Goal: Task Accomplishment & Management: Manage account settings

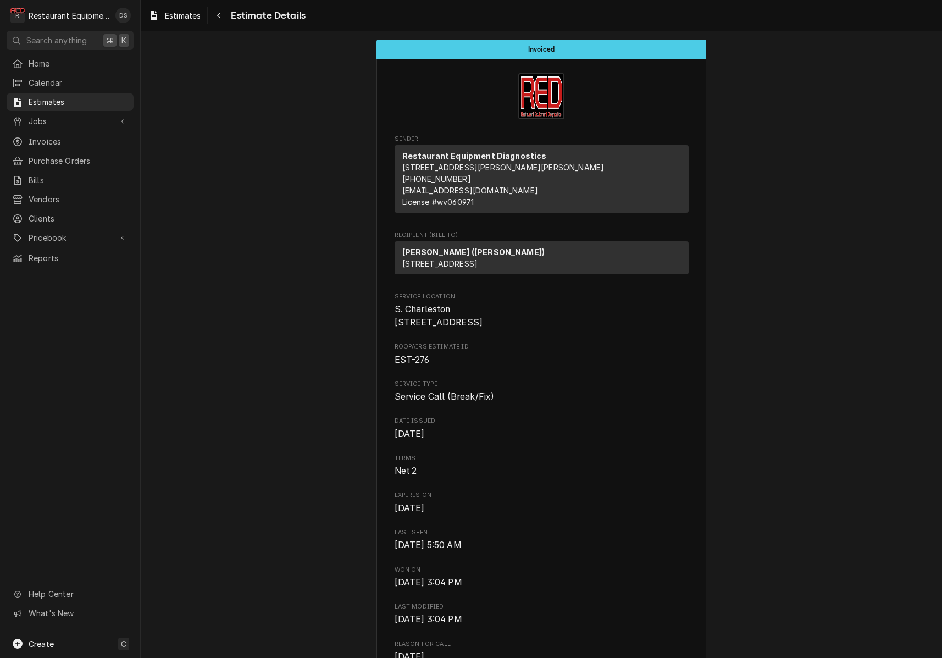
scroll to position [859, 0]
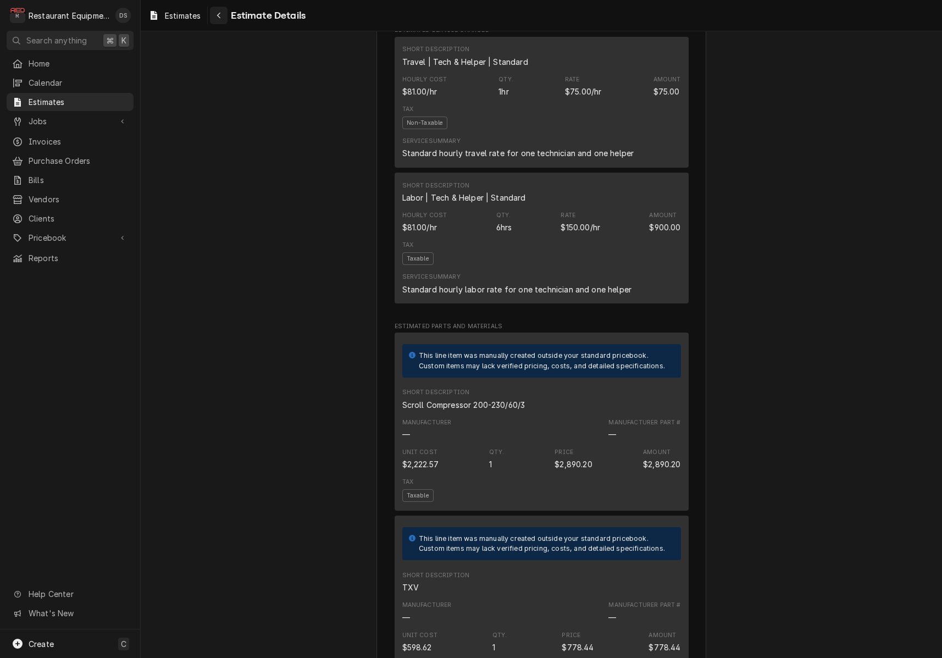
click at [216, 16] on div "Navigate back" at bounding box center [218, 15] width 11 height 11
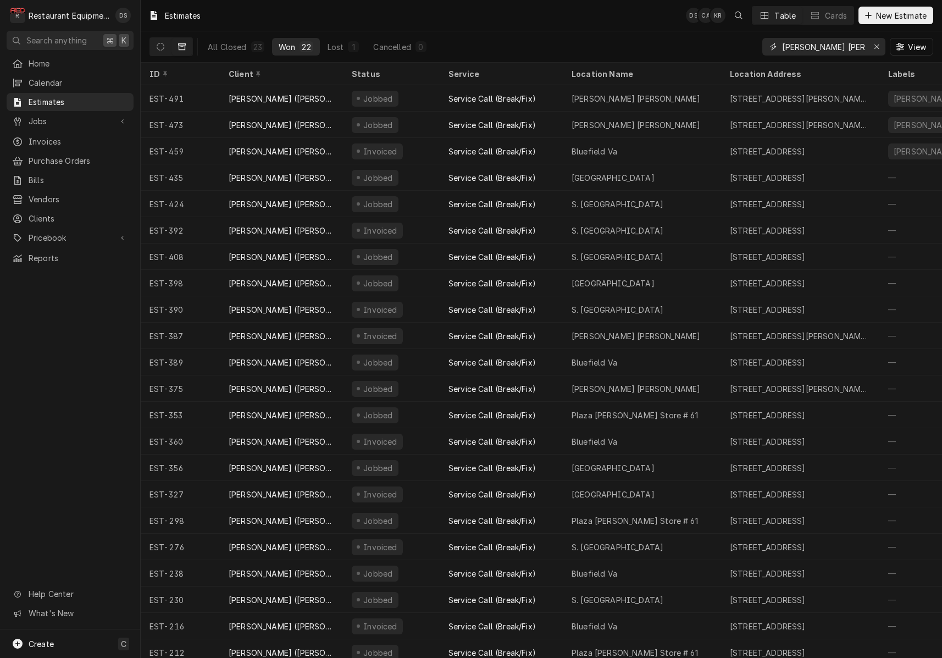
drag, startPoint x: 875, startPoint y: 47, endPoint x: 847, endPoint y: 62, distance: 32.0
click at [875, 47] on icon "Erase input" at bounding box center [877, 47] width 6 height 8
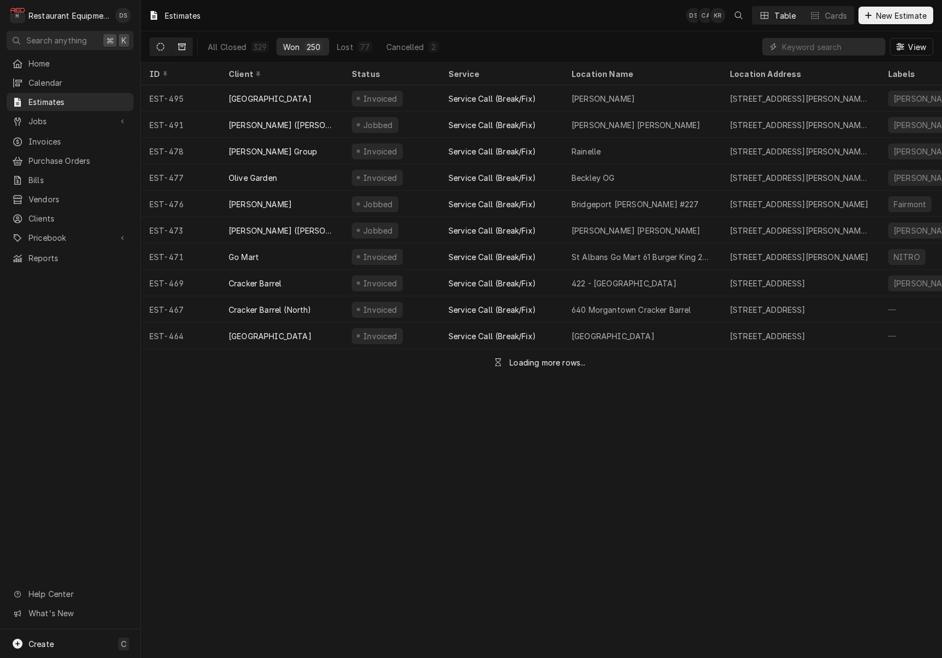
click at [165, 45] on button "Dynamic Content Wrapper" at bounding box center [160, 47] width 21 height 18
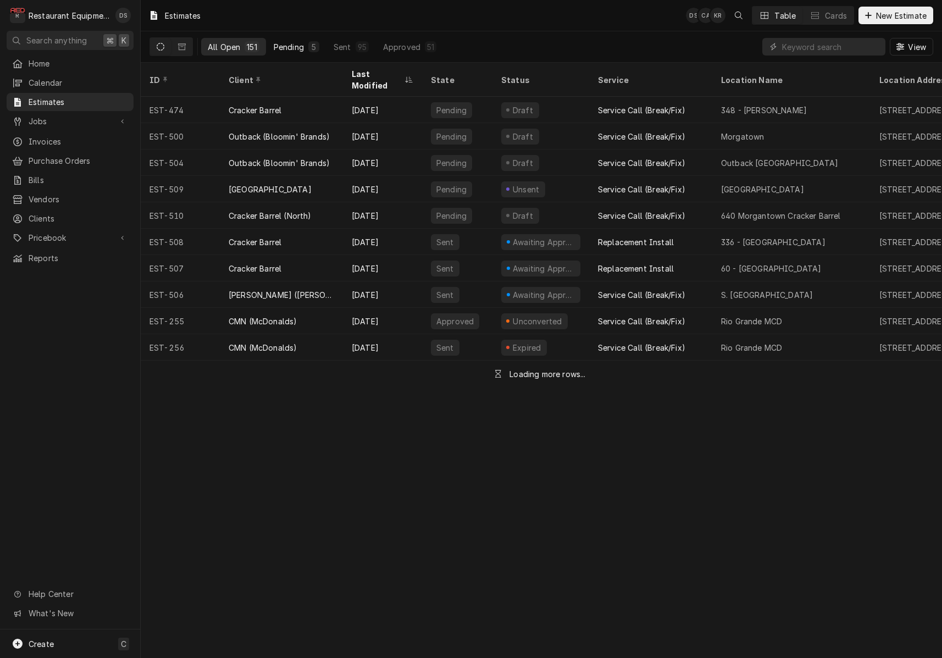
click at [307, 45] on button "Pending 5" at bounding box center [296, 47] width 59 height 18
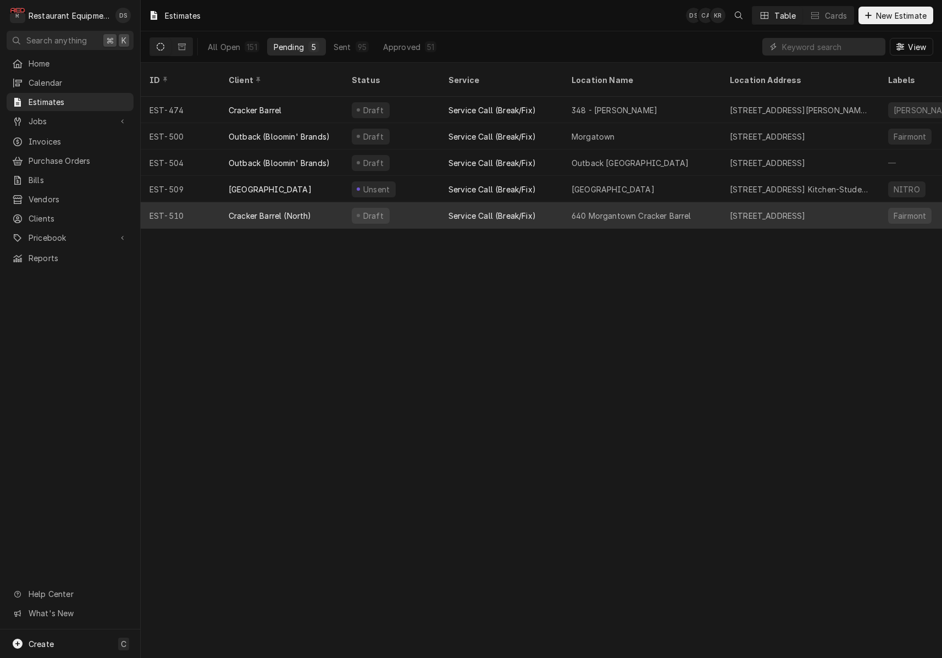
click at [328, 205] on div "Cracker Barrel (North)" at bounding box center [281, 215] width 123 height 26
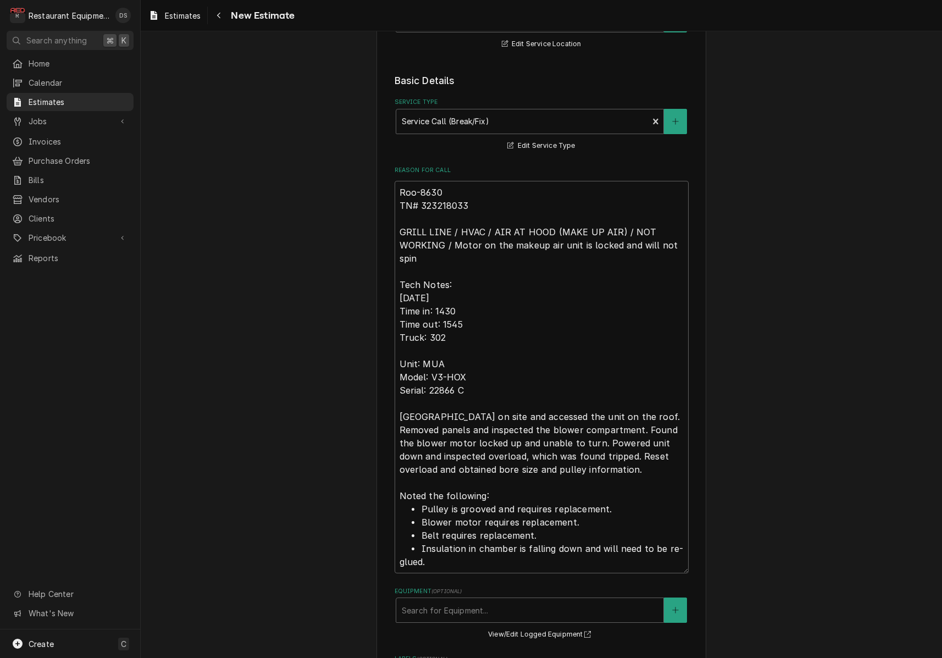
scroll to position [257, 0]
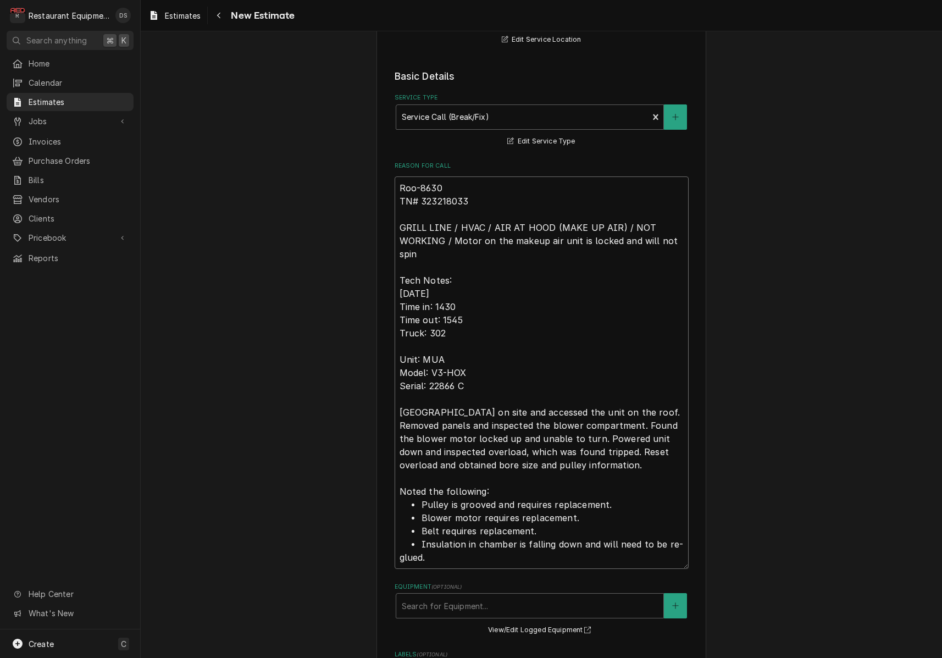
drag, startPoint x: 473, startPoint y: 198, endPoint x: 422, endPoint y: 200, distance: 51.1
click at [422, 200] on textarea "Roo-8630 TN# 323218033 GRILL LINE / HVAC / AIR AT HOOD (MAKE UP AIR) / NOT WORK…" at bounding box center [542, 373] width 294 height 393
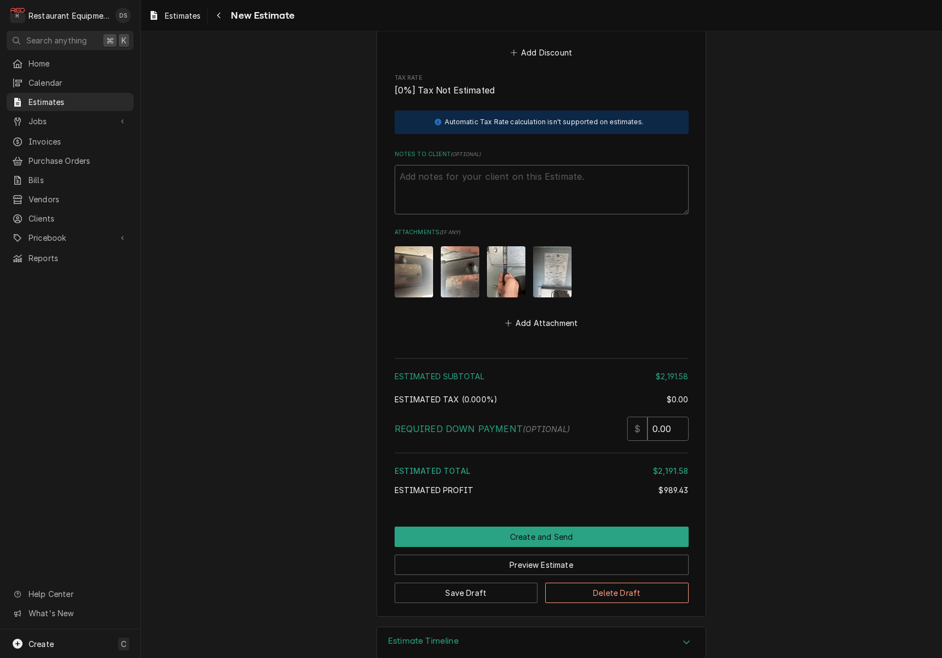
scroll to position [3310, 0]
click at [559, 555] on button "Preview Estimate" at bounding box center [542, 565] width 294 height 20
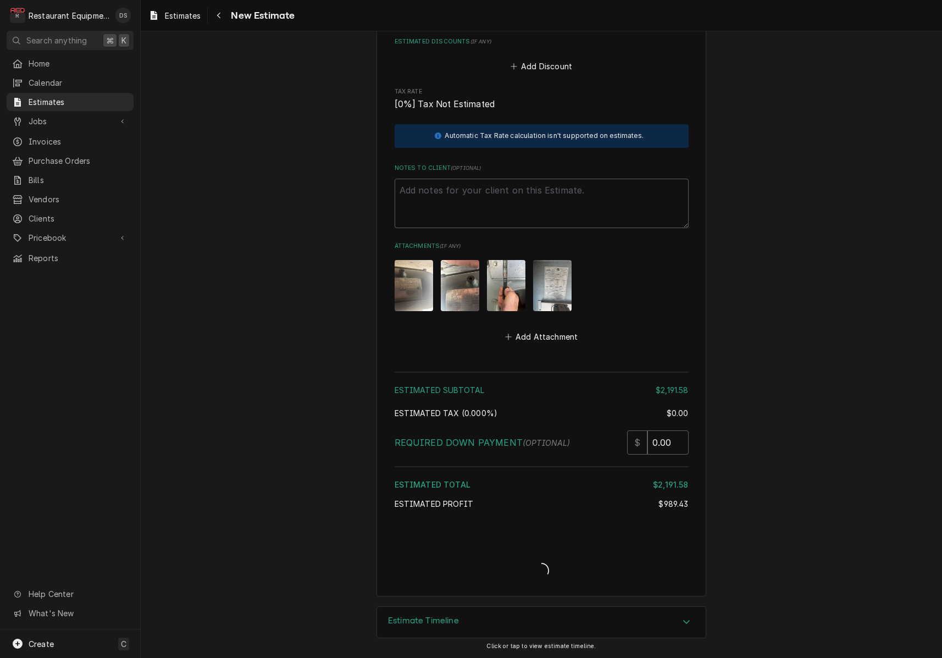
scroll to position [3276, 0]
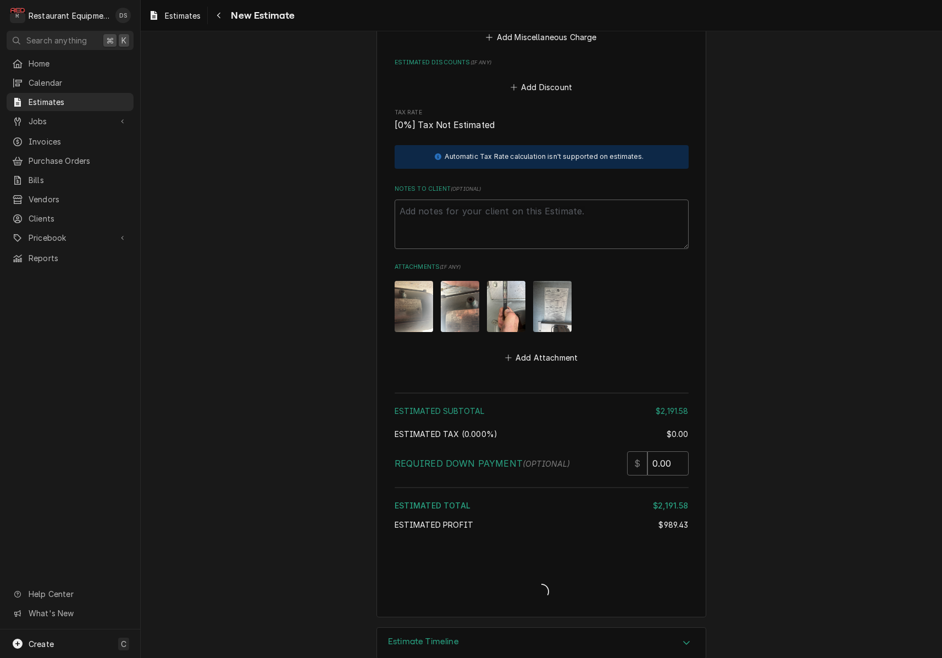
type textarea "x"
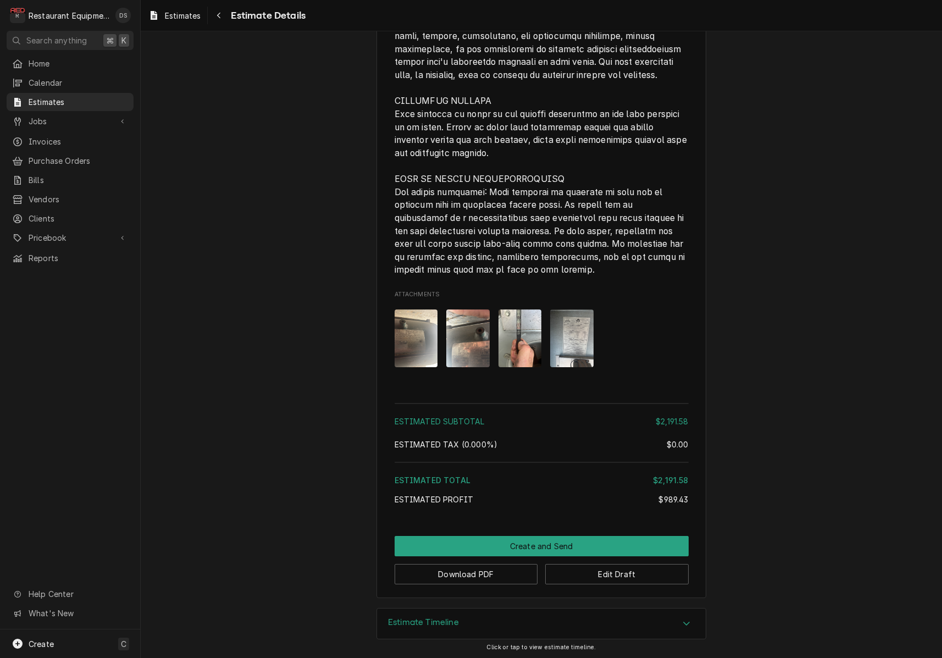
scroll to position [2726, 0]
click at [637, 574] on button "Edit Draft" at bounding box center [617, 575] width 144 height 20
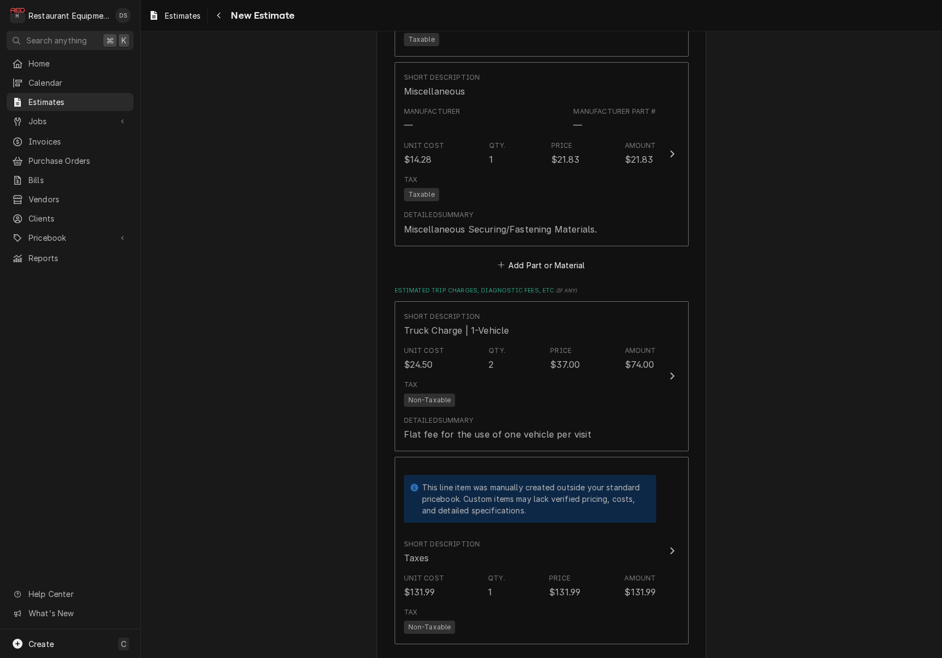
scroll to position [2665, 0]
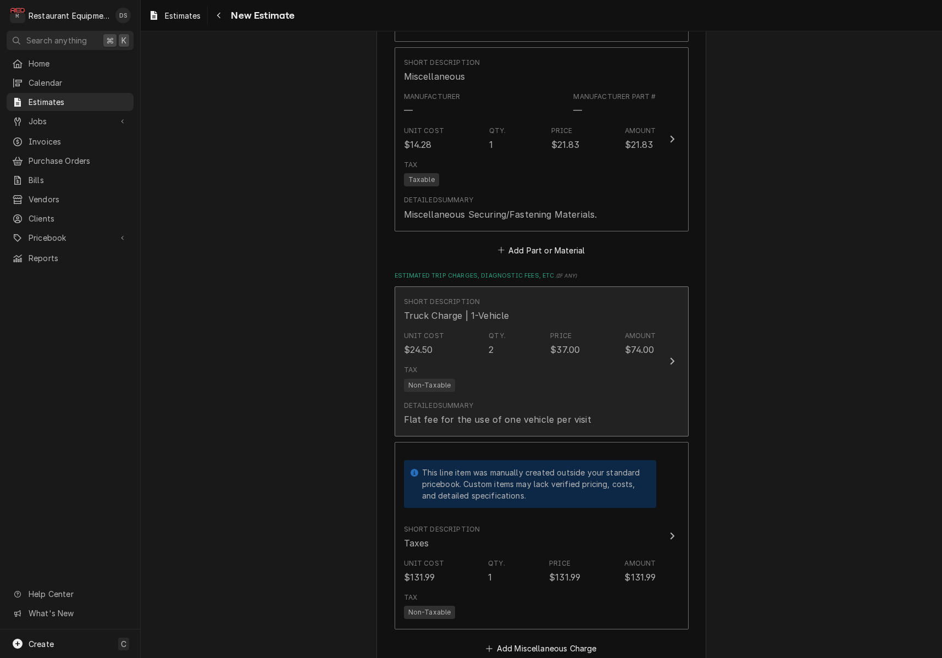
click at [526, 401] on div "Detailed Summary Flat fee for the use of one vehicle per visit" at bounding box center [498, 413] width 188 height 25
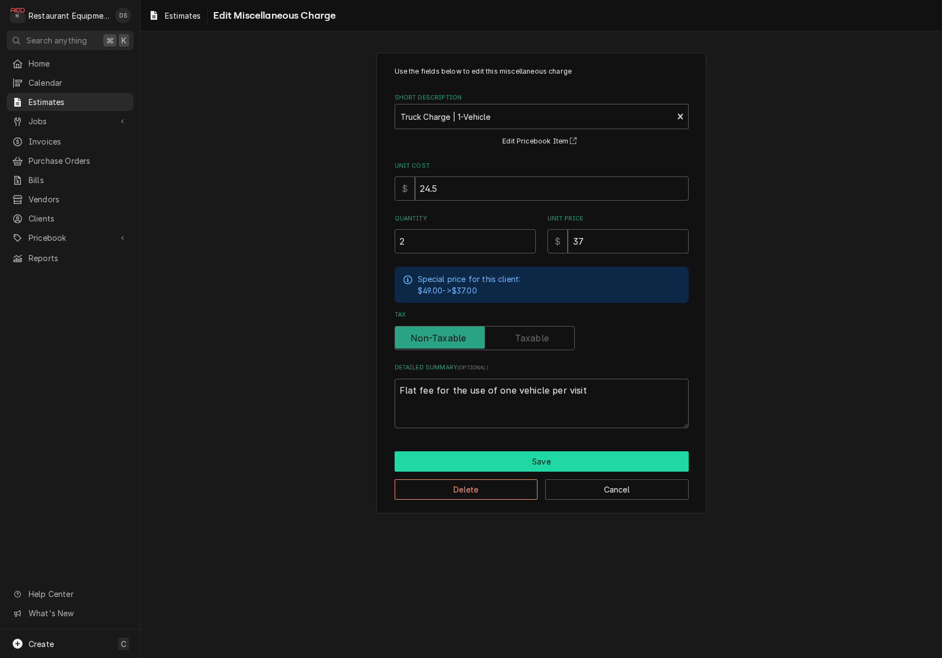
click at [549, 456] on button "Save" at bounding box center [542, 461] width 294 height 20
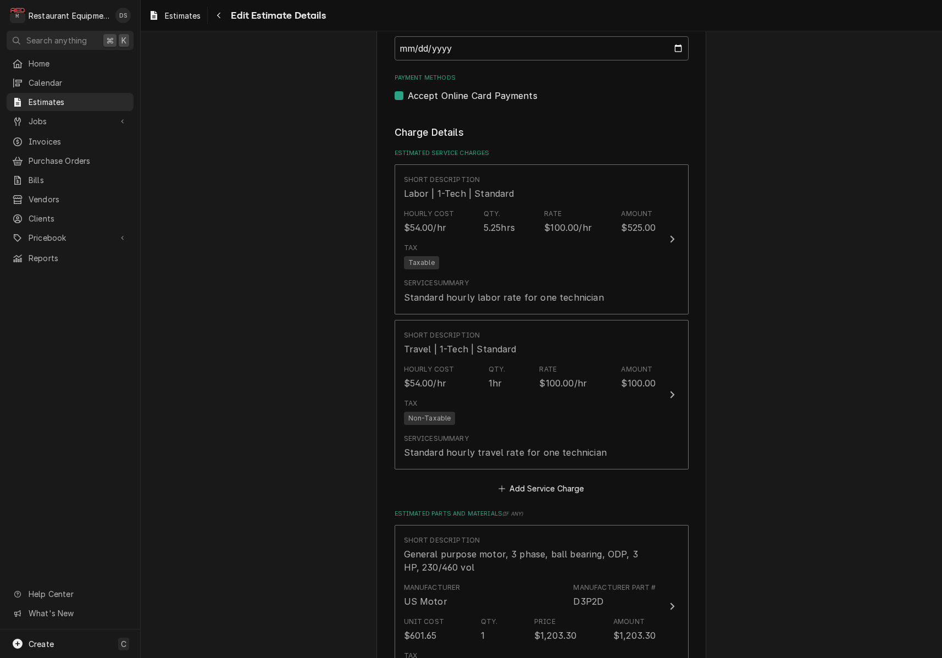
scroll to position [1356, 0]
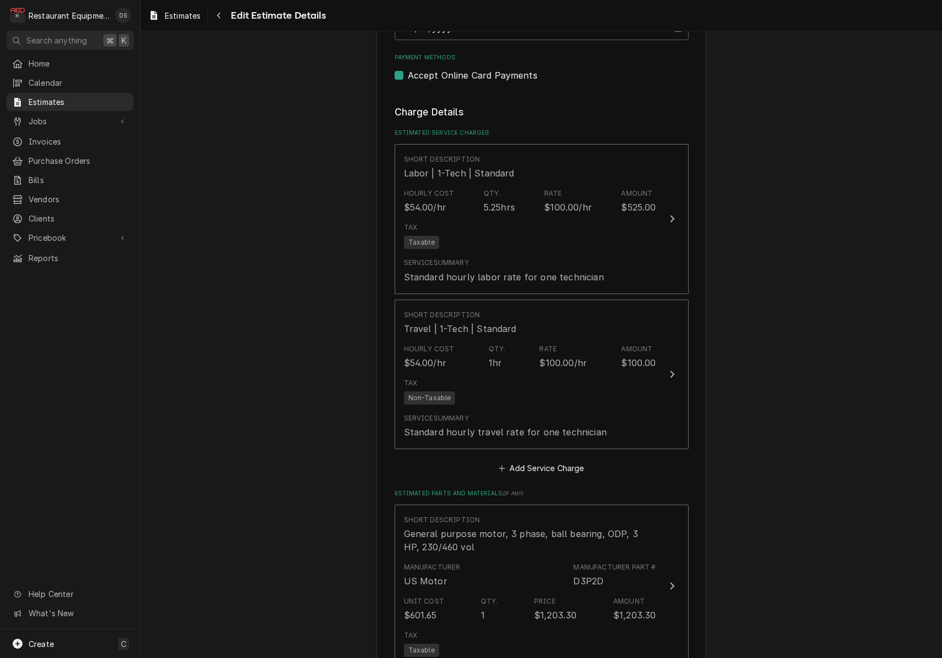
click at [545, 379] on div "Tax Non-Taxable" at bounding box center [530, 391] width 252 height 35
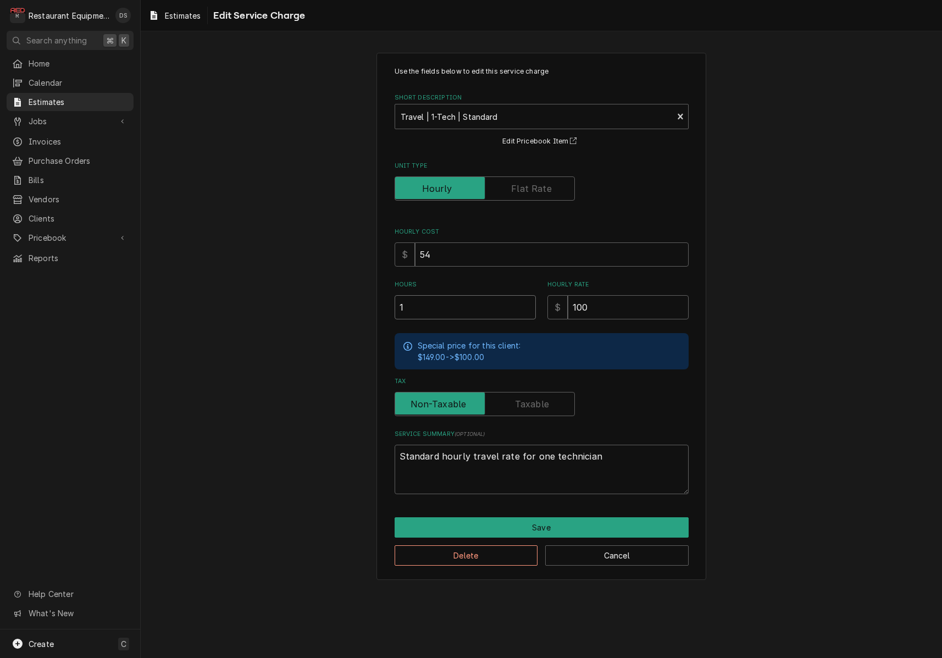
drag, startPoint x: 432, startPoint y: 307, endPoint x: 379, endPoint y: 305, distance: 52.8
click at [381, 305] on div "Use the fields below to edit this service charge Short Description Travel | 1-T…" at bounding box center [542, 316] width 330 height 527
type textarea "x"
type input "2"
type textarea "x"
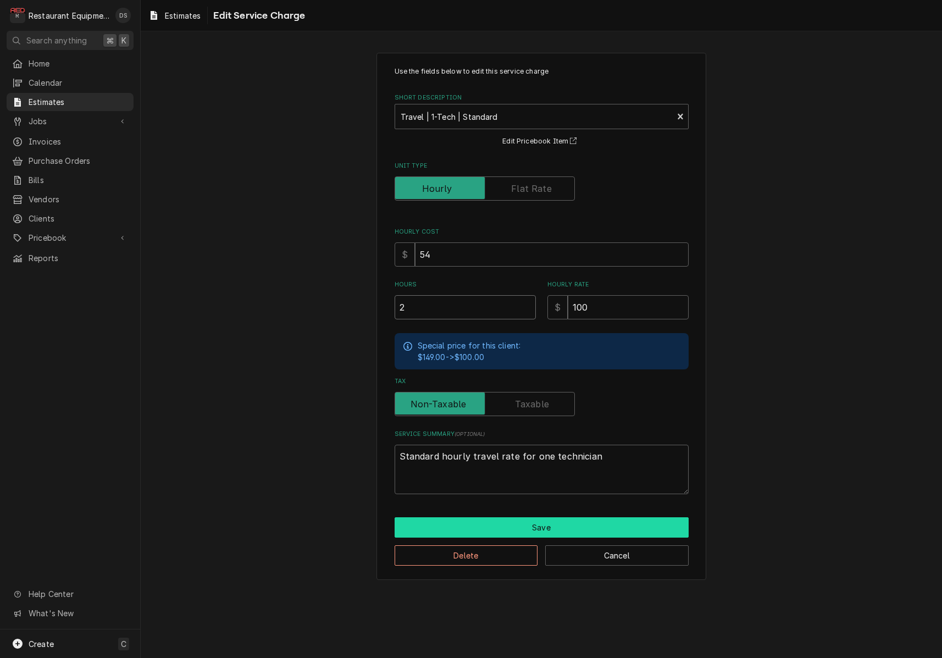
type input "2"
click at [553, 523] on button "Save" at bounding box center [542, 527] width 294 height 20
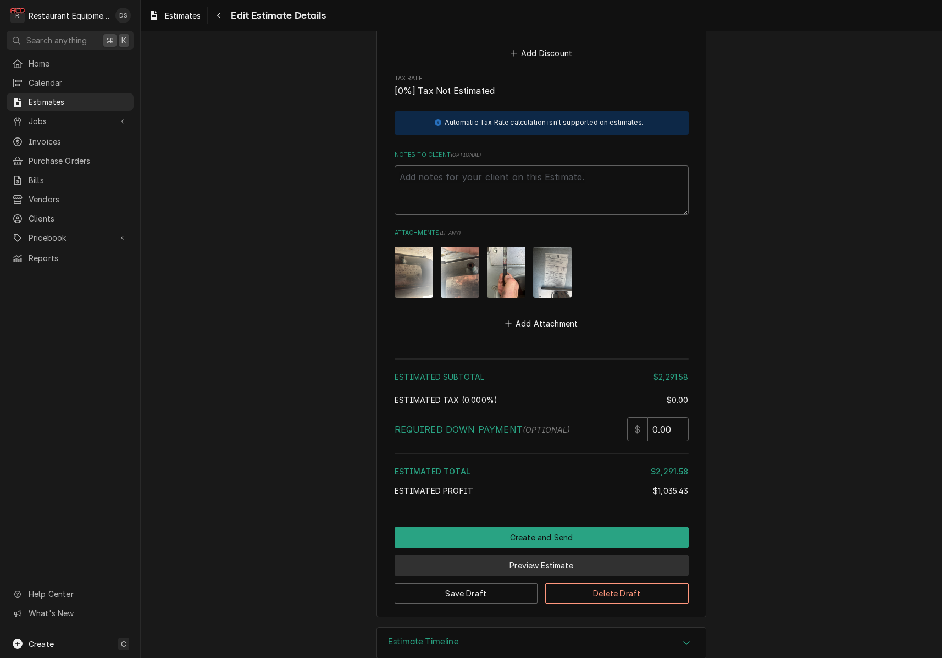
click at [533, 555] on button "Preview Estimate" at bounding box center [542, 565] width 294 height 20
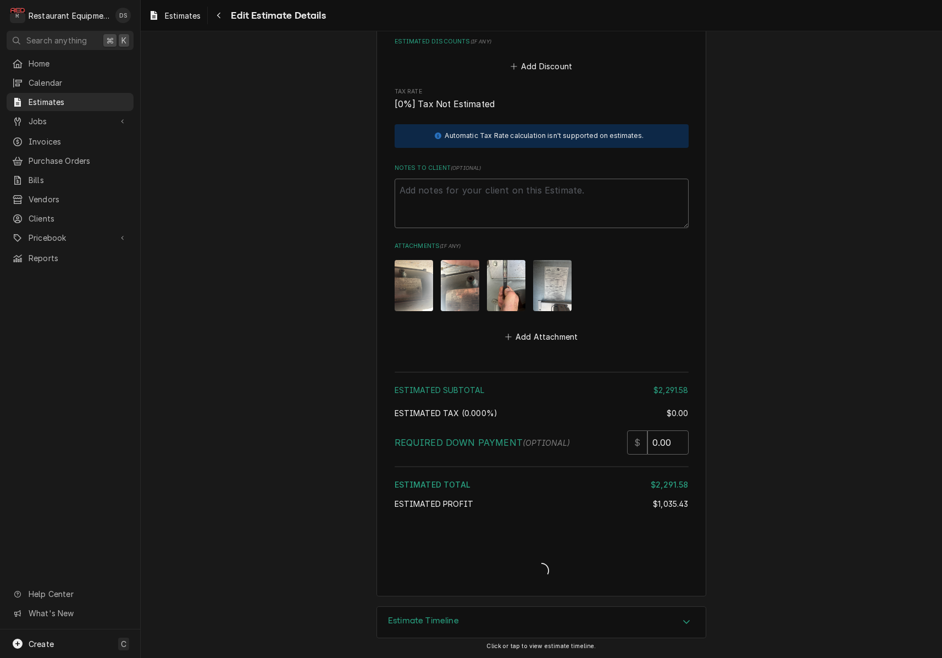
type textarea "x"
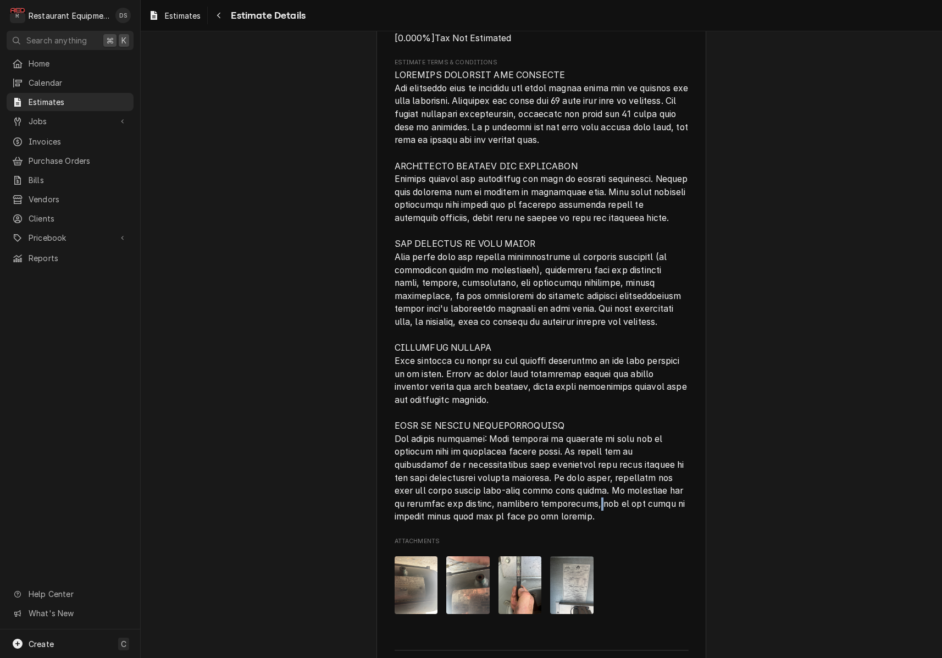
click at [613, 477] on span "Estimate Terms & Conditions" at bounding box center [543, 296] width 296 height 452
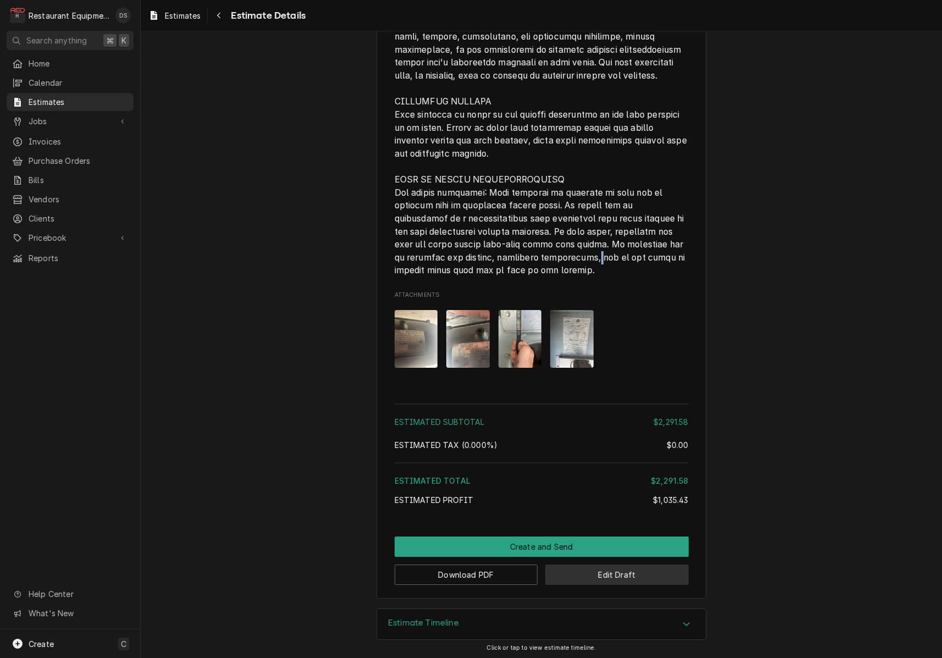
click at [643, 577] on button "Edit Draft" at bounding box center [617, 575] width 144 height 20
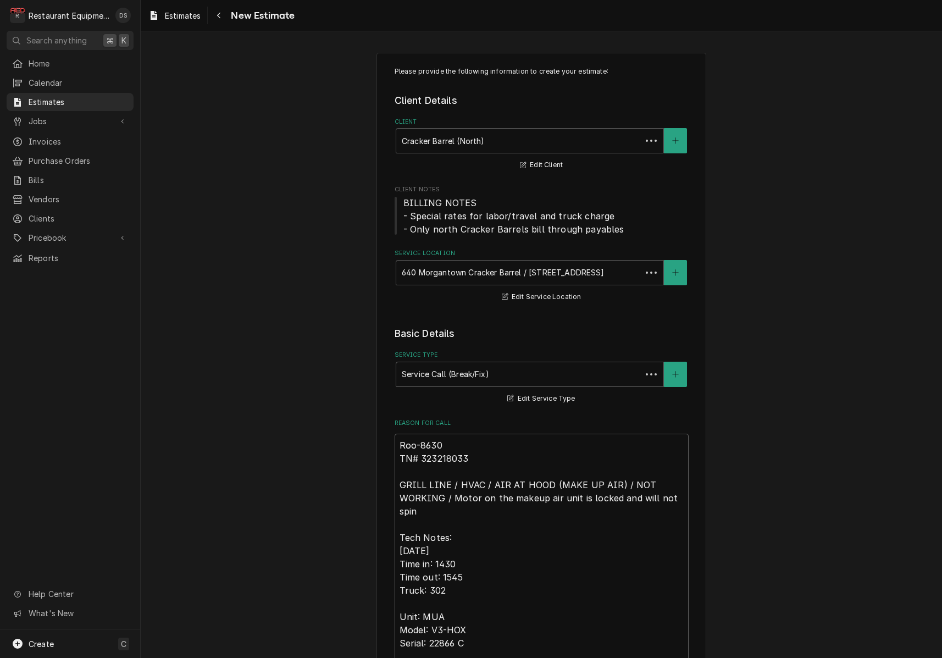
type textarea "x"
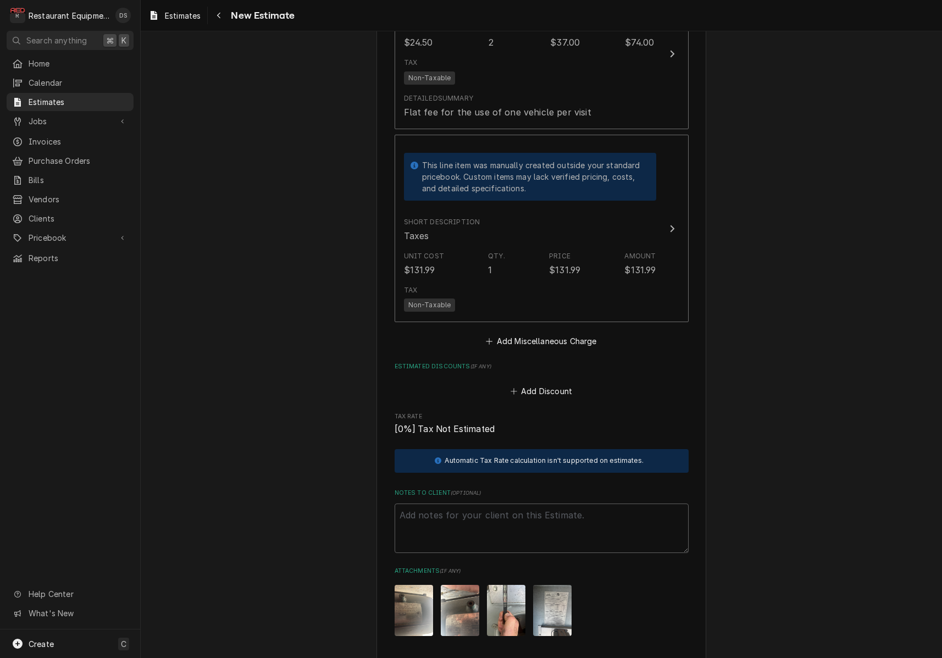
scroll to position [2977, 0]
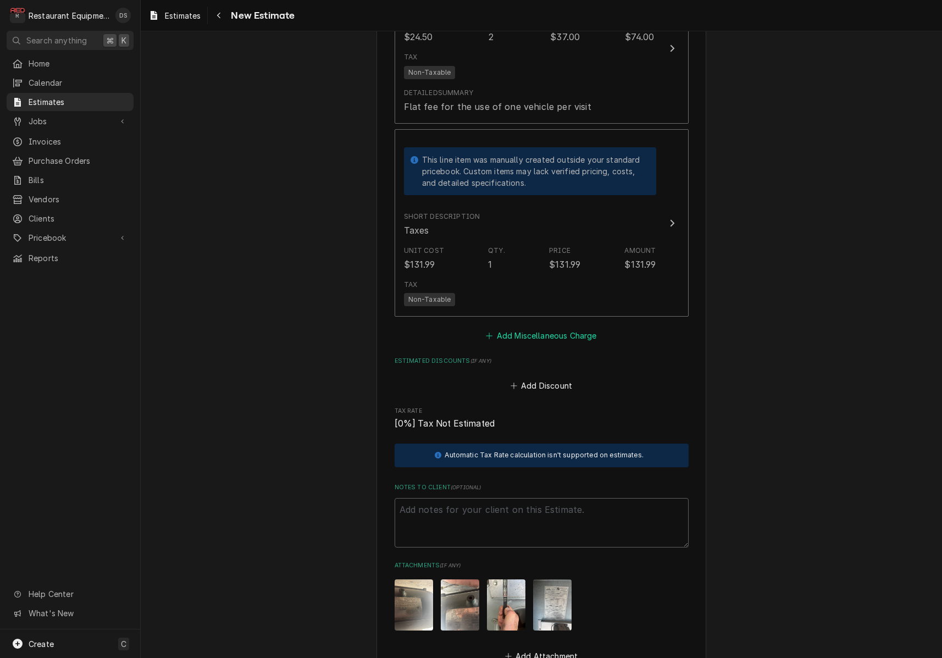
click at [541, 328] on button "Add Miscellaneous Charge" at bounding box center [541, 335] width 114 height 15
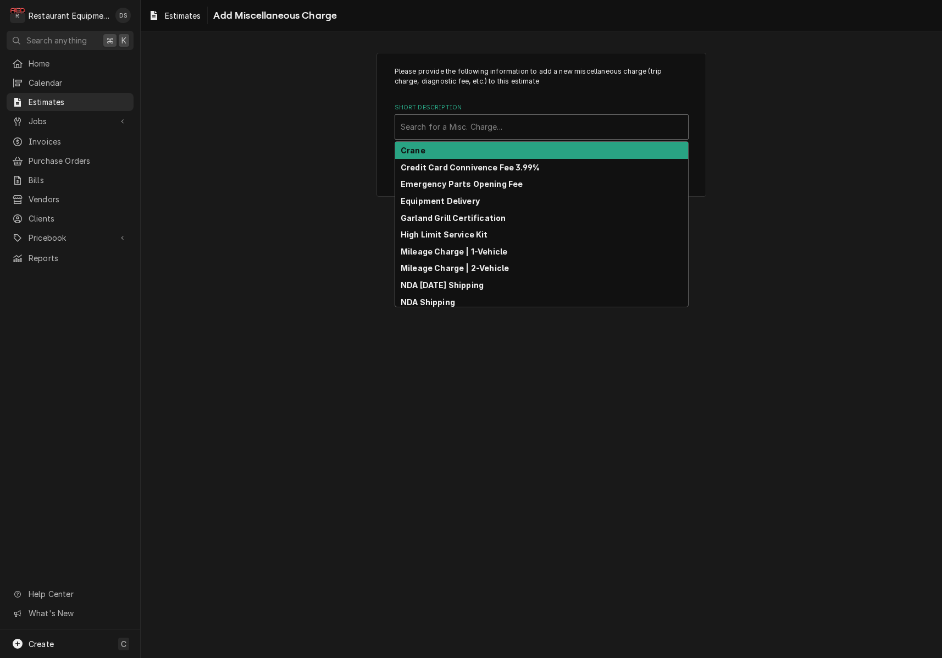
click at [464, 125] on div "Search for a Misc. Charge..." at bounding box center [542, 127] width 282 height 12
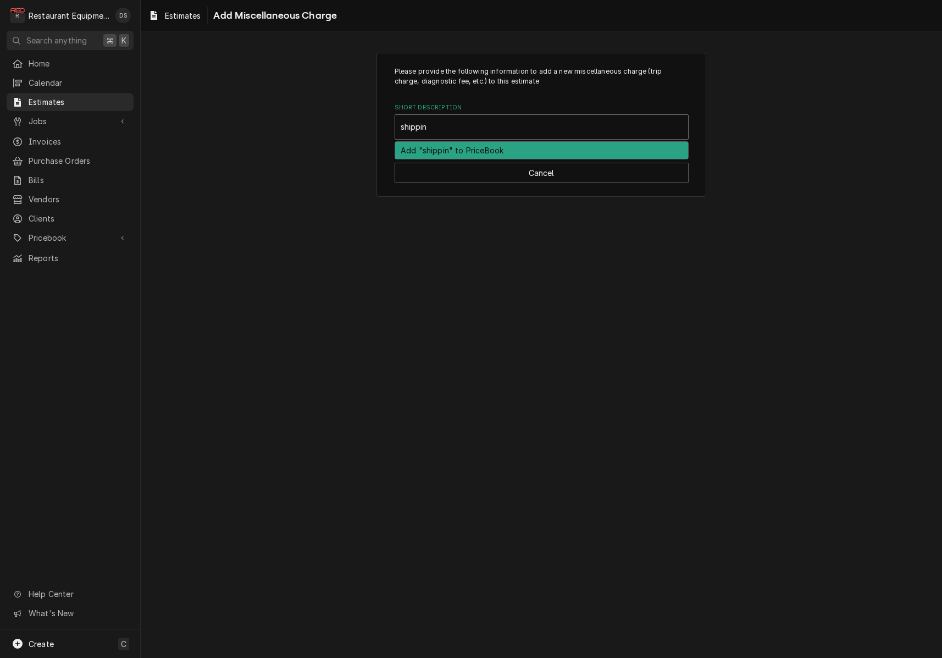
type input "shipping"
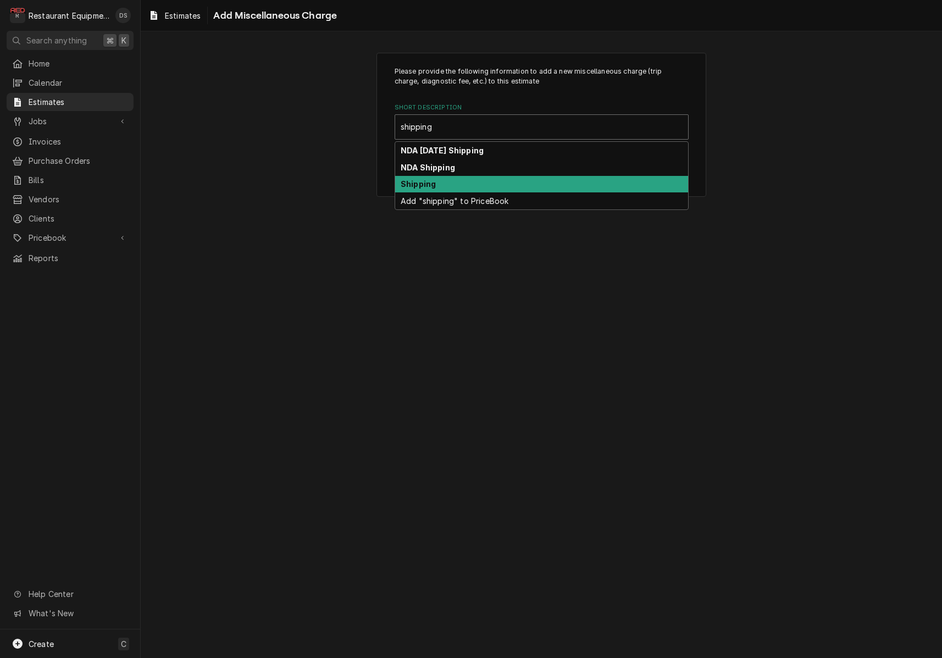
click at [472, 178] on div "Shipping" at bounding box center [541, 184] width 293 height 17
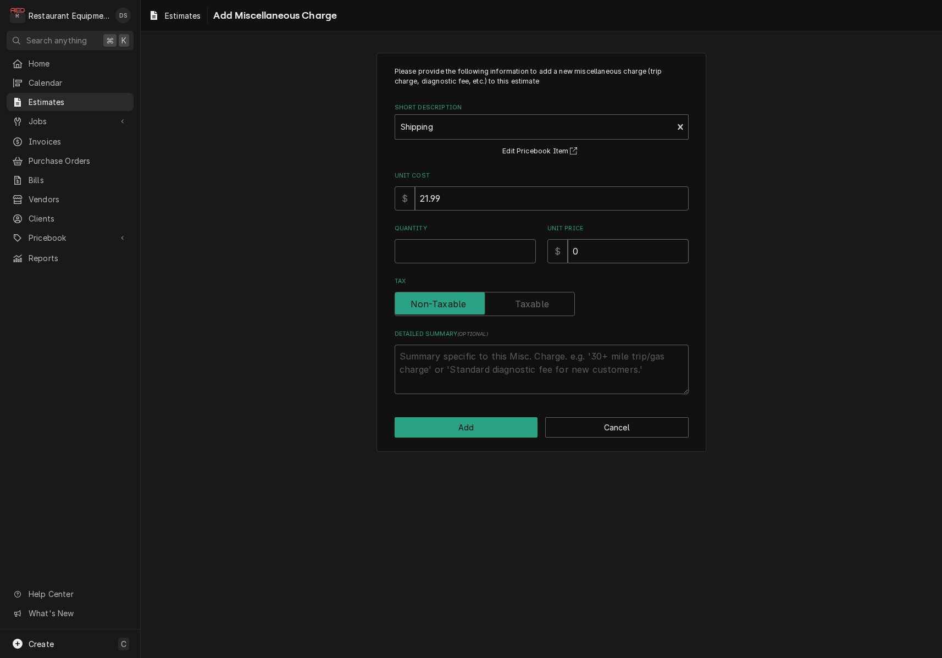
click at [627, 249] on input "0" at bounding box center [628, 251] width 121 height 24
type textarea "x"
type input "8"
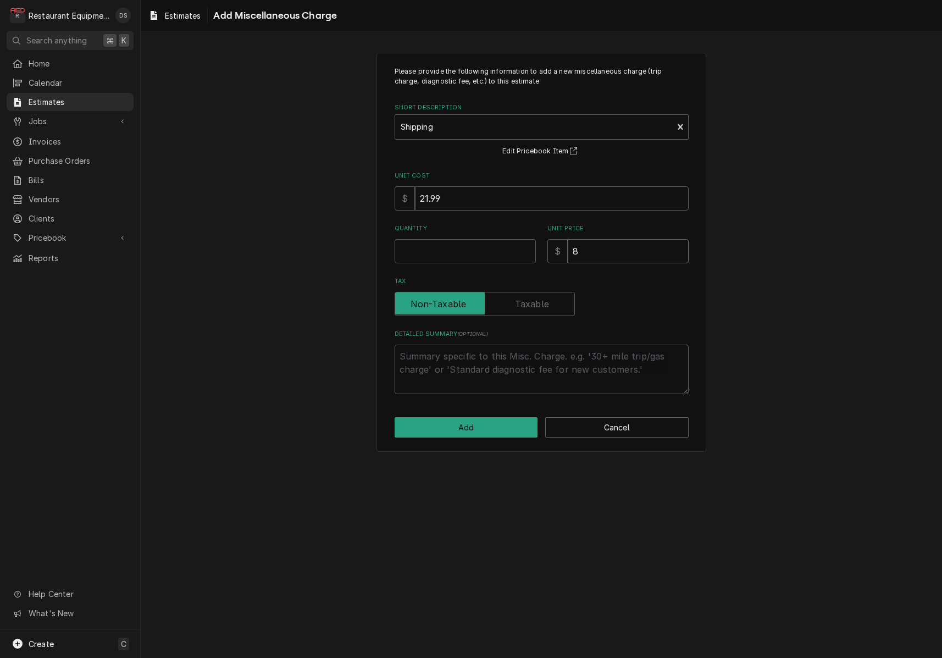
type textarea "x"
type input "87"
type textarea "x"
type input "87.1"
type textarea "x"
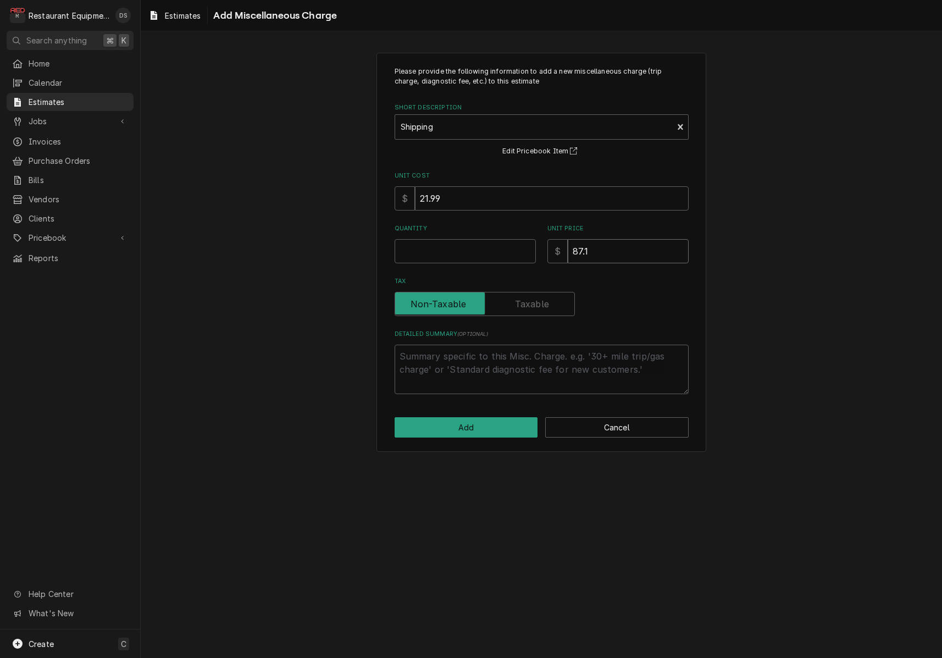
type input "87.13"
type textarea "x"
type input "87.13"
click at [455, 253] on input "Quantity" at bounding box center [465, 251] width 141 height 24
type textarea "x"
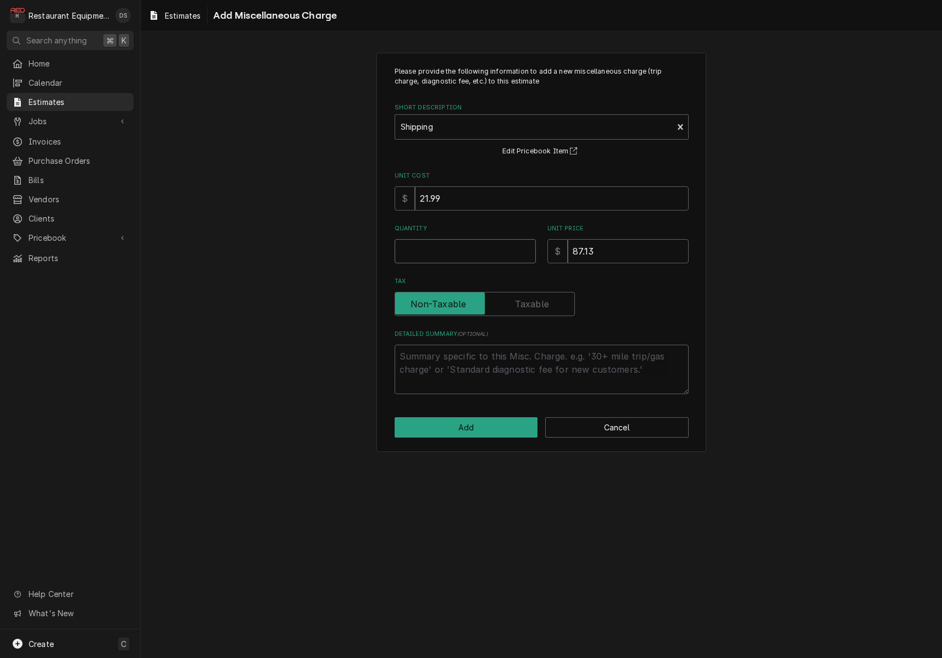
type input "1"
type textarea "x"
type input "1"
click at [492, 428] on button "Add" at bounding box center [467, 427] width 144 height 20
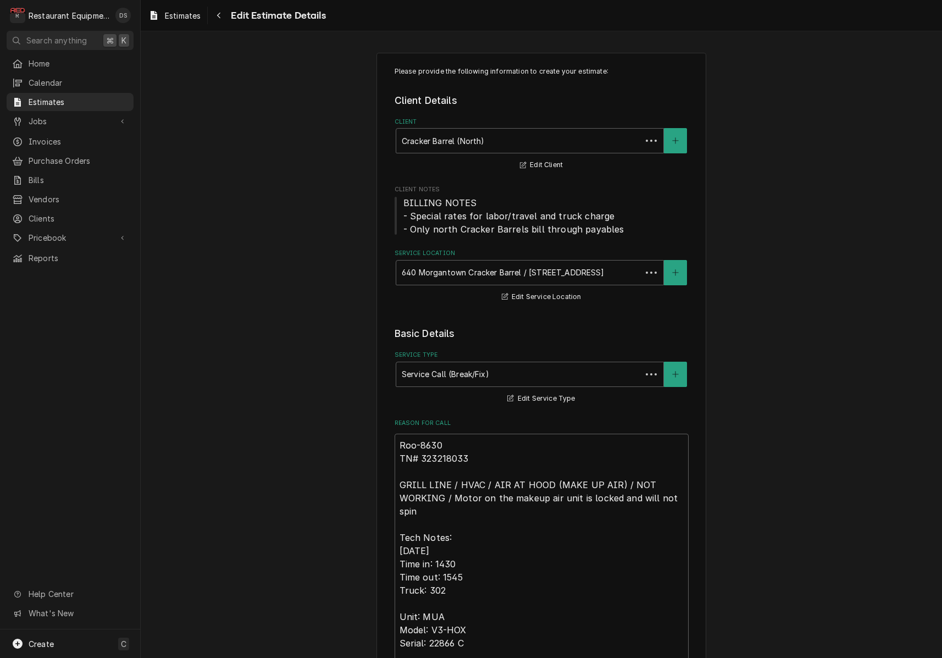
scroll to position [2977, 0]
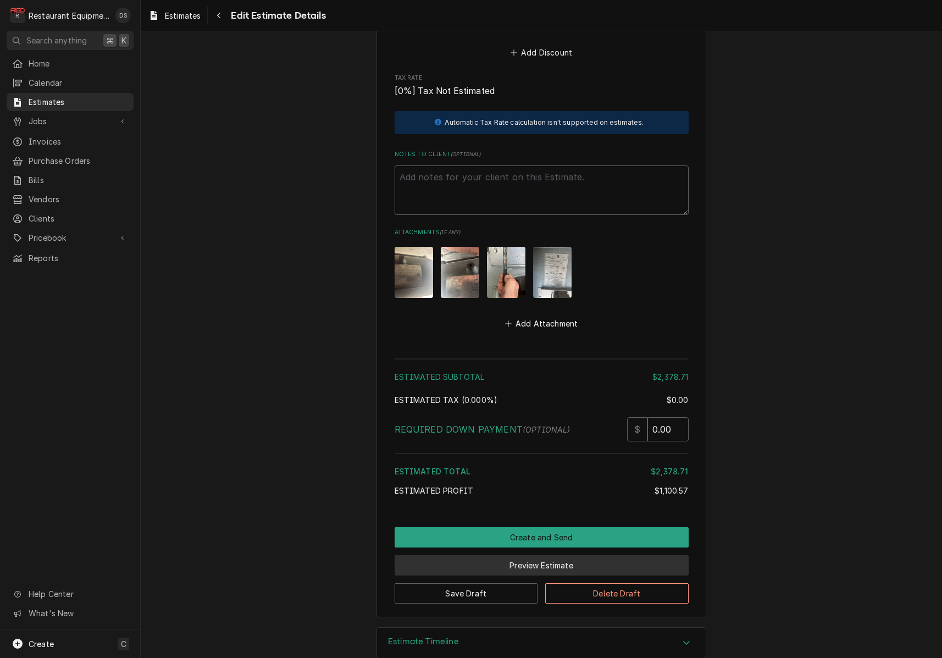
click at [539, 555] on button "Preview Estimate" at bounding box center [542, 565] width 294 height 20
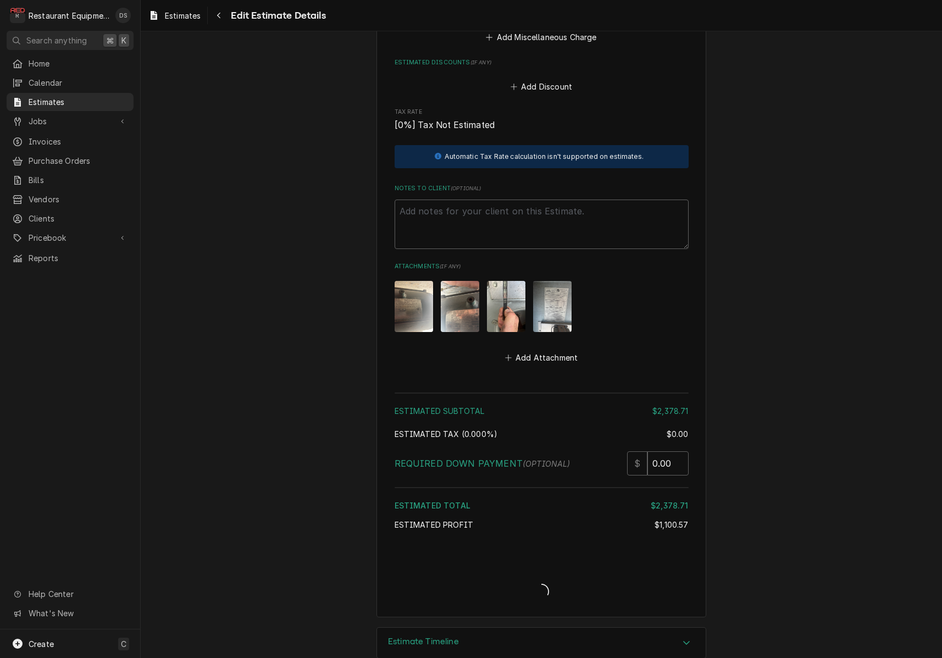
type textarea "x"
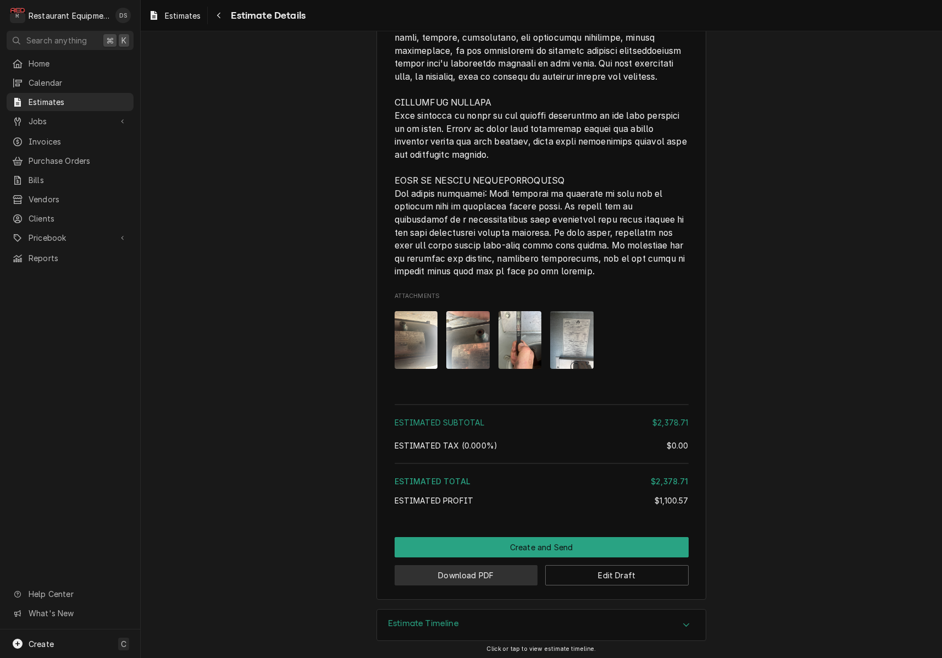
click at [473, 569] on button "Download PDF" at bounding box center [467, 575] width 144 height 20
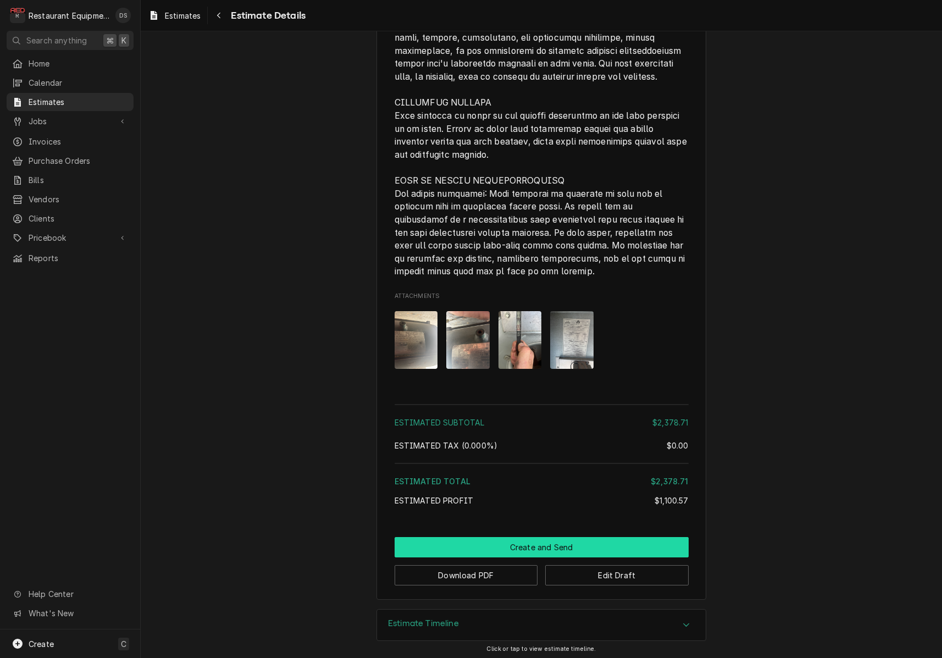
click at [560, 539] on button "Create and Send" at bounding box center [542, 547] width 294 height 20
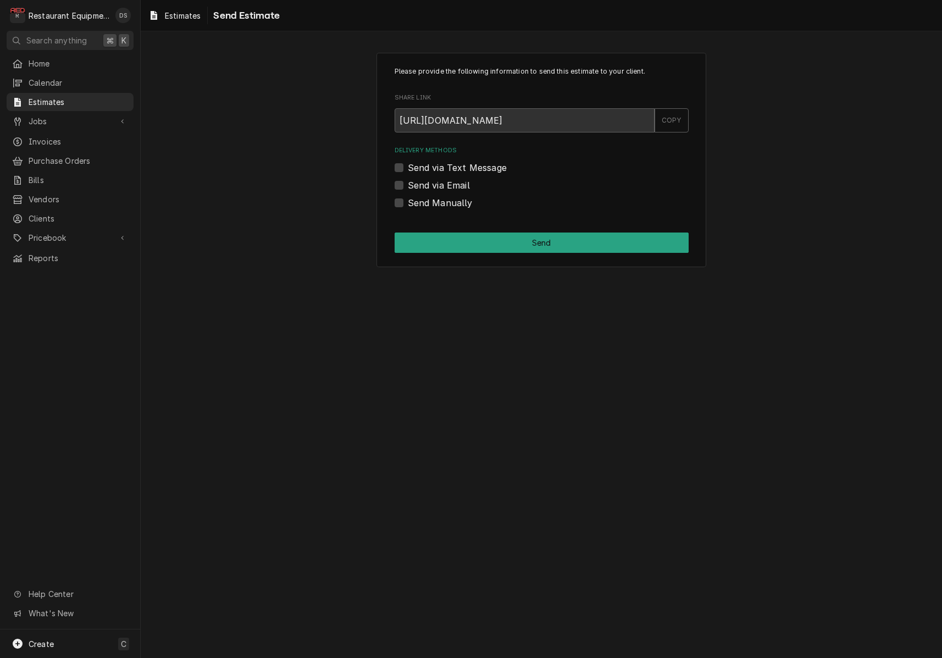
click at [408, 201] on label "Send Manually" at bounding box center [440, 202] width 65 height 13
click at [408, 201] on input "Send Manually" at bounding box center [555, 208] width 294 height 24
checkbox input "true"
click at [474, 230] on div "Please provide the following information to send this estimate to your client. …" at bounding box center [542, 160] width 330 height 214
click at [483, 238] on button "Send" at bounding box center [542, 243] width 294 height 20
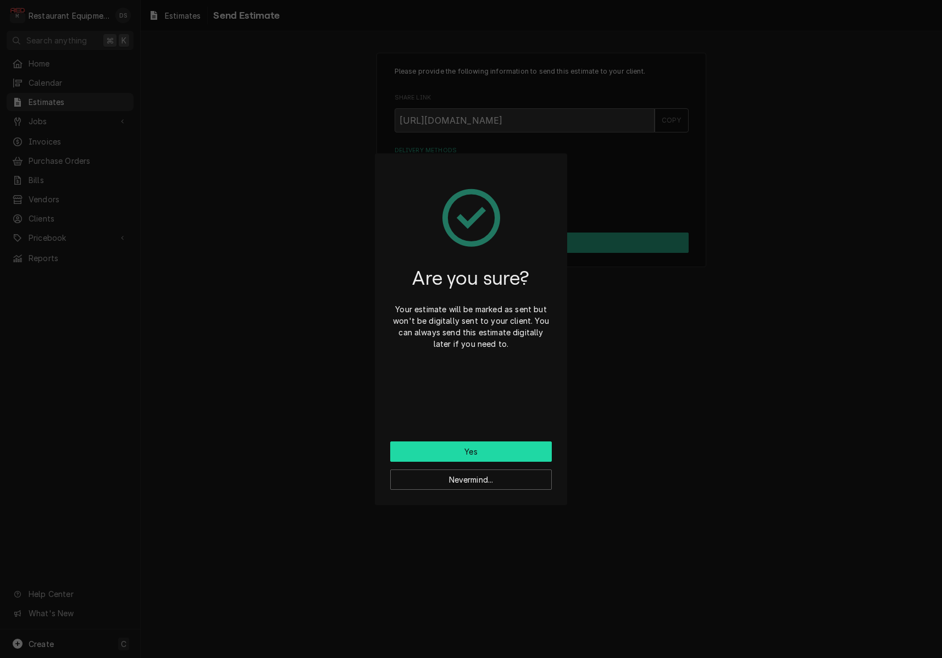
click at [502, 452] on button "Yes" at bounding box center [471, 452] width 162 height 20
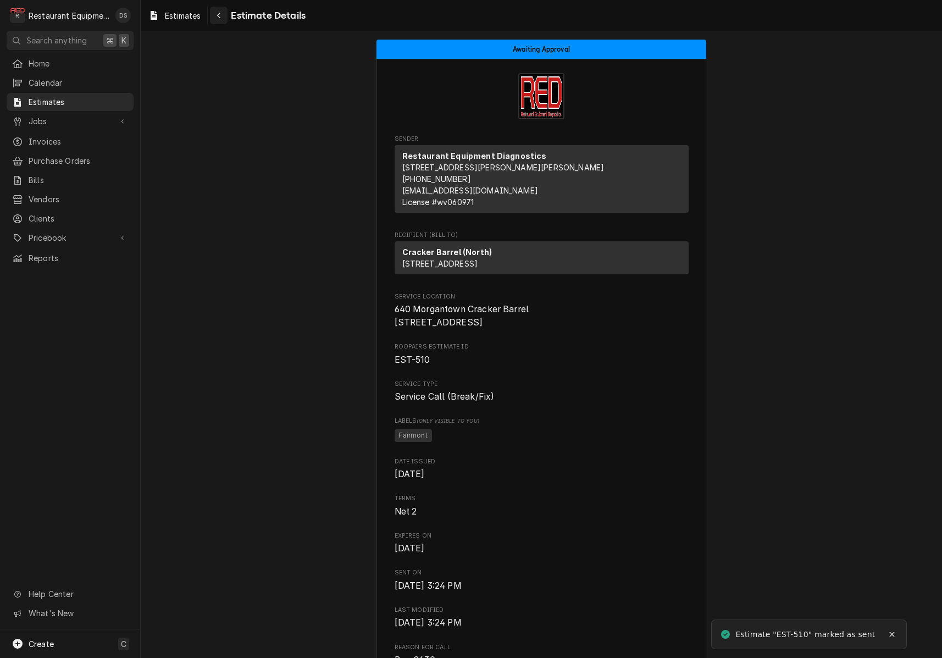
click at [223, 21] on button "Navigate back" at bounding box center [219, 16] width 18 height 18
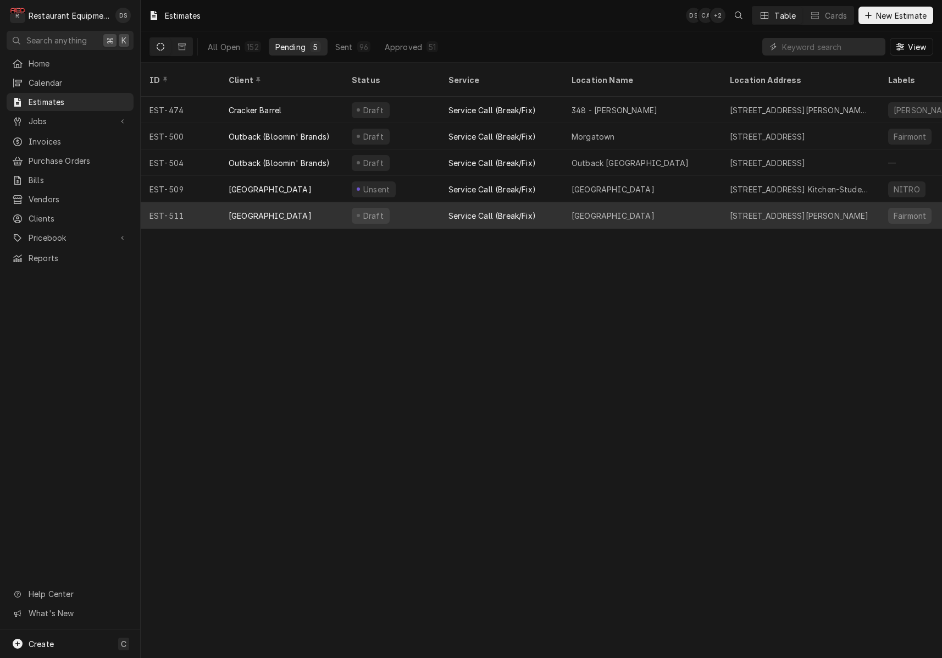
click at [430, 202] on div "Draft" at bounding box center [391, 215] width 97 height 26
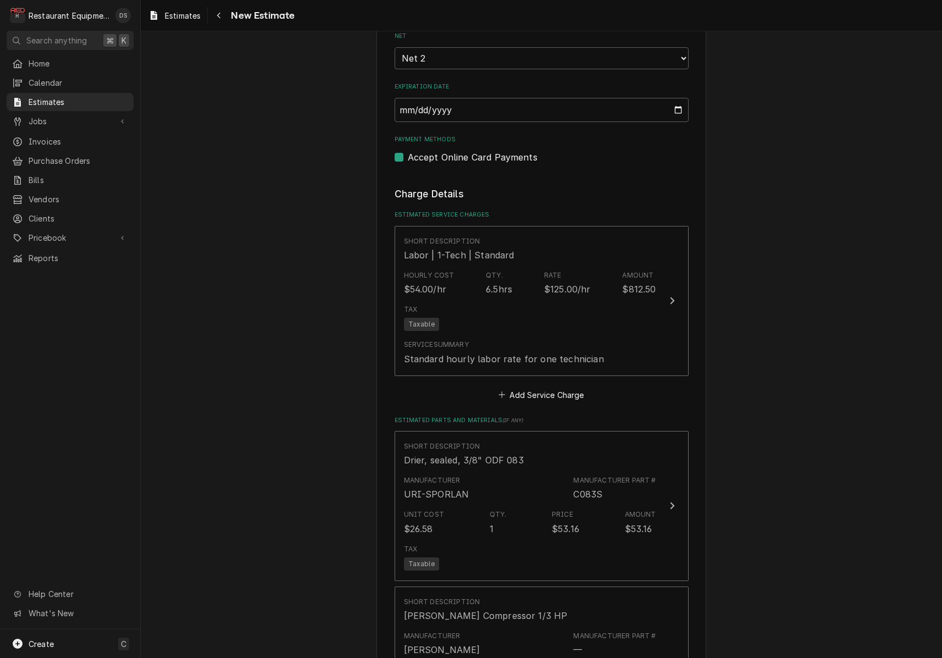
scroll to position [1029, 0]
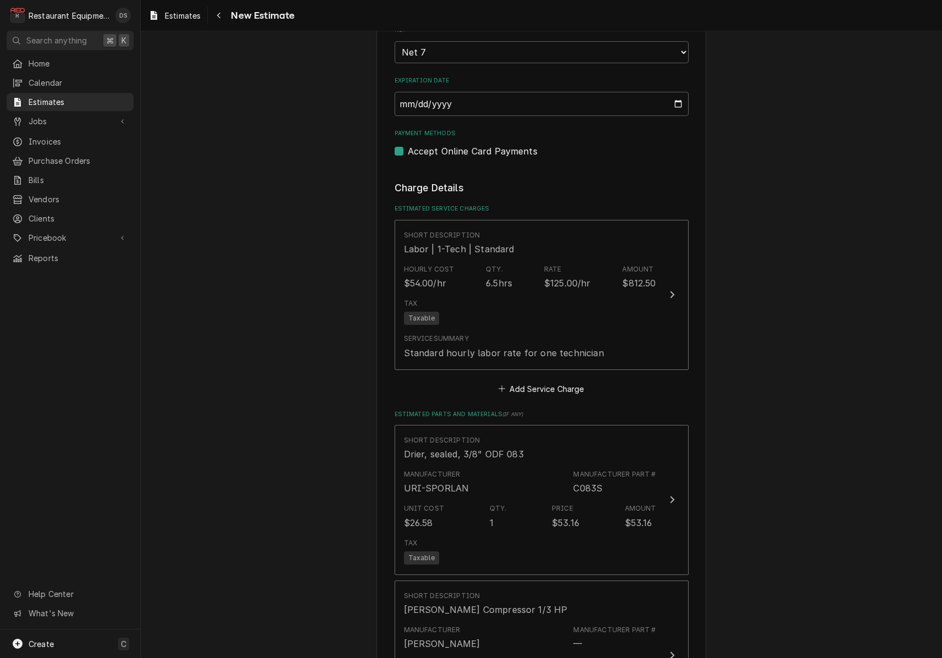
click at [716, 177] on div "Please provide the following information to create your estimate: Client Detail…" at bounding box center [542, 532] width 802 height 3037
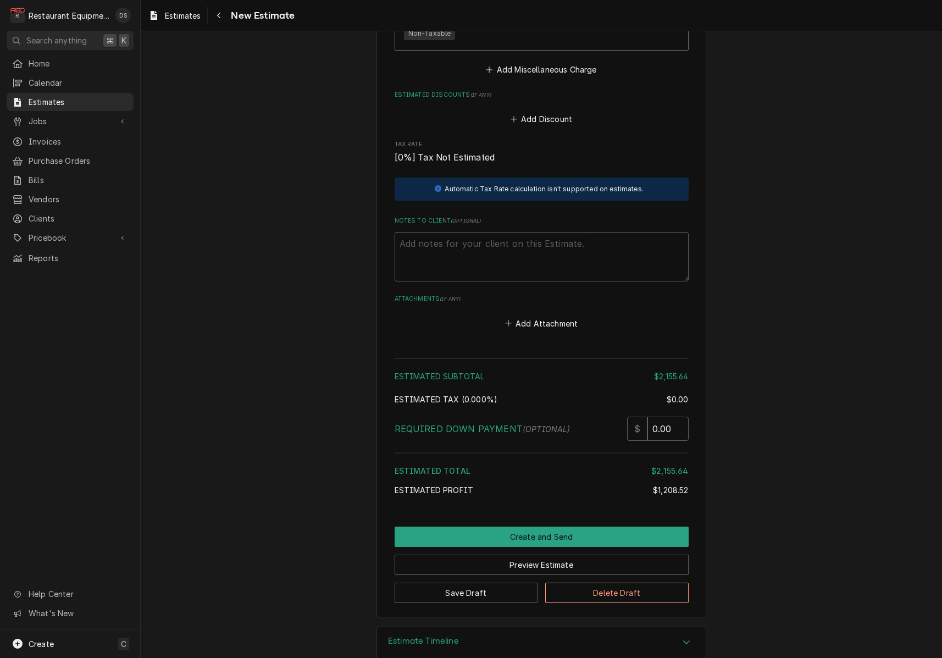
scroll to position [0, 0]
click at [533, 527] on button "Create and Send" at bounding box center [542, 537] width 294 height 20
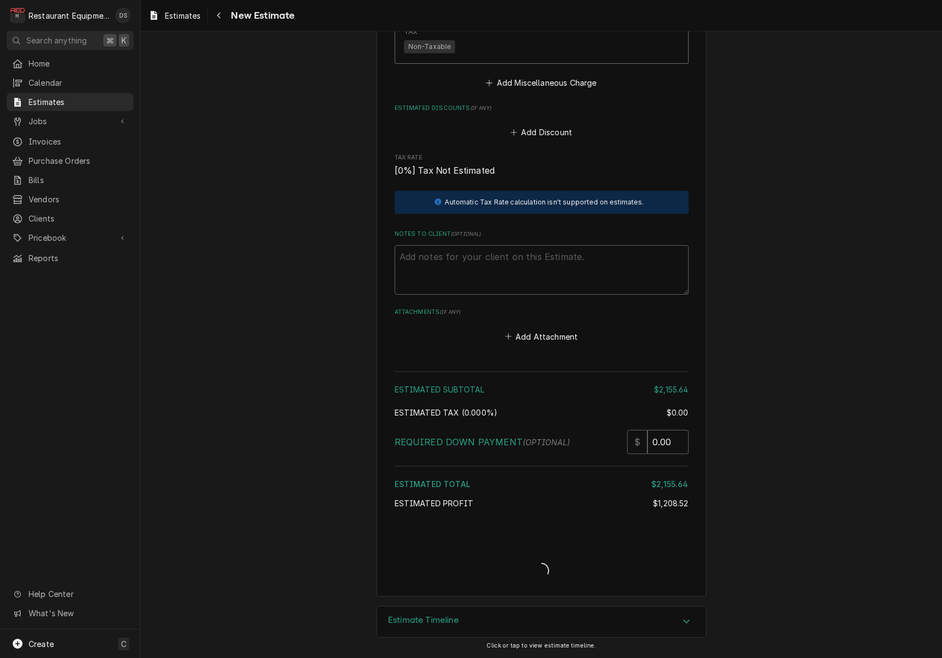
type textarea "x"
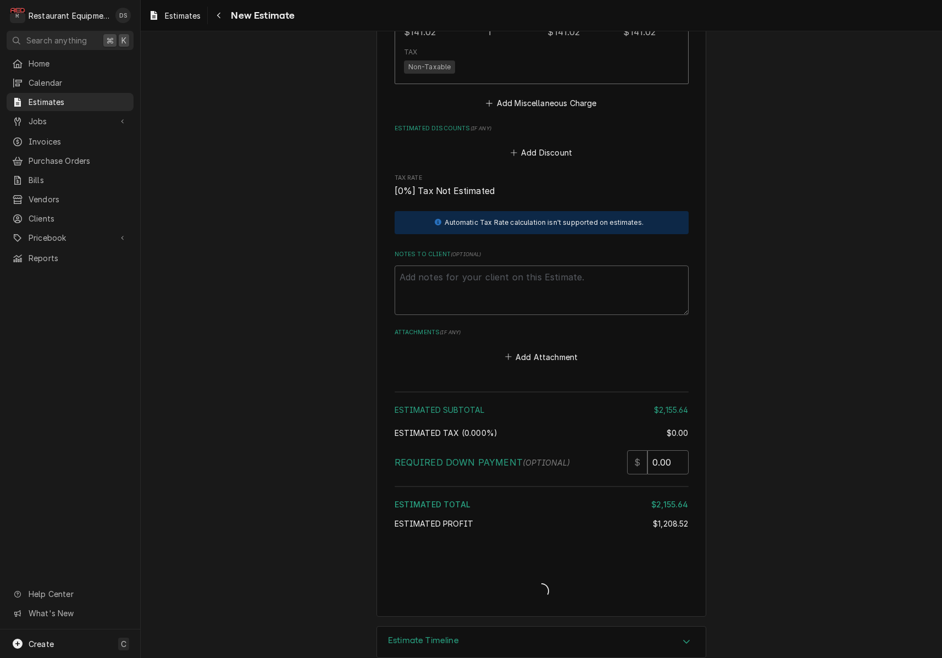
scroll to position [2419, 0]
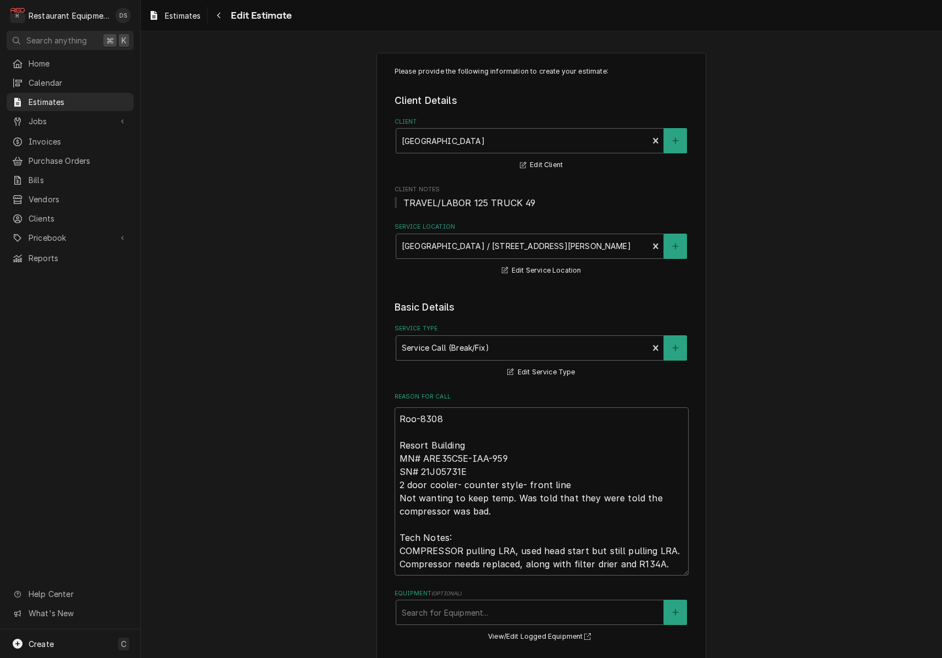
type textarea "x"
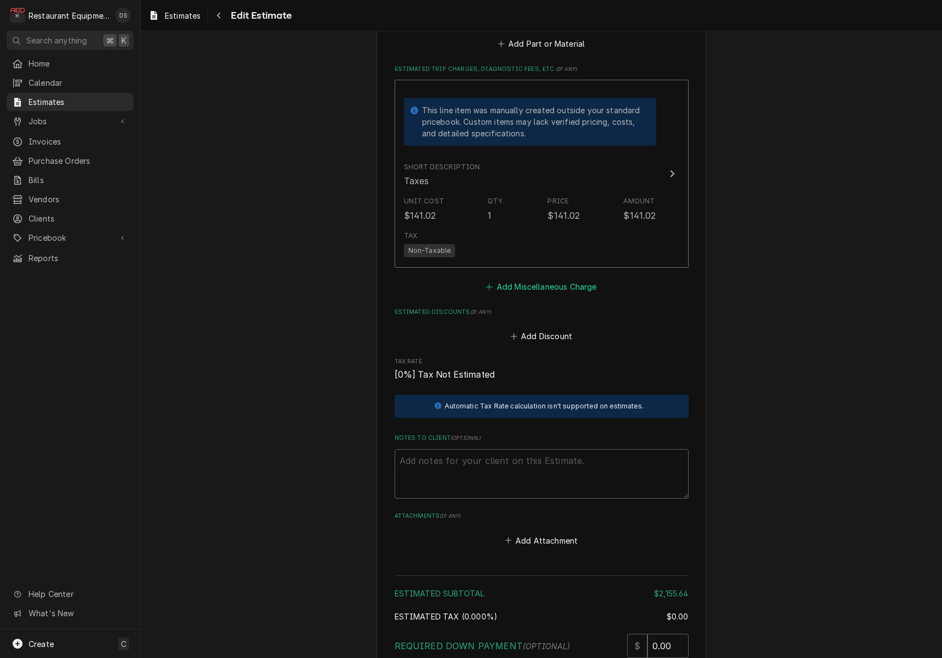
scroll to position [2240, 0]
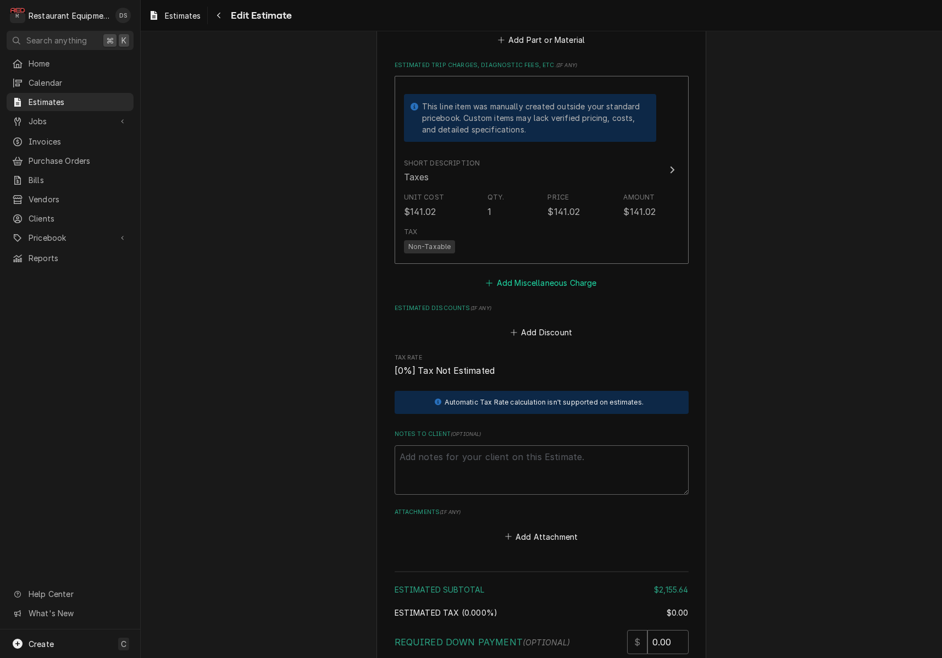
click at [536, 275] on button "Add Miscellaneous Charge" at bounding box center [541, 282] width 114 height 15
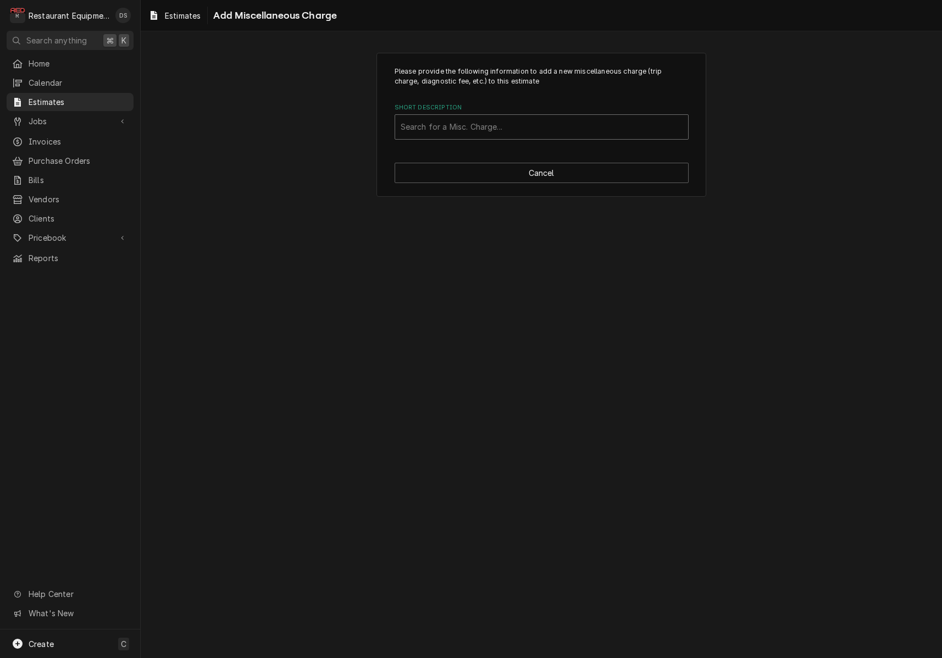
click at [508, 124] on div "Short Description" at bounding box center [542, 127] width 282 height 20
type input "shipping"
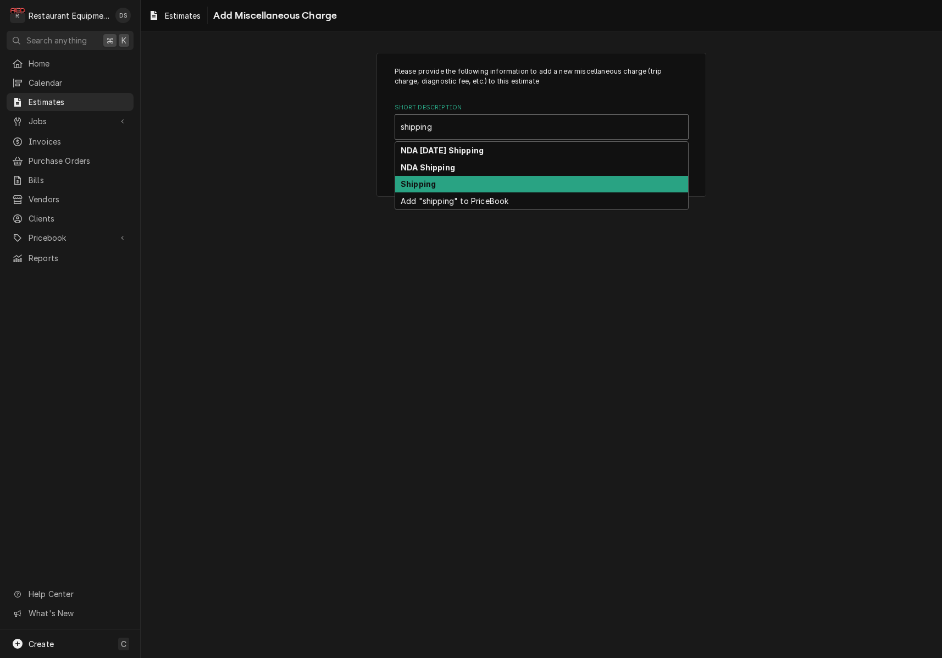
click at [470, 177] on div "Shipping" at bounding box center [541, 184] width 293 height 17
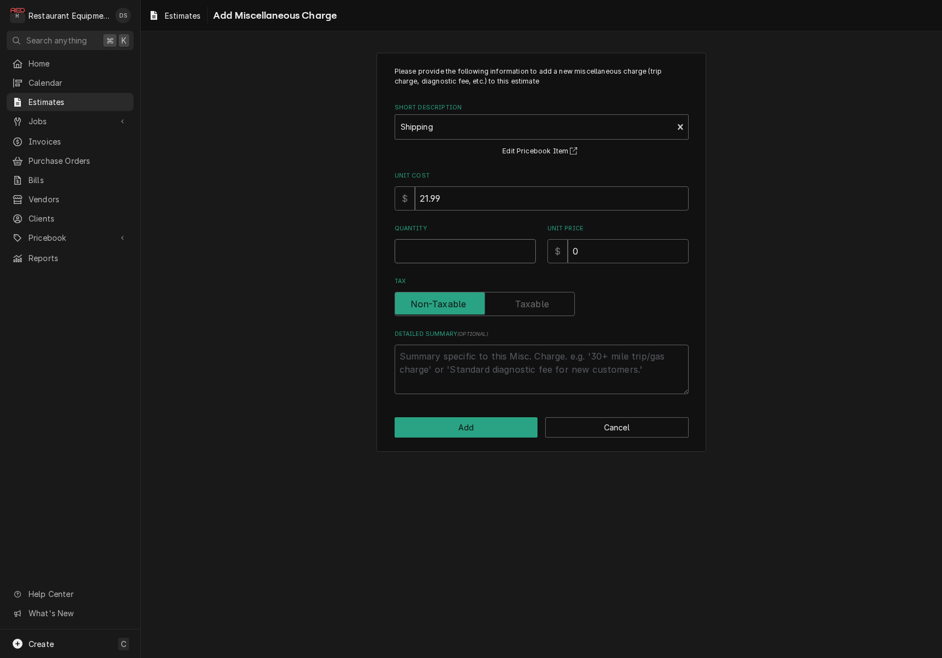
click at [464, 244] on input "Quantity" at bounding box center [465, 251] width 141 height 24
type textarea "x"
type input "1"
type textarea "x"
type input "7"
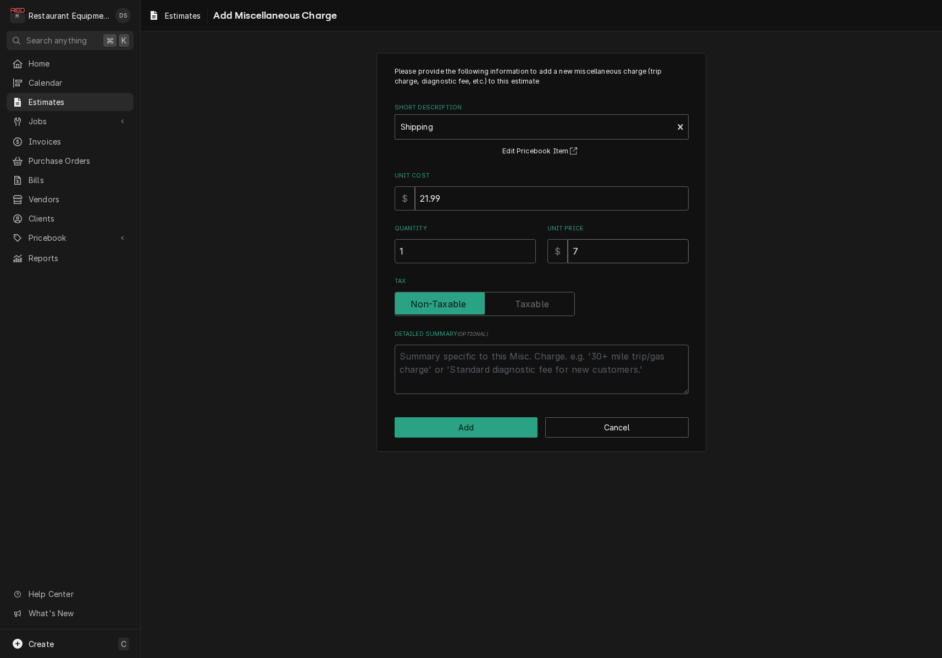
type textarea "x"
type input "74"
type textarea "x"
type input "74.5"
type textarea "x"
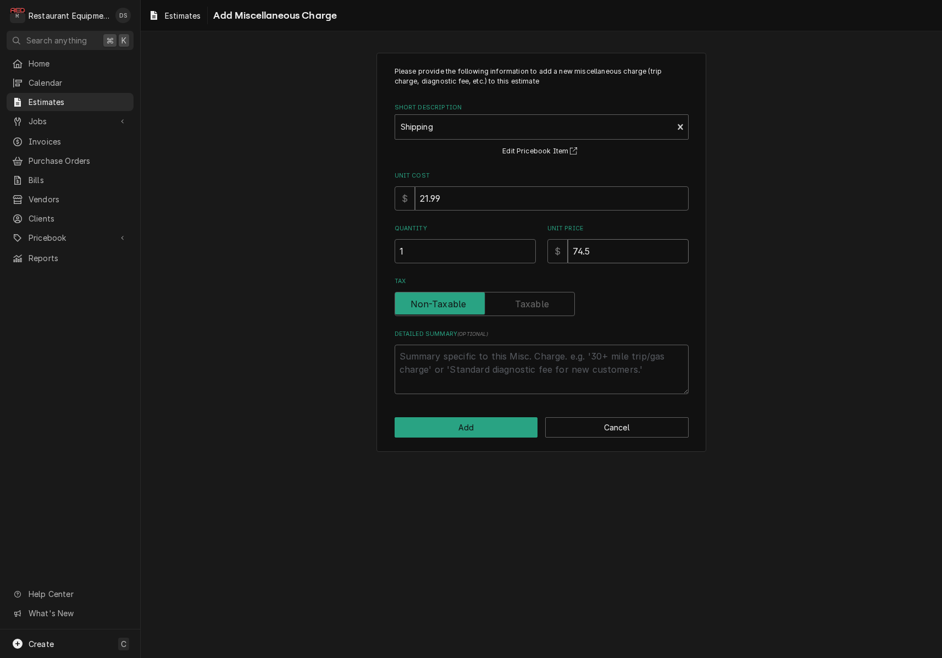
type input "74.51"
type textarea "x"
type input "74.51"
click at [470, 419] on button "Add" at bounding box center [467, 427] width 144 height 20
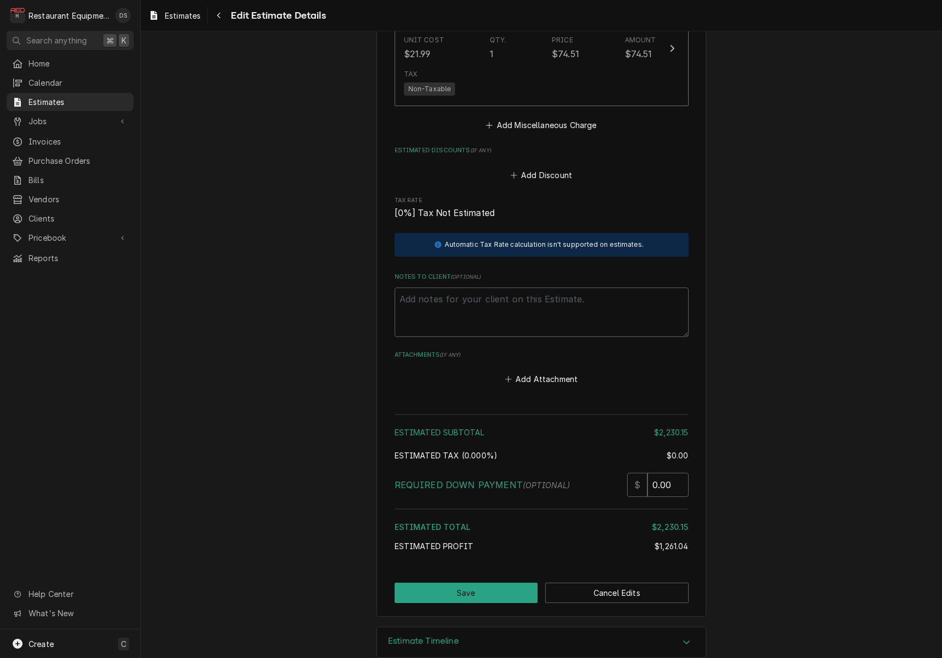
scroll to position [2518, 0]
click at [491, 583] on button "Save" at bounding box center [467, 593] width 144 height 20
type textarea "x"
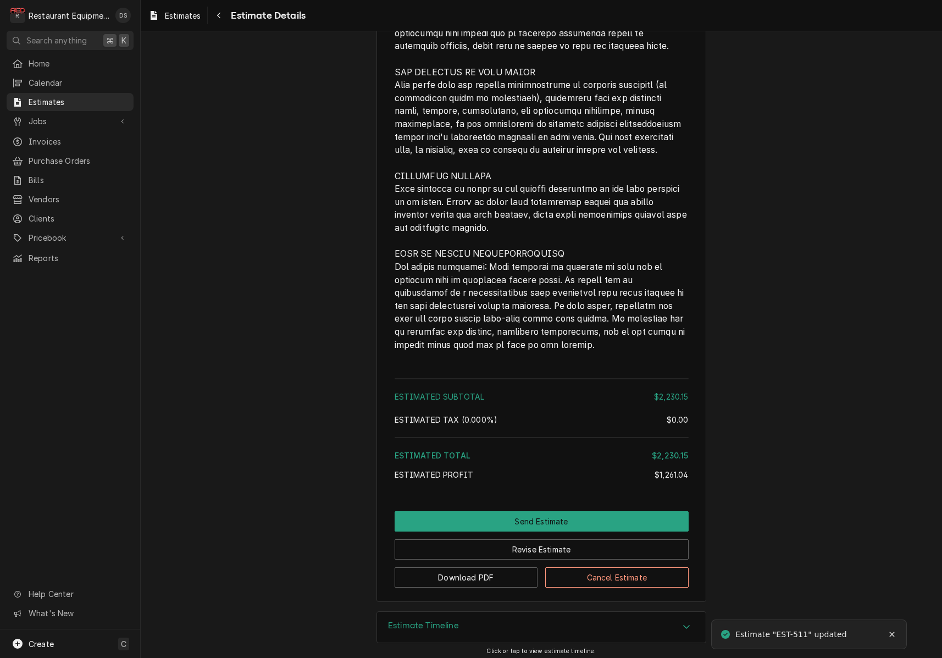
scroll to position [2161, 0]
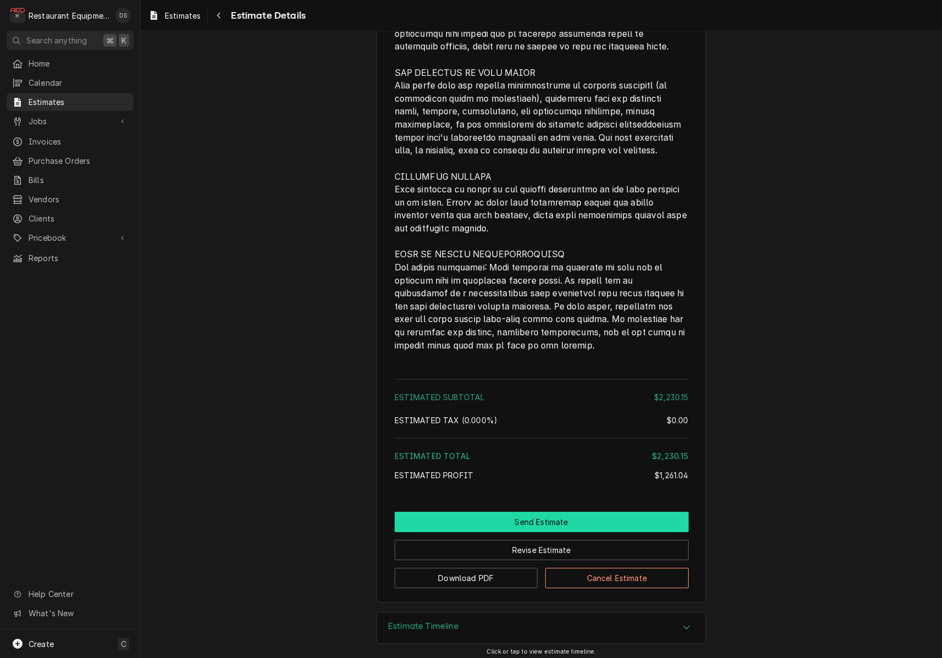
click at [535, 512] on button "Send Estimate" at bounding box center [542, 522] width 294 height 20
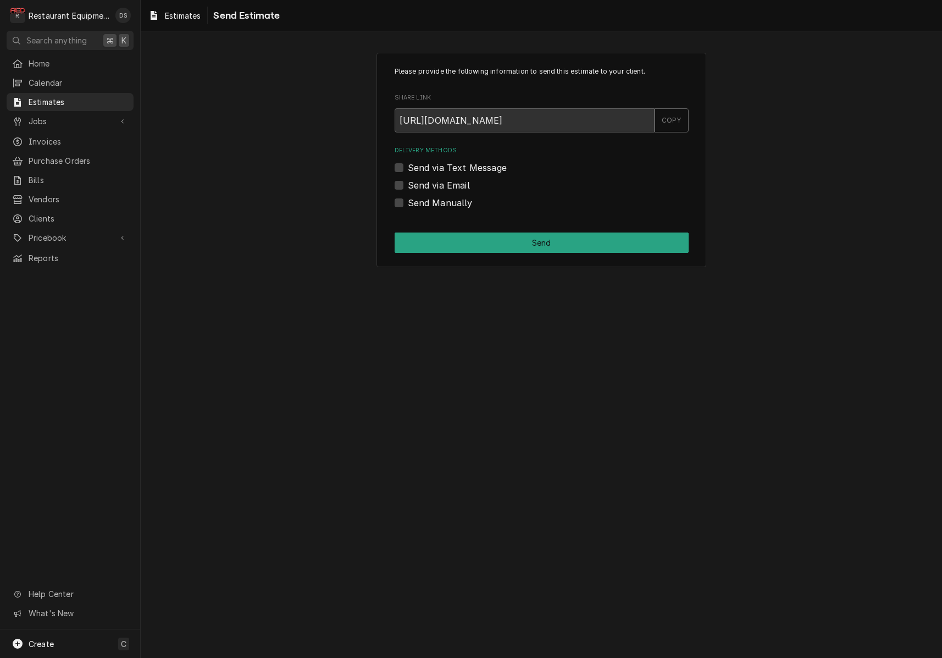
click at [408, 186] on label "Send via Email" at bounding box center [439, 185] width 62 height 13
click at [408, 186] on input "Send via Email" at bounding box center [555, 191] width 294 height 24
checkbox input "true"
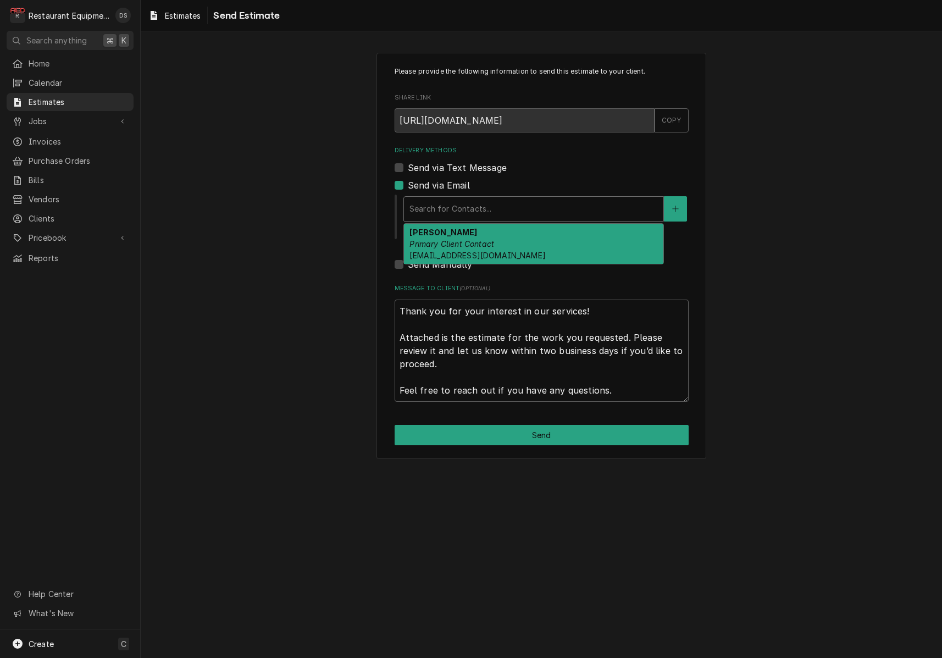
click at [457, 199] on div "Delivery Methods" at bounding box center [534, 209] width 249 height 20
click at [462, 233] on strong "[PERSON_NAME]" at bounding box center [444, 232] width 68 height 9
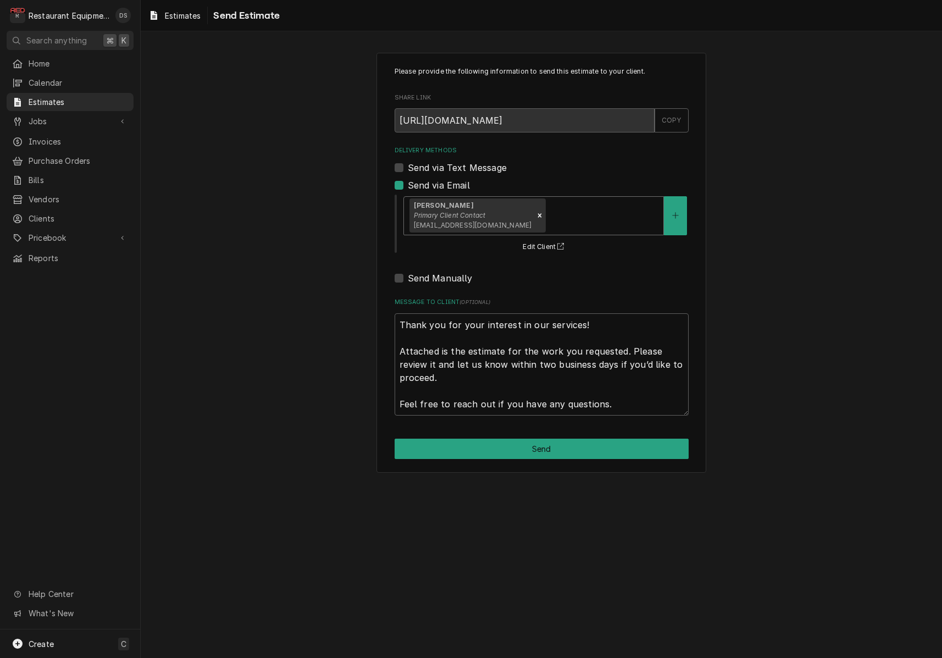
drag, startPoint x: 627, startPoint y: 258, endPoint x: 623, endPoint y: 269, distance: 12.4
click at [627, 258] on div "Delivery Methods Send via Text Message Send via Email option [object Object], s…" at bounding box center [542, 215] width 294 height 139
click at [574, 441] on button "Send" at bounding box center [542, 449] width 294 height 20
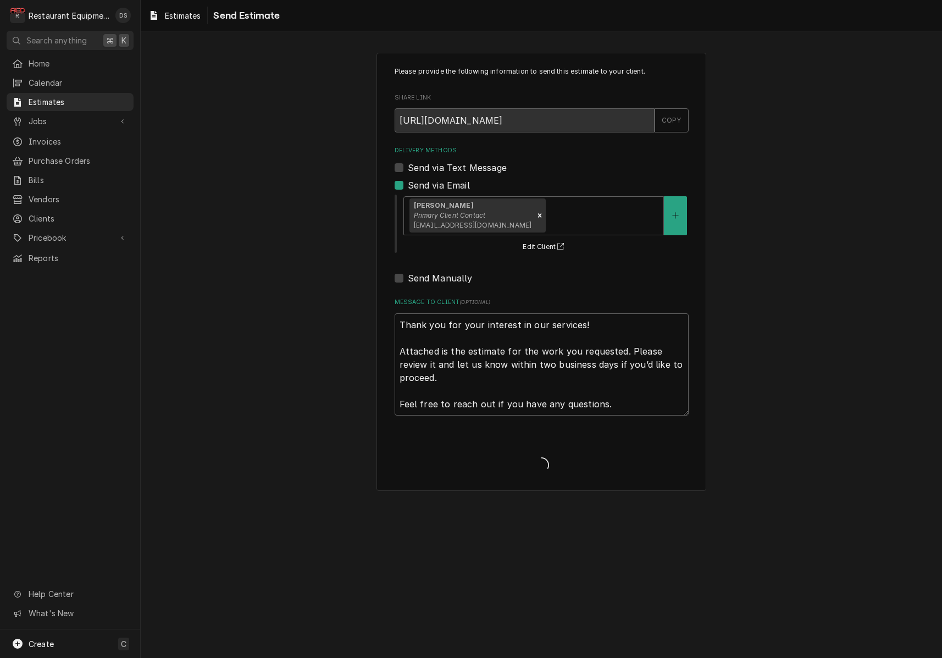
type textarea "x"
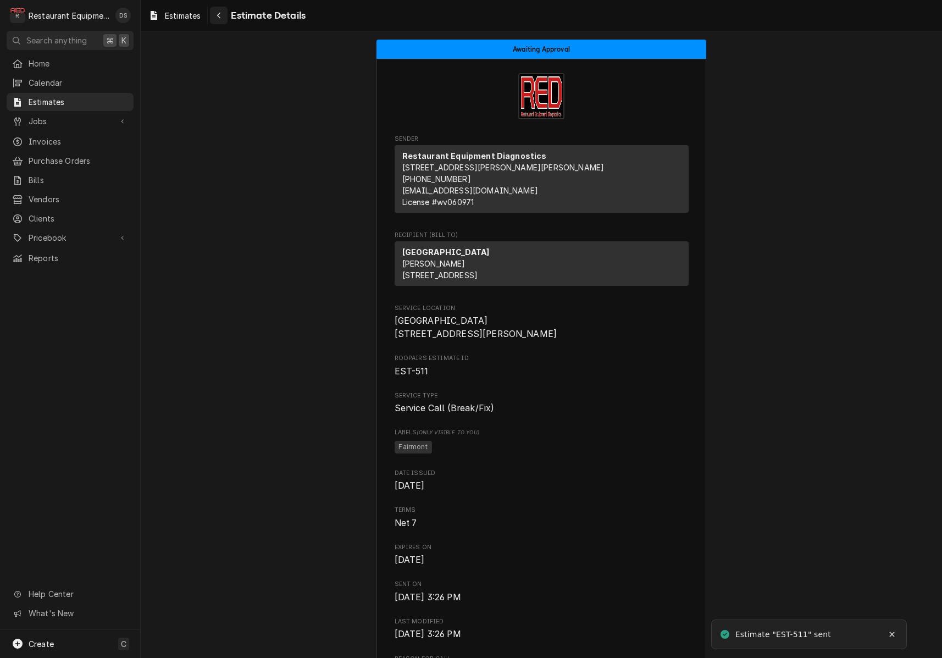
click at [221, 16] on icon "Navigate back" at bounding box center [219, 16] width 5 height 8
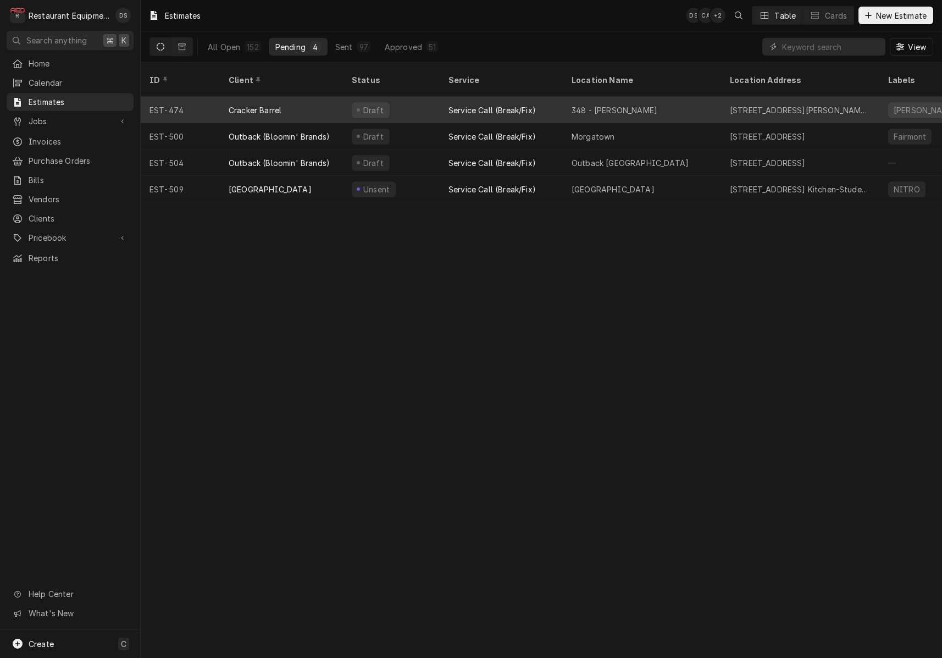
click at [639, 101] on div "348 - Beckley" at bounding box center [642, 110] width 158 height 26
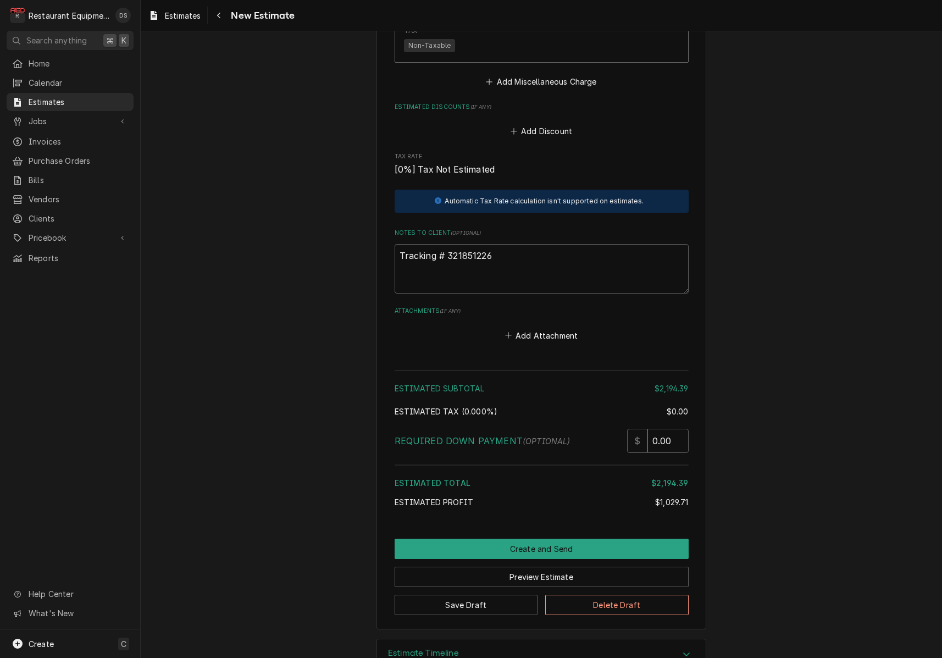
scroll to position [2944, 0]
drag, startPoint x: 504, startPoint y: 225, endPoint x: 455, endPoint y: 223, distance: 49.0
click at [448, 245] on textarea "Tracking # 321851226" at bounding box center [542, 269] width 294 height 49
click at [568, 567] on button "Preview Estimate" at bounding box center [542, 577] width 294 height 20
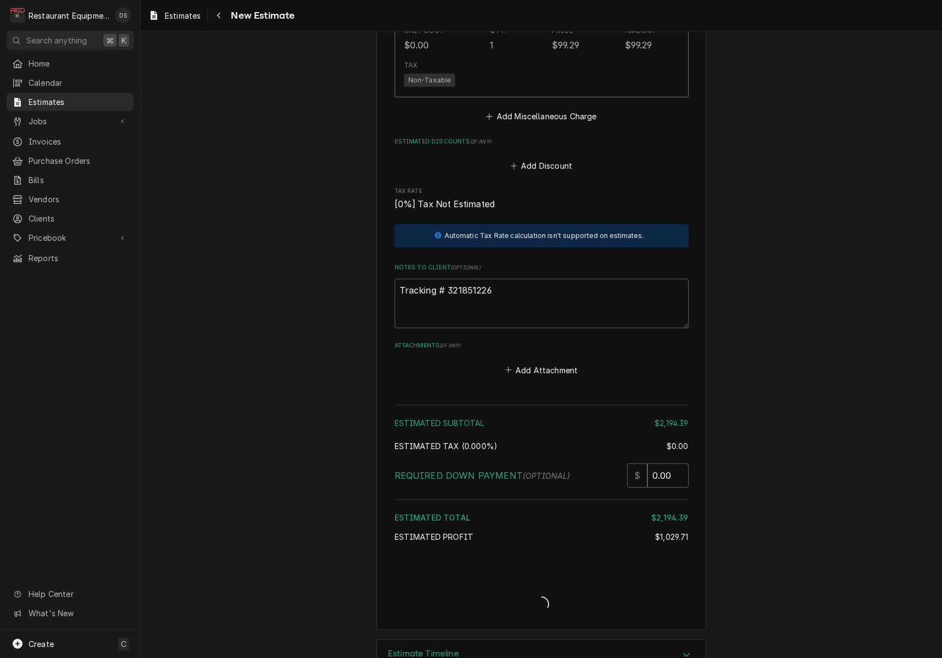
type textarea "x"
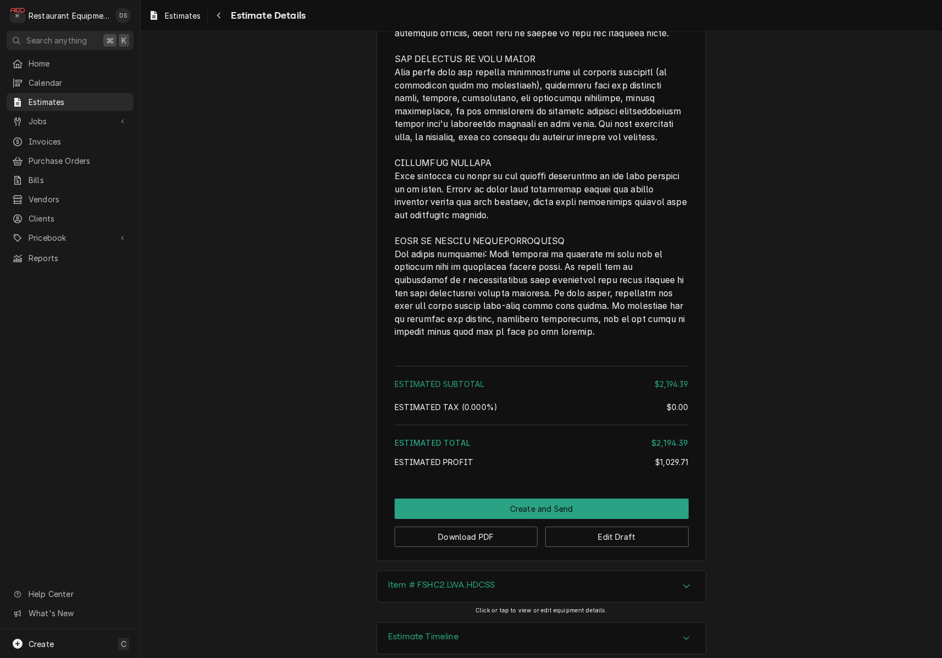
scroll to position [2662, 0]
click at [641, 527] on button "Edit Draft" at bounding box center [617, 537] width 144 height 20
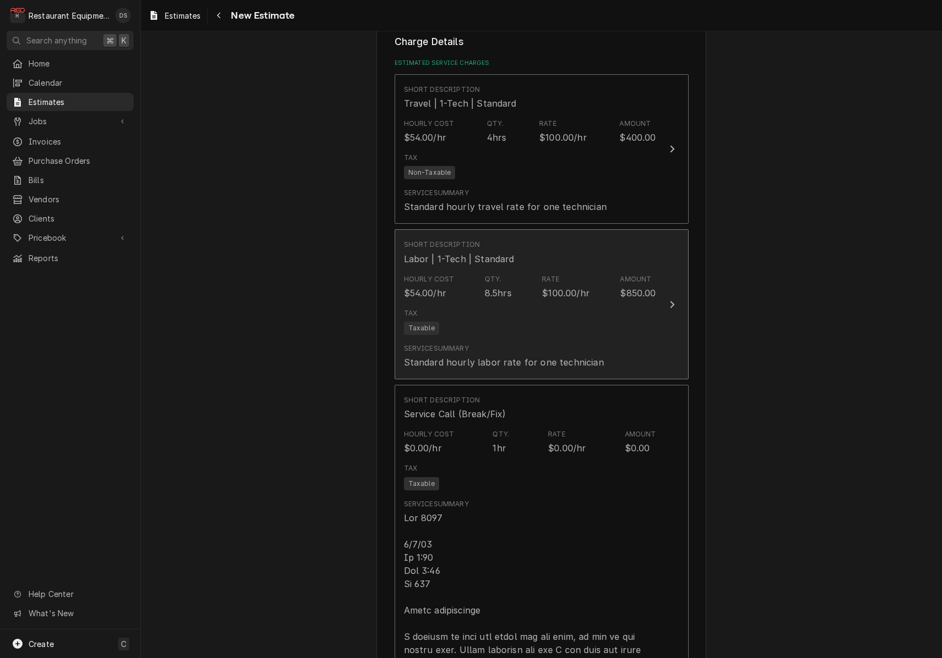
scroll to position [831, 0]
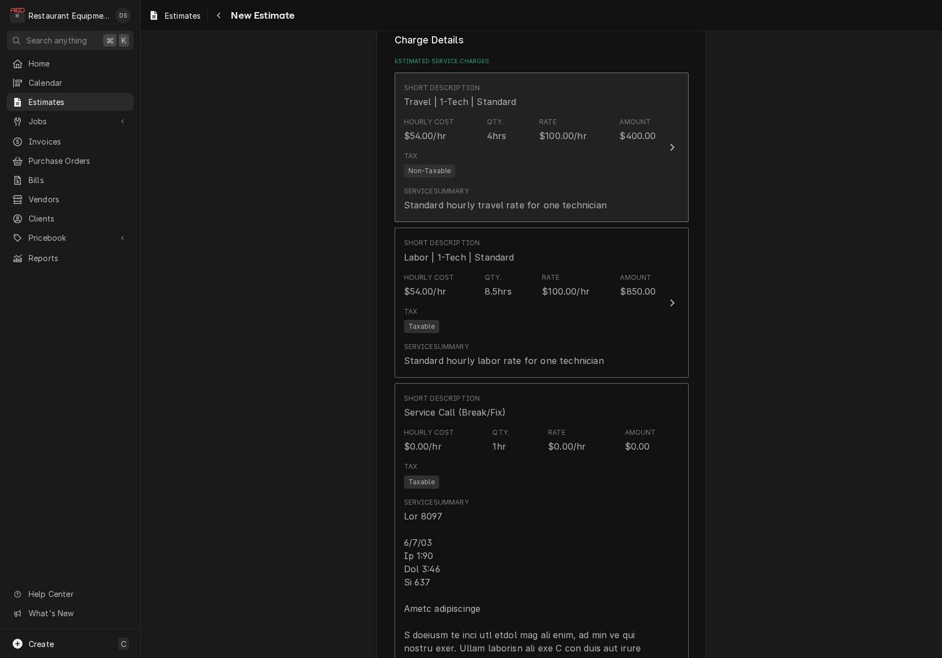
click at [561, 186] on div "Service Summary Standard hourly travel rate for one technician" at bounding box center [505, 198] width 203 height 25
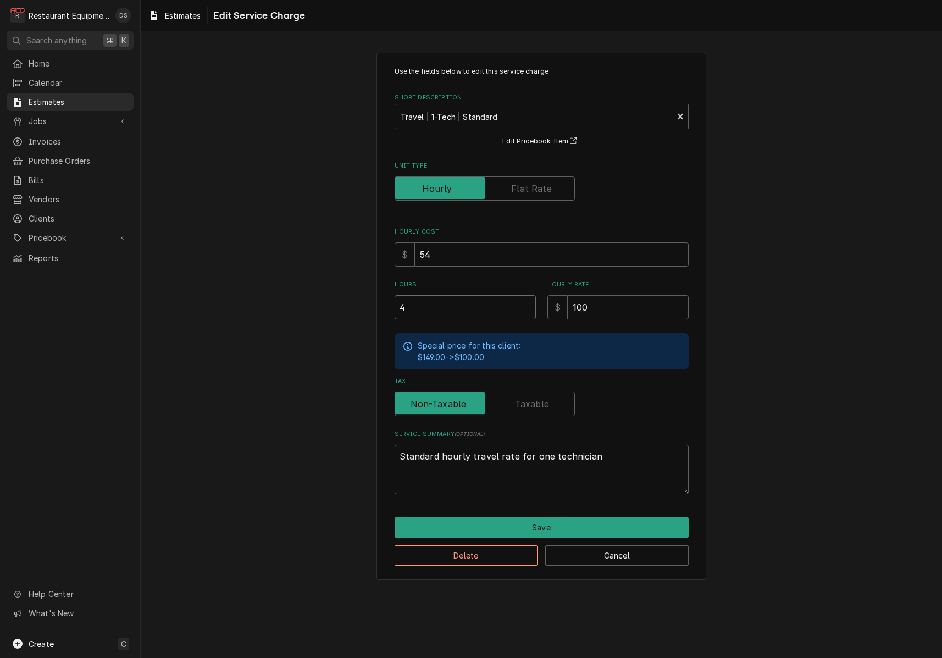
click at [431, 308] on input "4" at bounding box center [465, 307] width 141 height 24
type textarea "x"
type input "2"
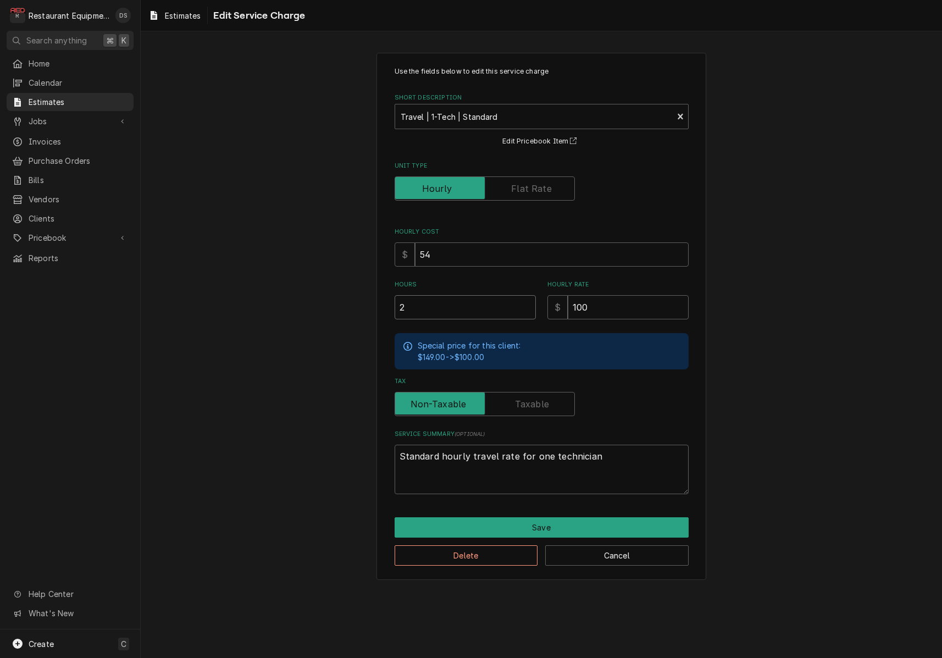
type textarea "x"
type input "2"
click at [570, 525] on button "Save" at bounding box center [542, 527] width 294 height 20
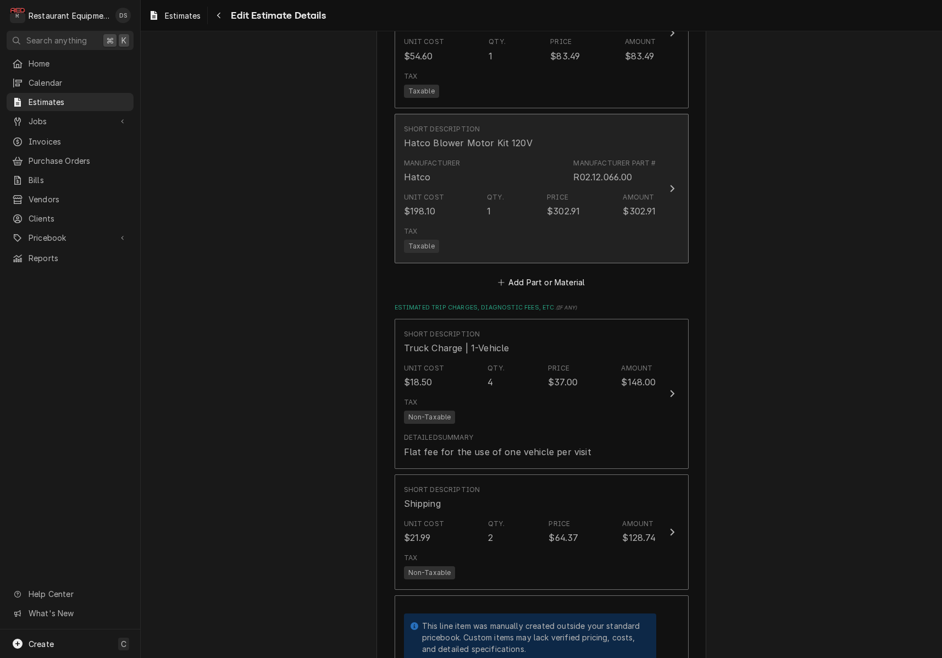
scroll to position [2234, 0]
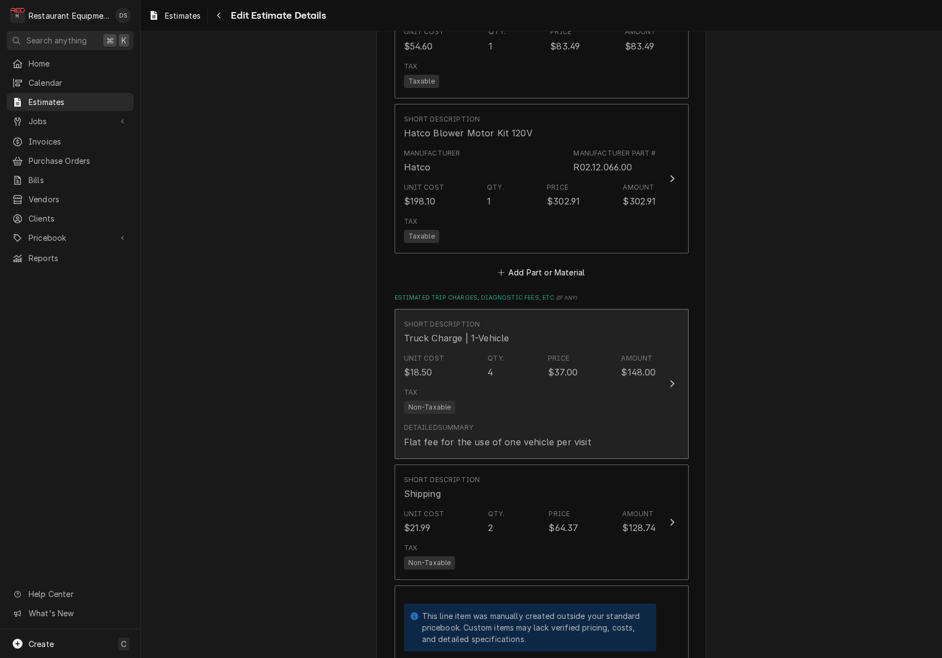
click at [550, 366] on div "$37.00" at bounding box center [563, 372] width 30 height 13
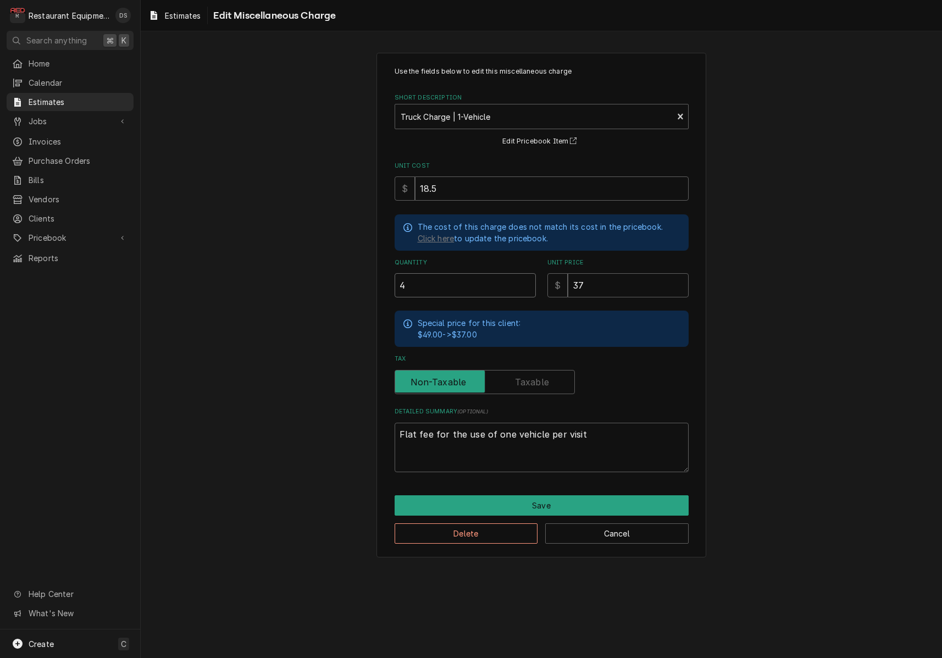
drag, startPoint x: 367, startPoint y: 272, endPoint x: 351, endPoint y: 268, distance: 16.5
click at [352, 268] on div "Use the fields below to edit this miscellaneous charge Short Description Truck …" at bounding box center [542, 305] width 802 height 525
type textarea "x"
type input "2"
type textarea "x"
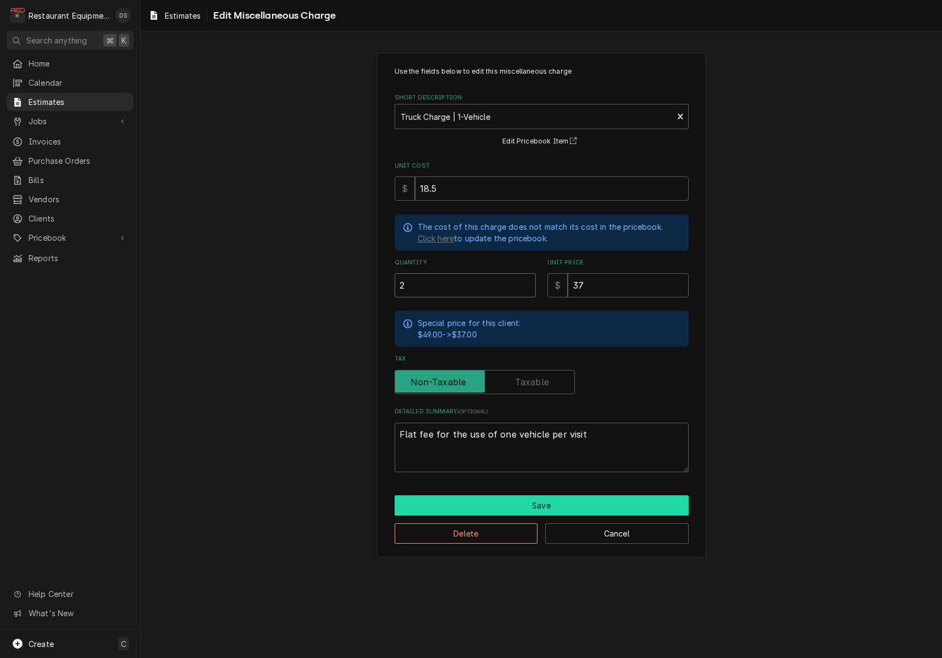
type input "2"
click at [572, 505] on button "Save" at bounding box center [542, 505] width 294 height 20
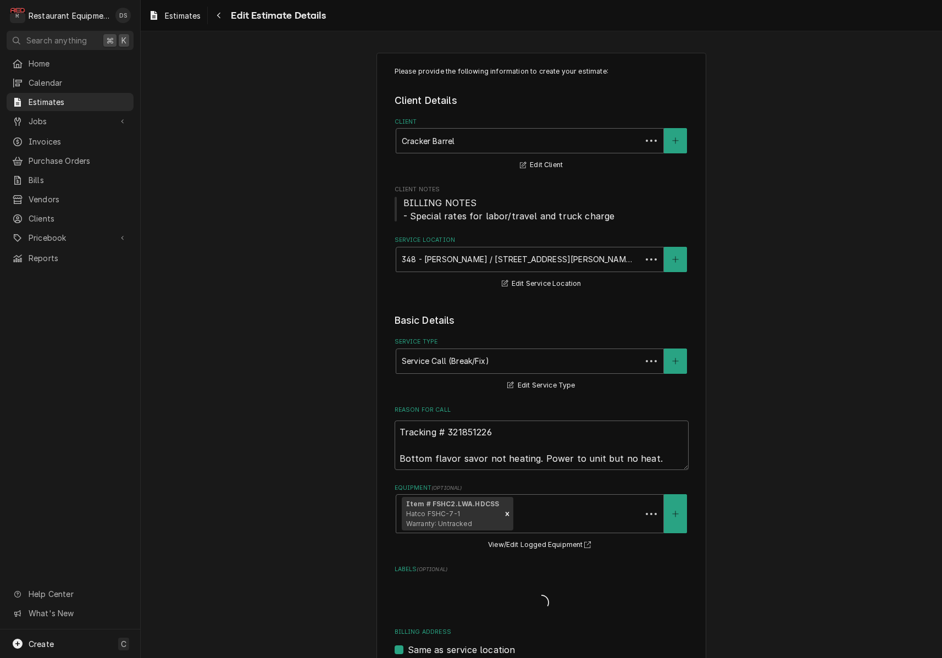
scroll to position [2234, 0]
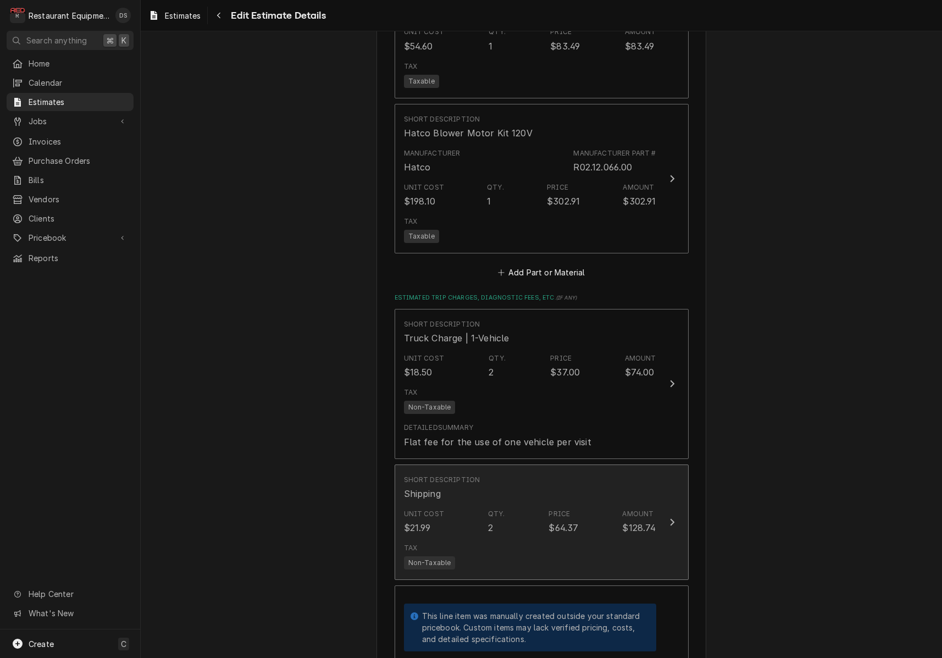
click at [601, 471] on div "Short Description Shipping" at bounding box center [530, 488] width 252 height 34
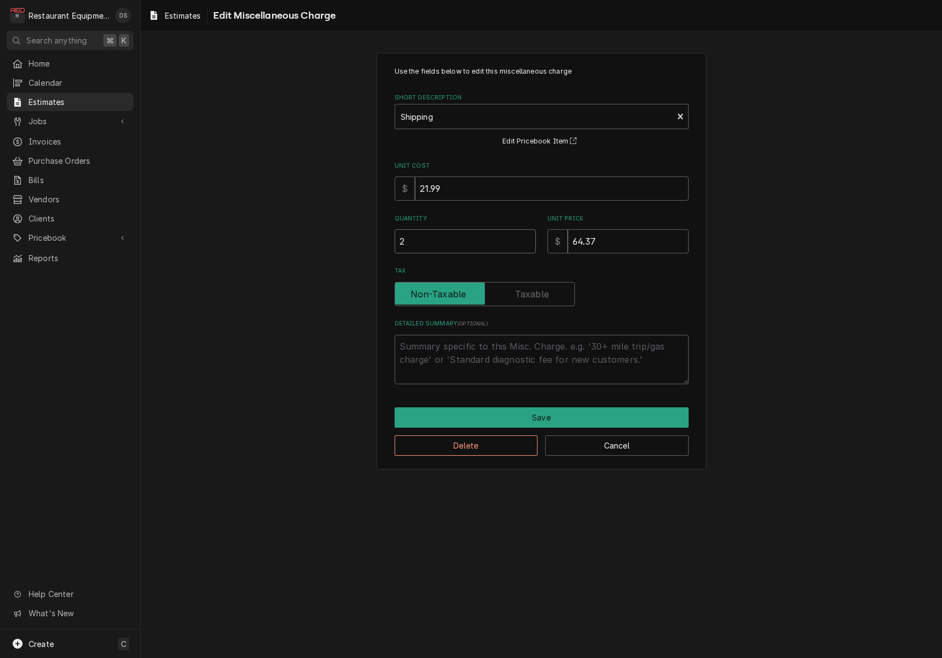
drag, startPoint x: 434, startPoint y: 245, endPoint x: 345, endPoint y: 237, distance: 89.4
click at [345, 237] on div "Use the fields below to edit this miscellaneous charge Short Description Shippi…" at bounding box center [542, 261] width 802 height 437
type textarea "x"
type input "1"
type textarea "x"
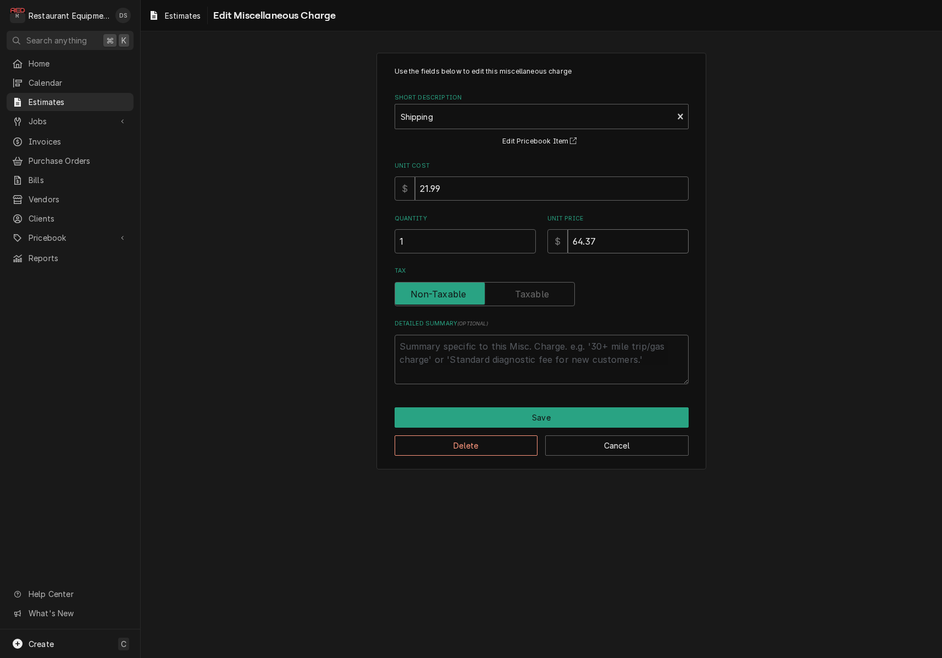
type input "8"
type textarea "x"
type input "87"
type textarea "x"
type input "87.5"
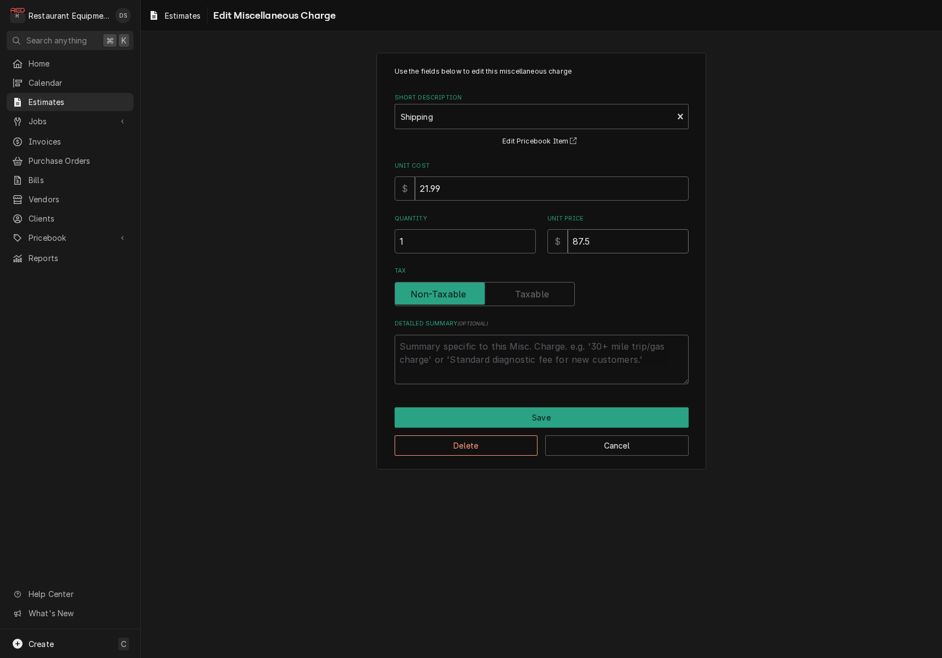
type textarea "x"
type input "87.52"
click at [541, 410] on button "Save" at bounding box center [542, 417] width 294 height 20
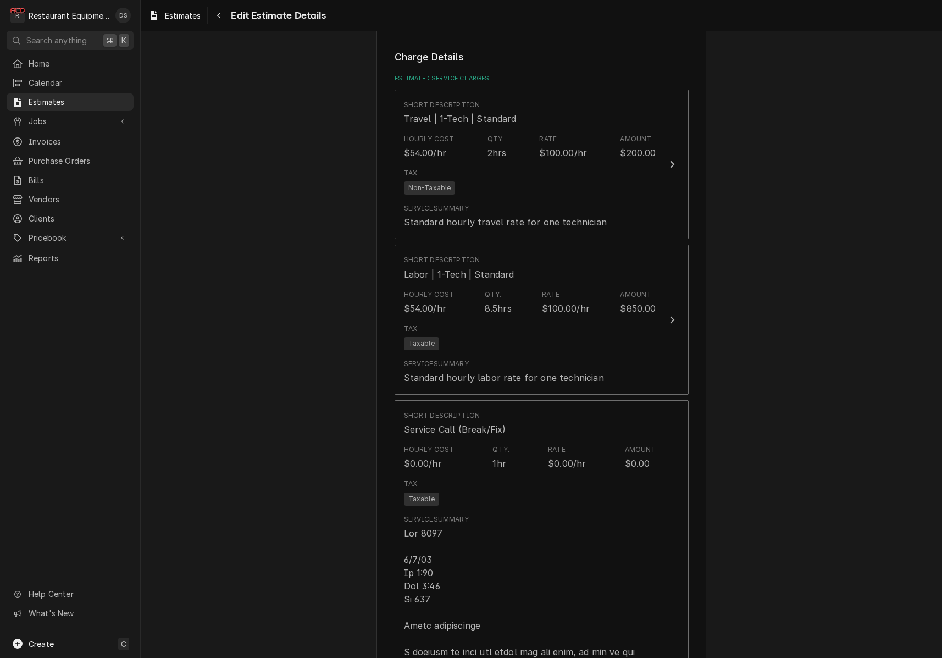
scroll to position [813, 0]
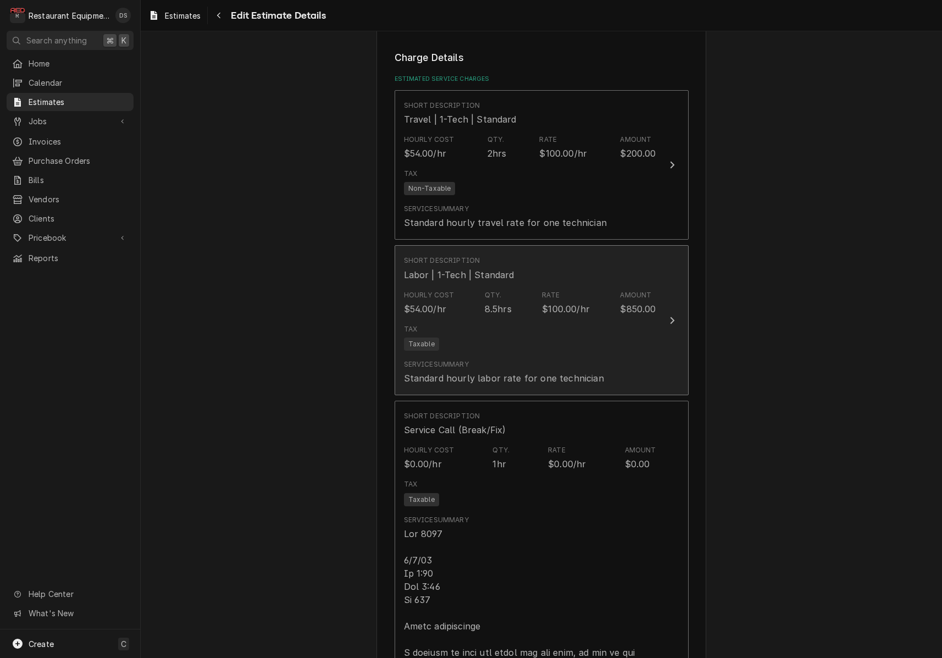
click at [556, 320] on div "Tax Taxable" at bounding box center [530, 337] width 252 height 35
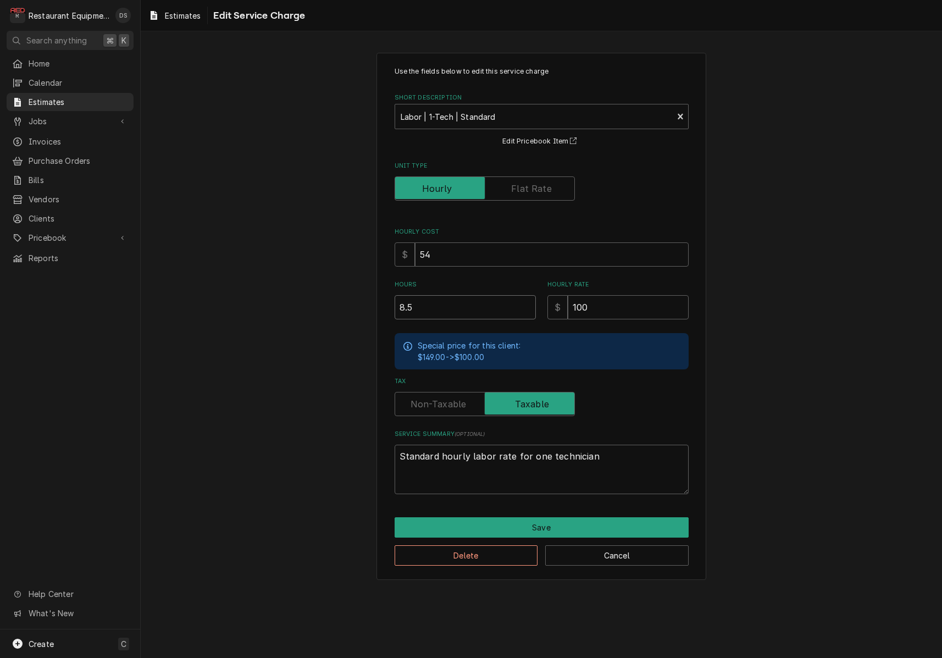
drag, startPoint x: 446, startPoint y: 306, endPoint x: 370, endPoint y: 297, distance: 76.9
click at [371, 297] on div "Use the fields below to edit this service charge Short Description Labor | 1-Te…" at bounding box center [542, 316] width 802 height 547
type textarea "x"
type input "5"
type textarea "x"
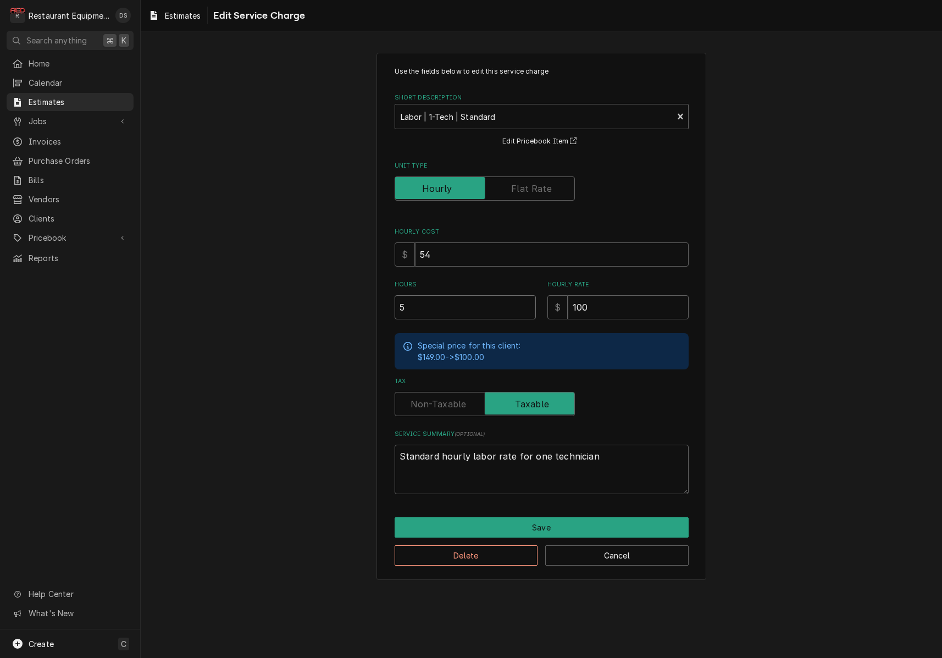
type input "5.5"
click at [555, 521] on button "Save" at bounding box center [542, 527] width 294 height 20
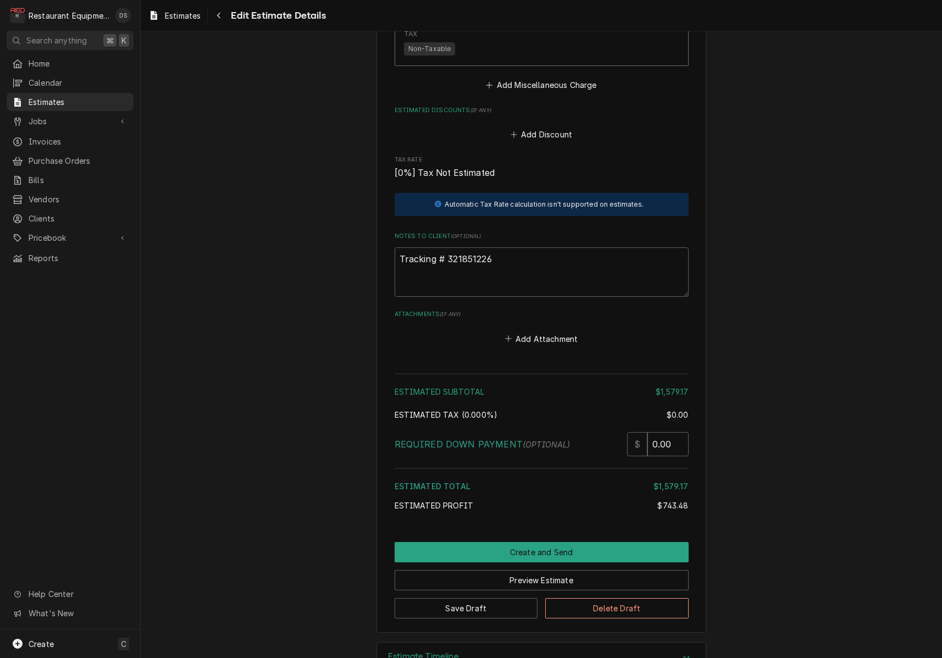
scroll to position [2944, 0]
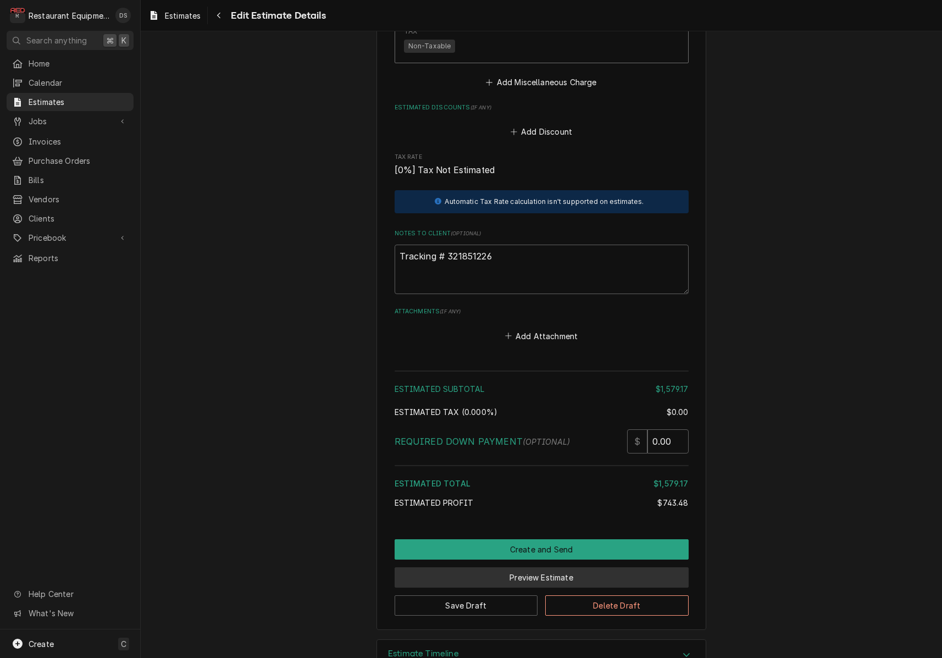
click at [553, 567] on button "Preview Estimate" at bounding box center [542, 577] width 294 height 20
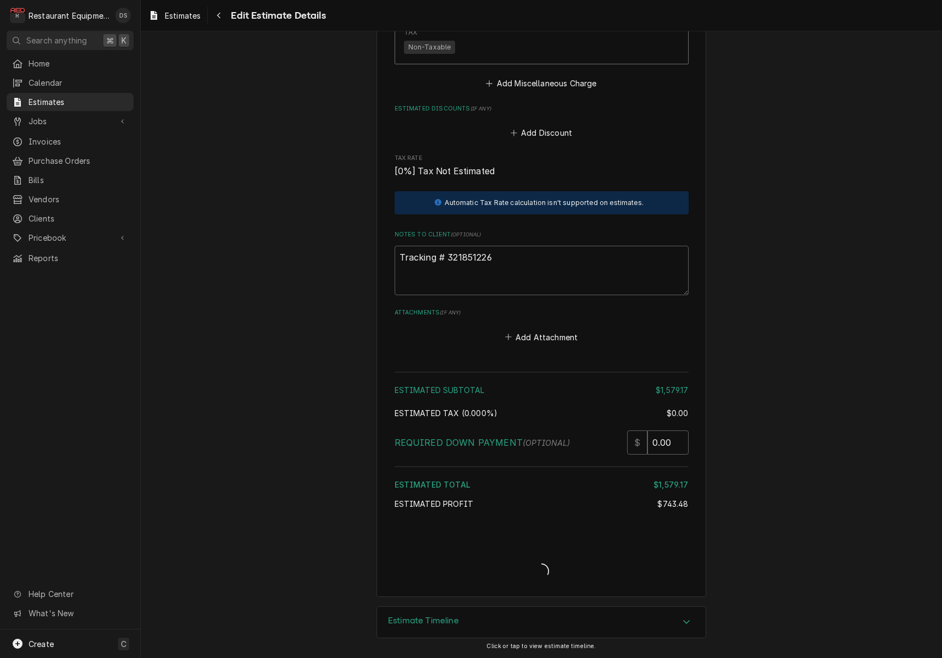
type textarea "x"
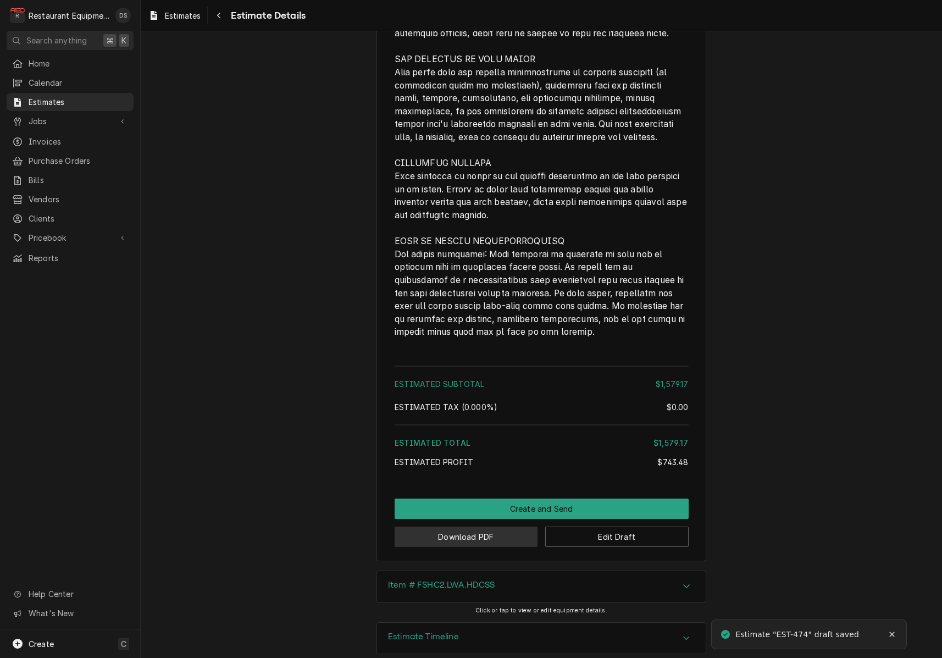
scroll to position [2662, 0]
click at [489, 527] on button "Download PDF" at bounding box center [467, 537] width 144 height 20
click at [570, 499] on button "Create and Send" at bounding box center [542, 509] width 294 height 20
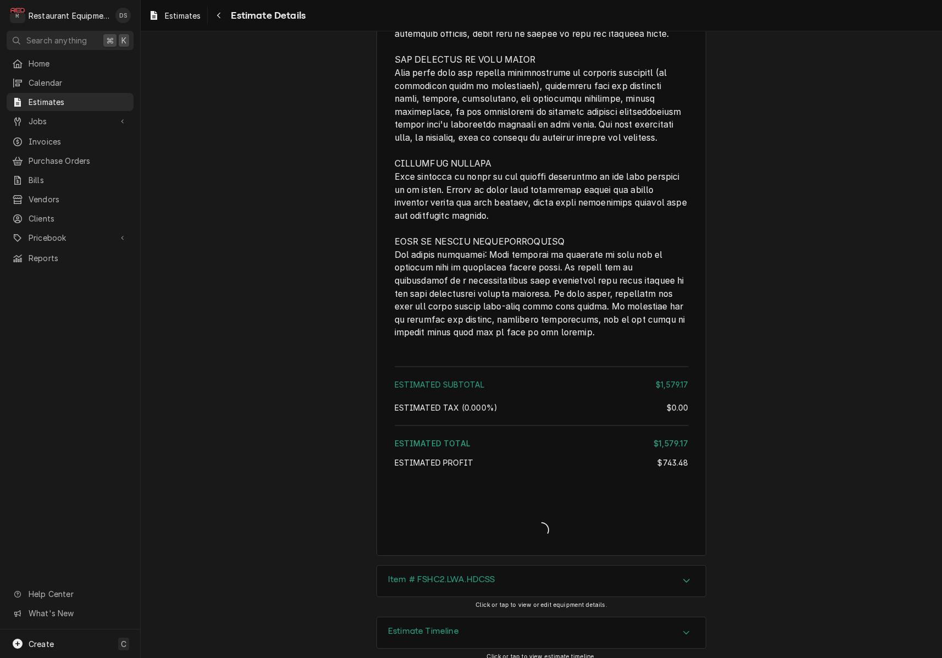
scroll to position [2656, 0]
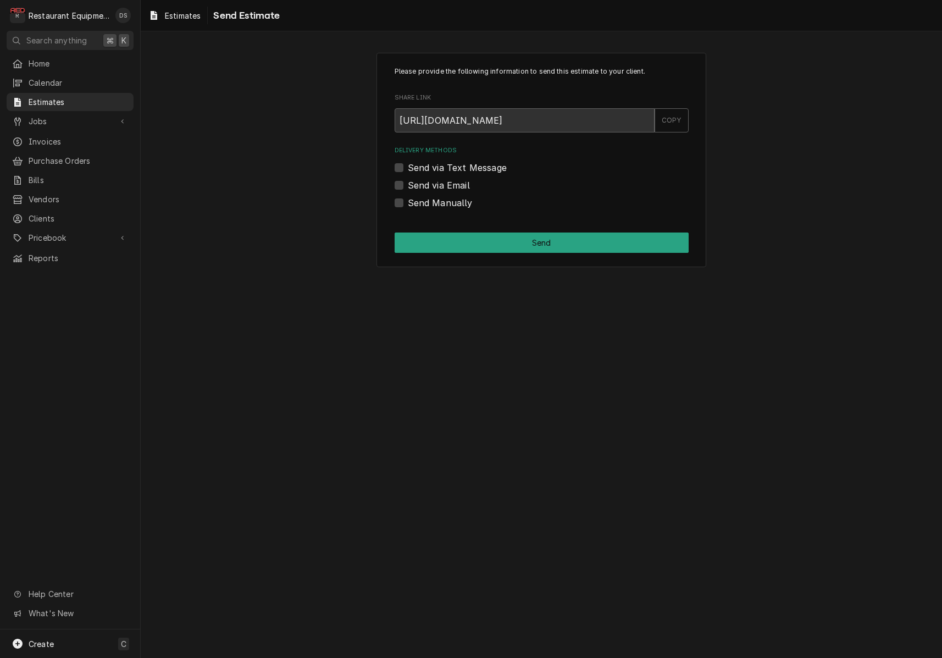
drag, startPoint x: 395, startPoint y: 201, endPoint x: 413, endPoint y: 207, distance: 19.3
click at [408, 201] on label "Send Manually" at bounding box center [440, 202] width 65 height 13
click at [408, 201] on input "Send Manually" at bounding box center [555, 208] width 294 height 24
checkbox input "true"
click at [489, 243] on button "Send" at bounding box center [542, 243] width 294 height 20
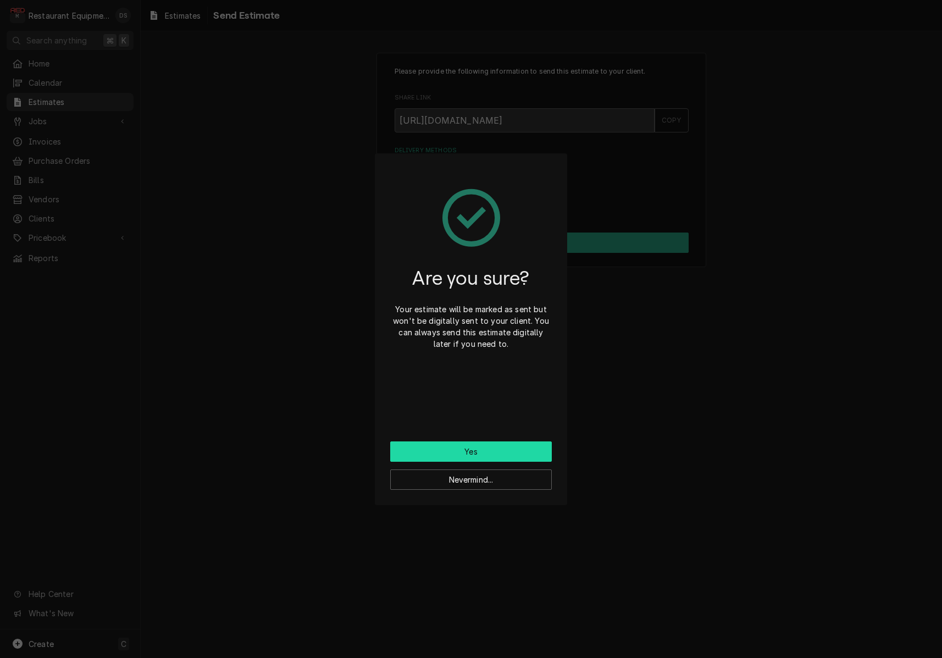
click at [514, 450] on button "Yes" at bounding box center [471, 452] width 162 height 20
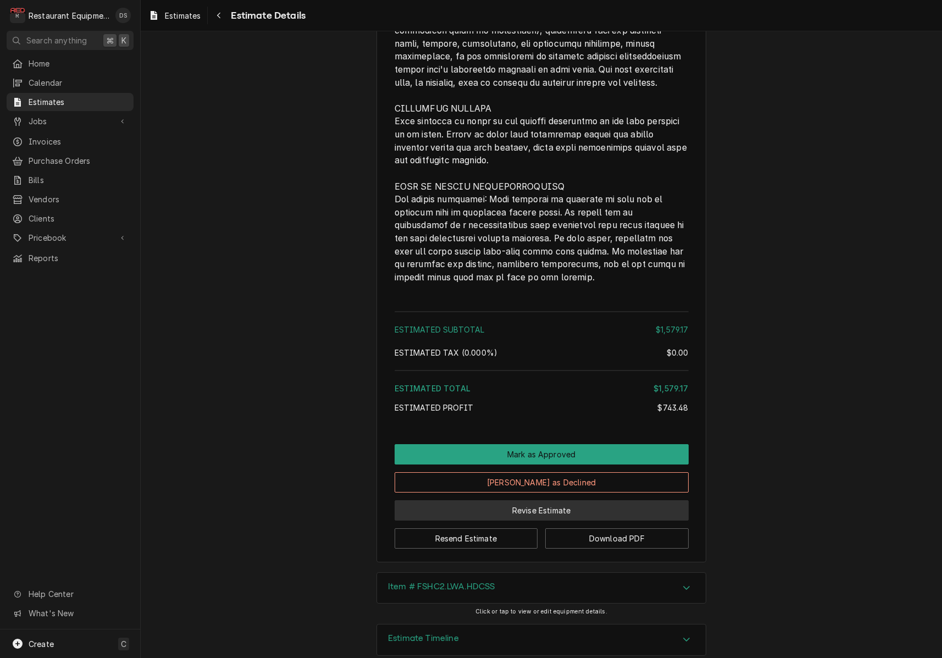
click at [541, 500] on button "Revise Estimate" at bounding box center [542, 510] width 294 height 20
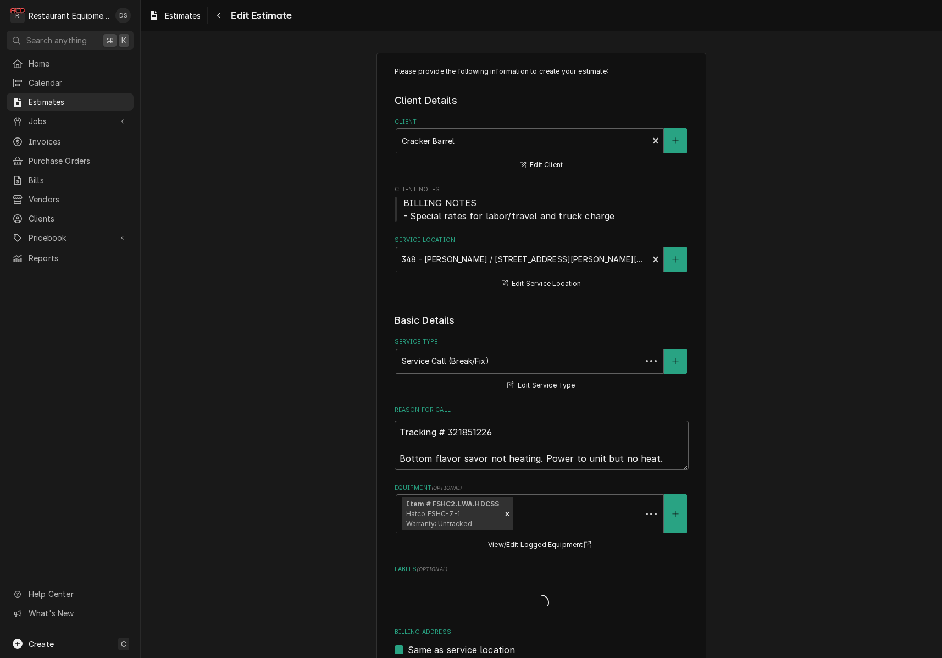
type textarea "x"
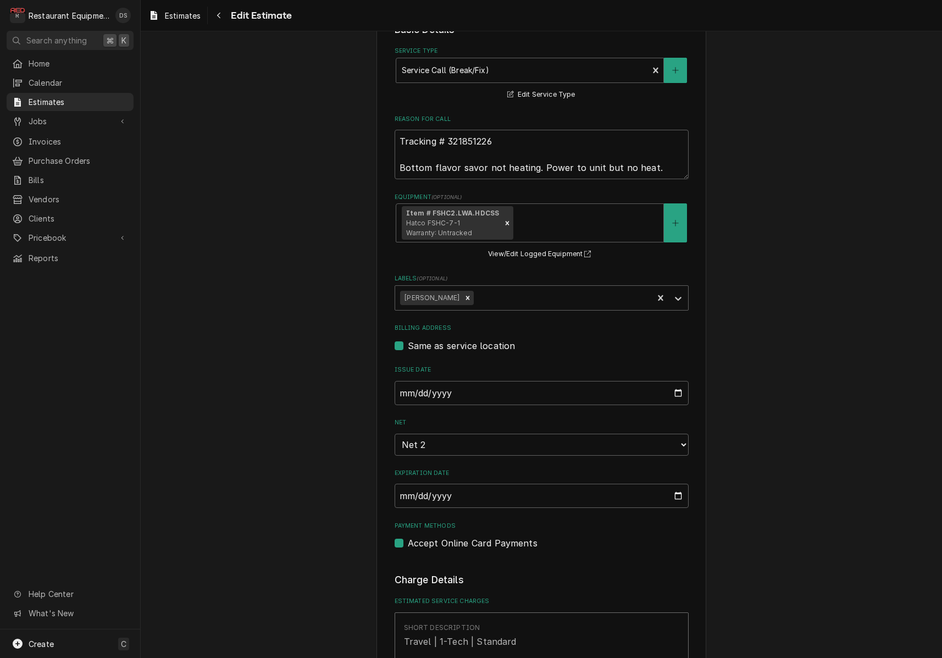
scroll to position [254, 0]
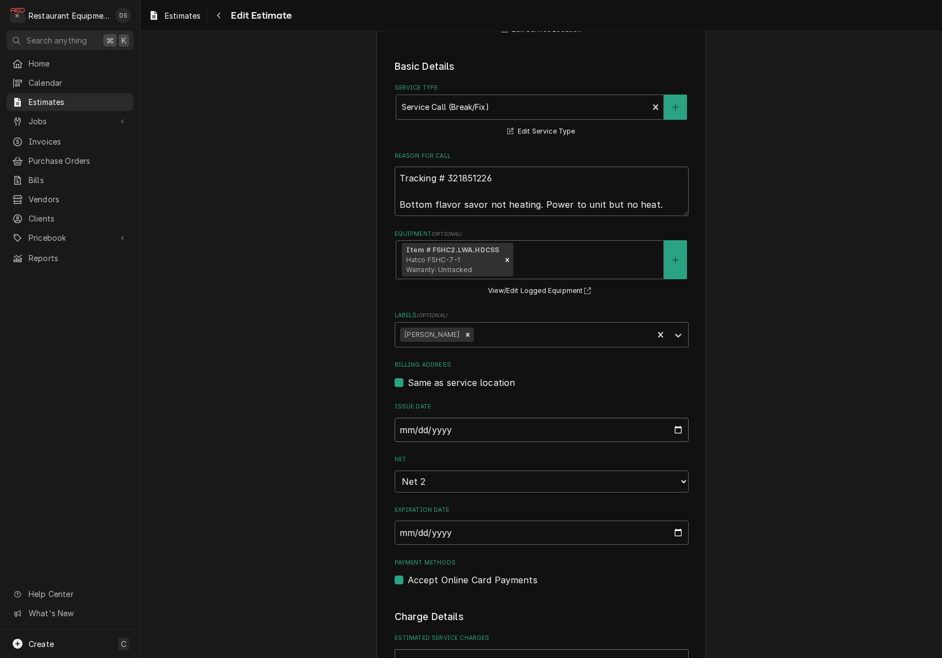
click at [459, 426] on input "[DATE]" at bounding box center [542, 430] width 294 height 24
type input "[DATE]"
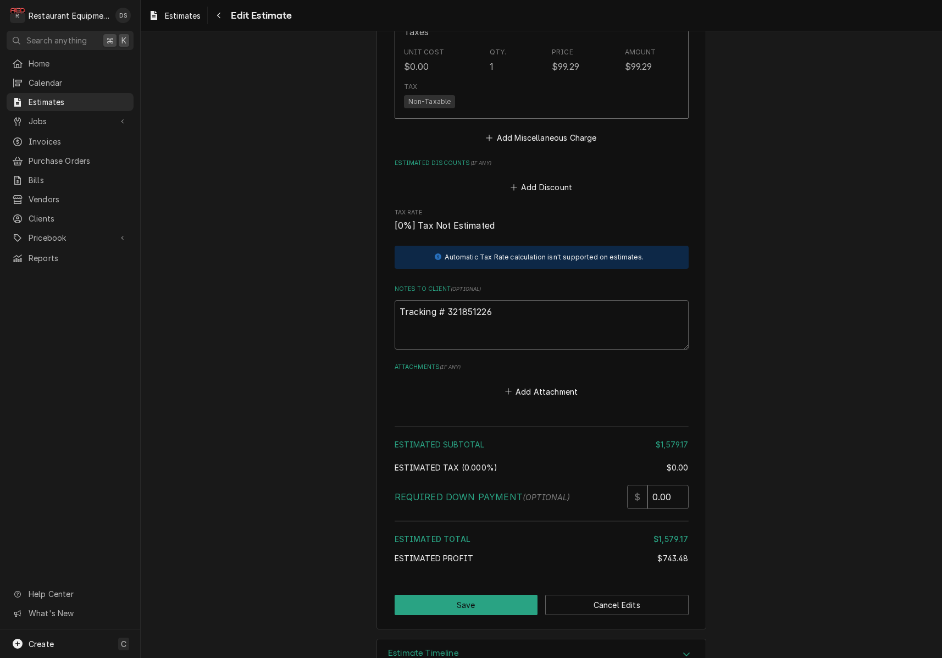
scroll to position [2888, 0]
click at [497, 595] on button "Save" at bounding box center [467, 605] width 144 height 20
click at [495, 595] on div "Estimate Create/Update" at bounding box center [542, 616] width 294 height 42
type textarea "x"
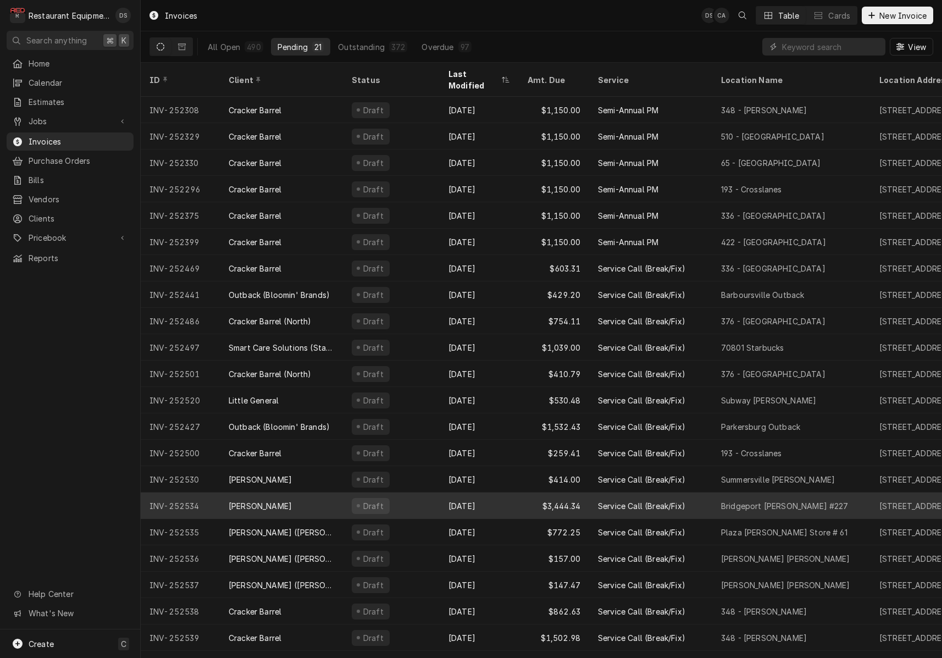
click at [409, 493] on div "Draft" at bounding box center [391, 506] width 97 height 26
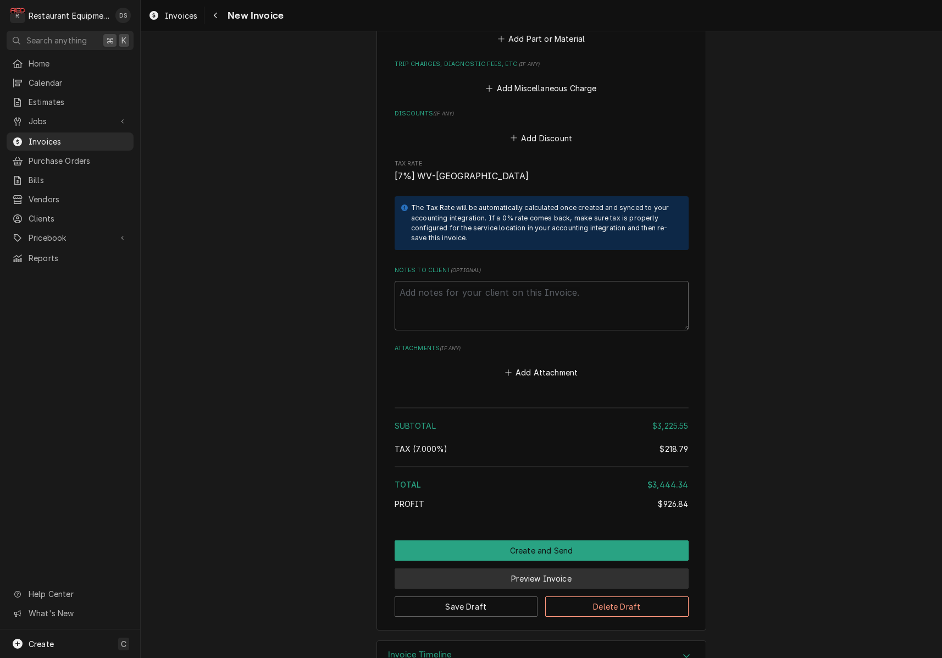
click at [551, 569] on button "Preview Invoice" at bounding box center [542, 579] width 294 height 20
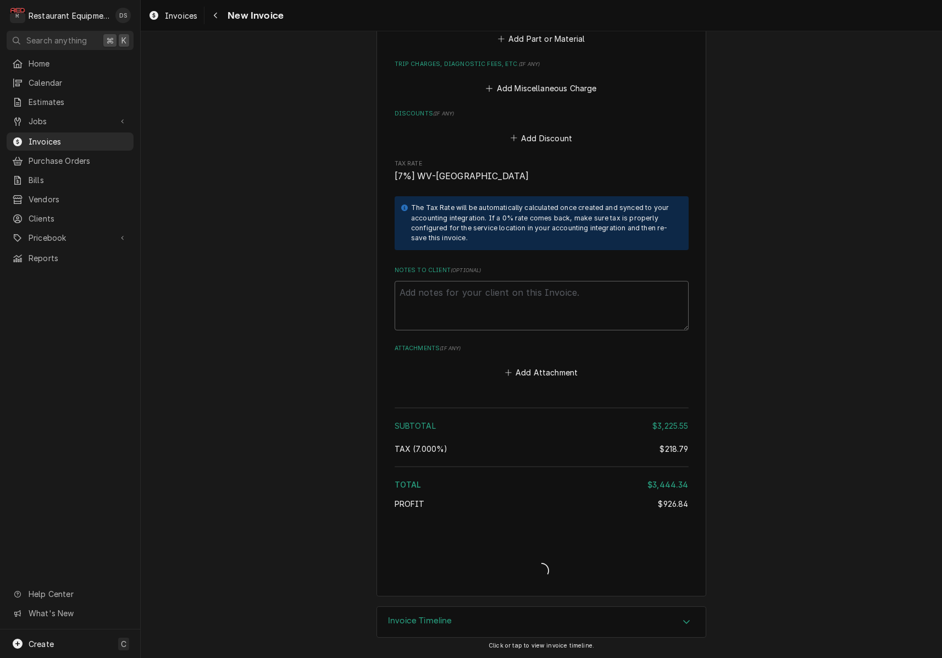
type textarea "x"
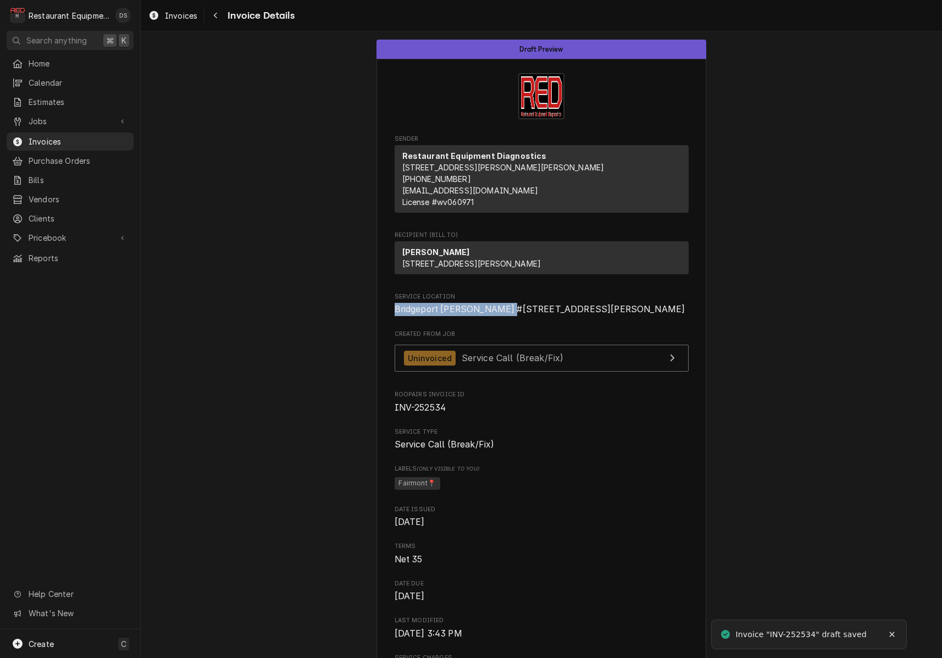
drag, startPoint x: 396, startPoint y: 332, endPoint x: 509, endPoint y: 333, distance: 113.3
click at [513, 316] on span "Bridgeport [PERSON_NAME] #[STREET_ADDRESS][PERSON_NAME]" at bounding box center [542, 309] width 294 height 13
copy span "Bridgeport [PERSON_NAME] #227"
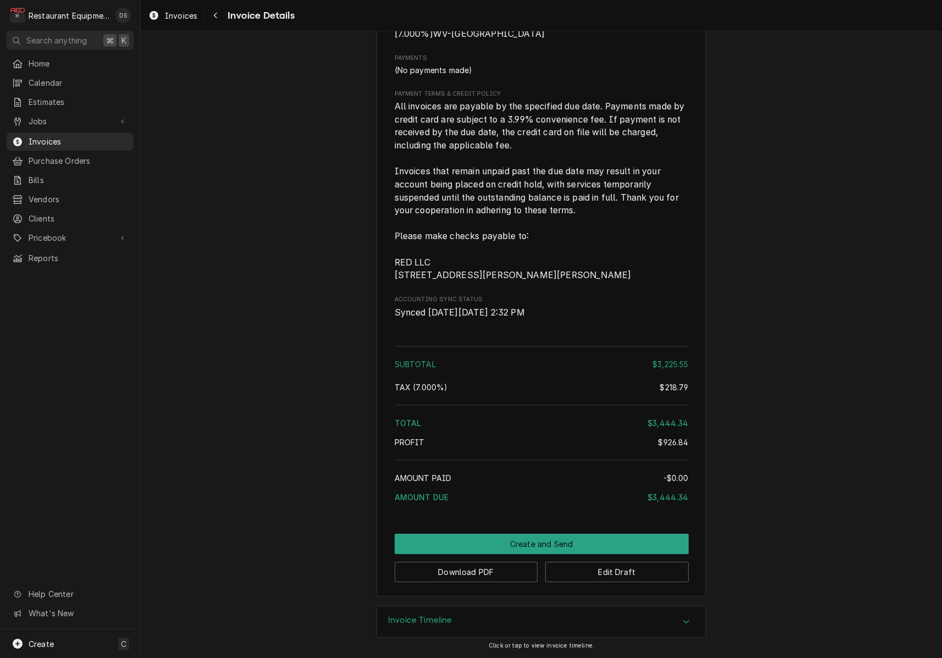
scroll to position [2738, 0]
click at [481, 575] on button "Download PDF" at bounding box center [467, 572] width 144 height 20
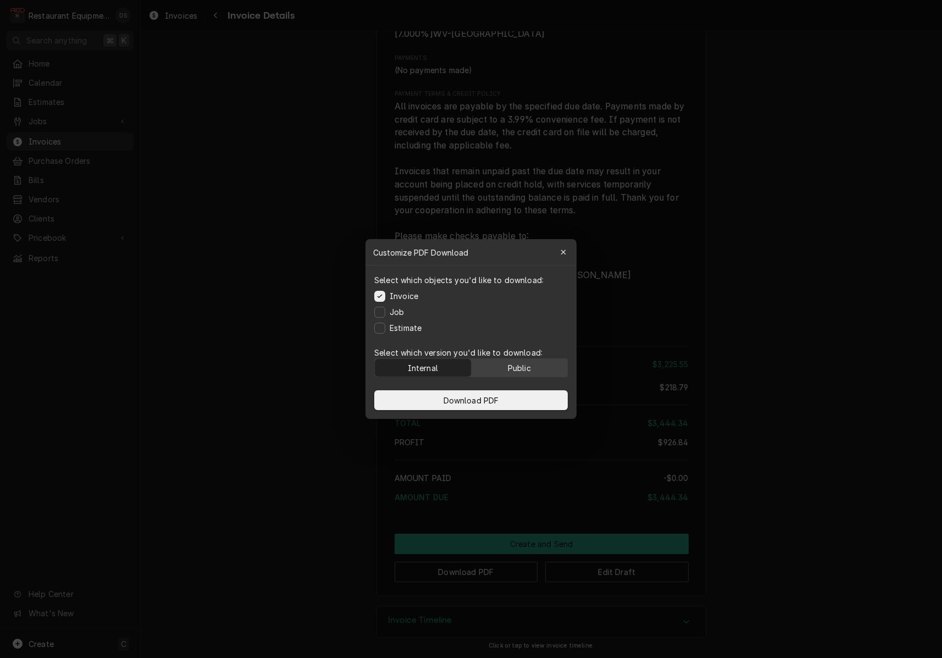
click at [519, 367] on div "Public" at bounding box center [519, 368] width 23 height 12
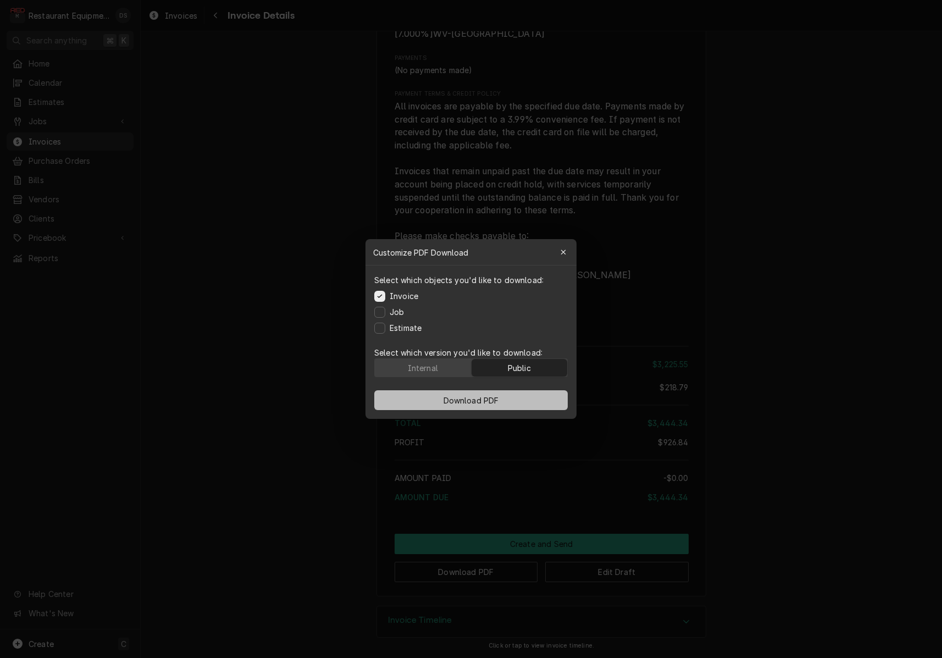
click at [511, 396] on button "Download PDF" at bounding box center [471, 400] width 194 height 20
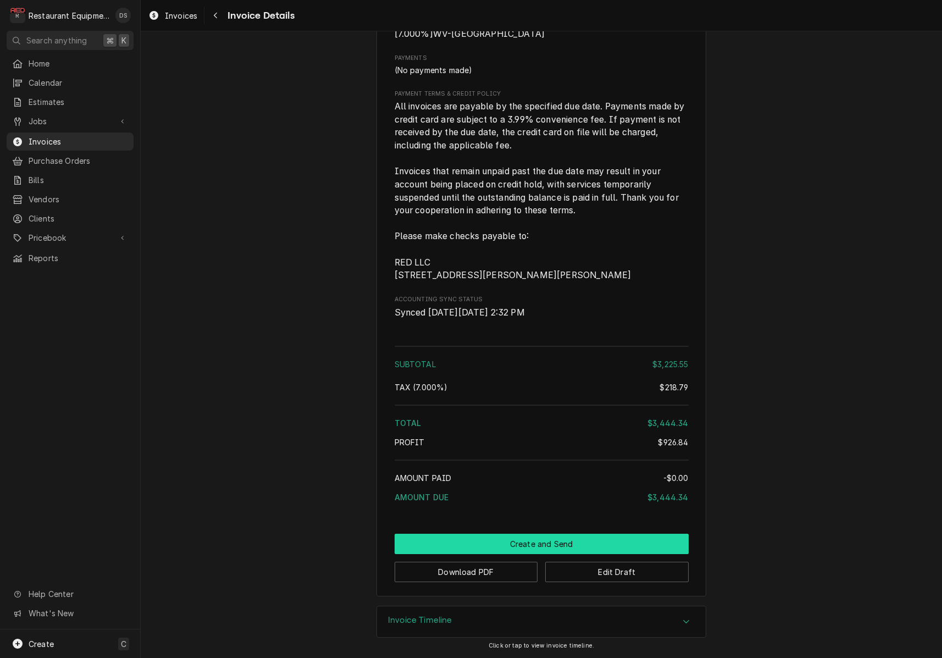
click at [569, 539] on button "Create and Send" at bounding box center [542, 544] width 294 height 20
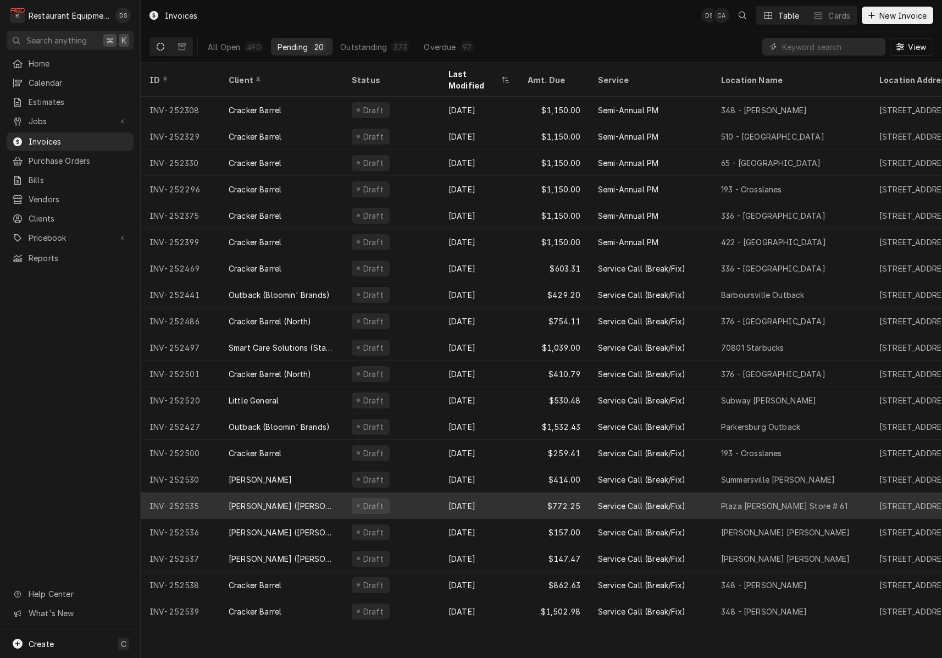
click at [501, 497] on div "[DATE]" at bounding box center [479, 506] width 79 height 26
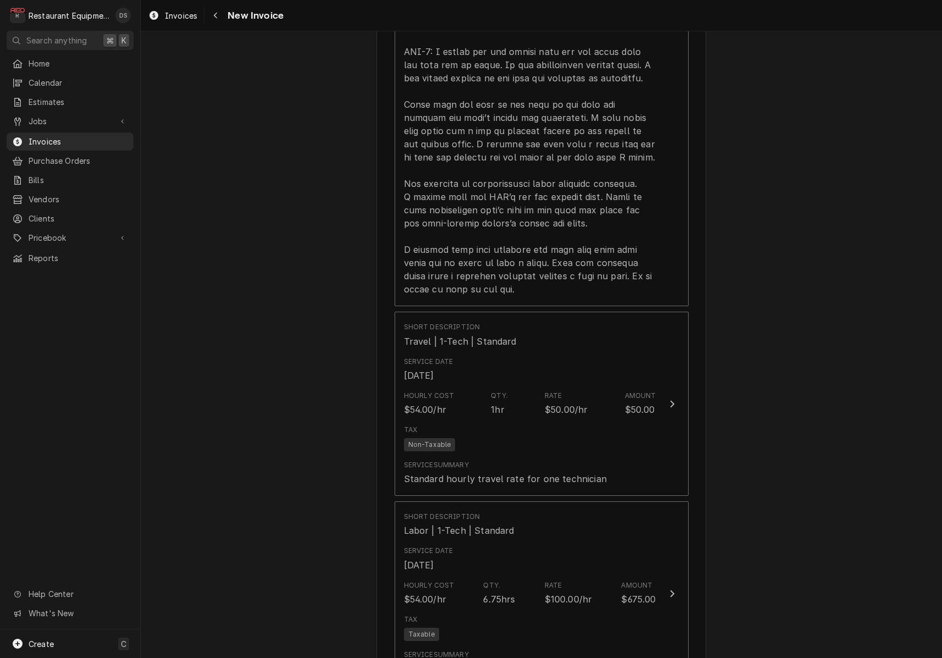
scroll to position [1003, 0]
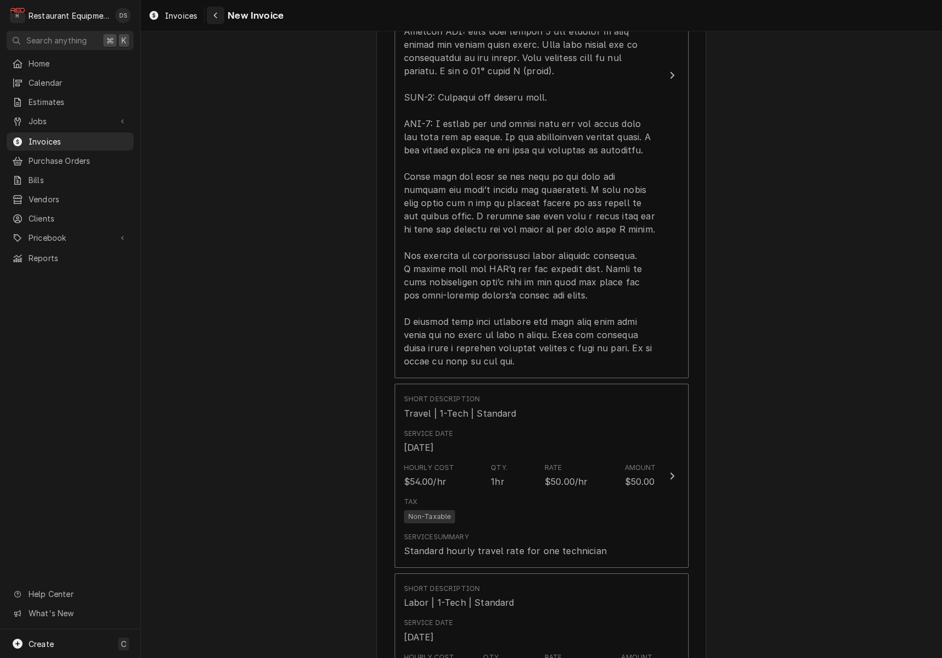
click at [221, 18] on div "Navigate back" at bounding box center [215, 15] width 11 height 11
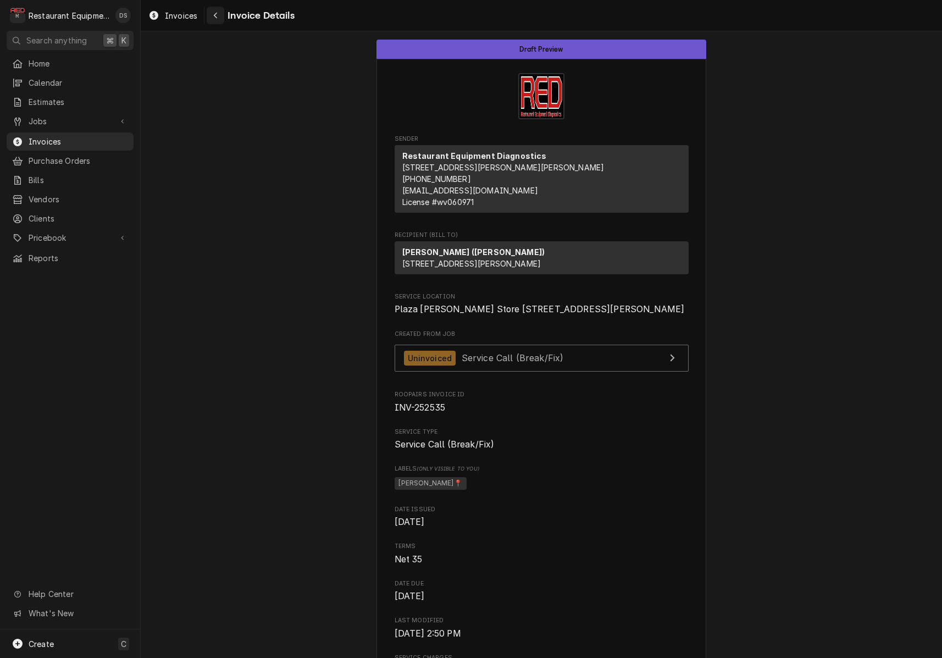
click at [221, 23] on button "Navigate back" at bounding box center [216, 16] width 18 height 18
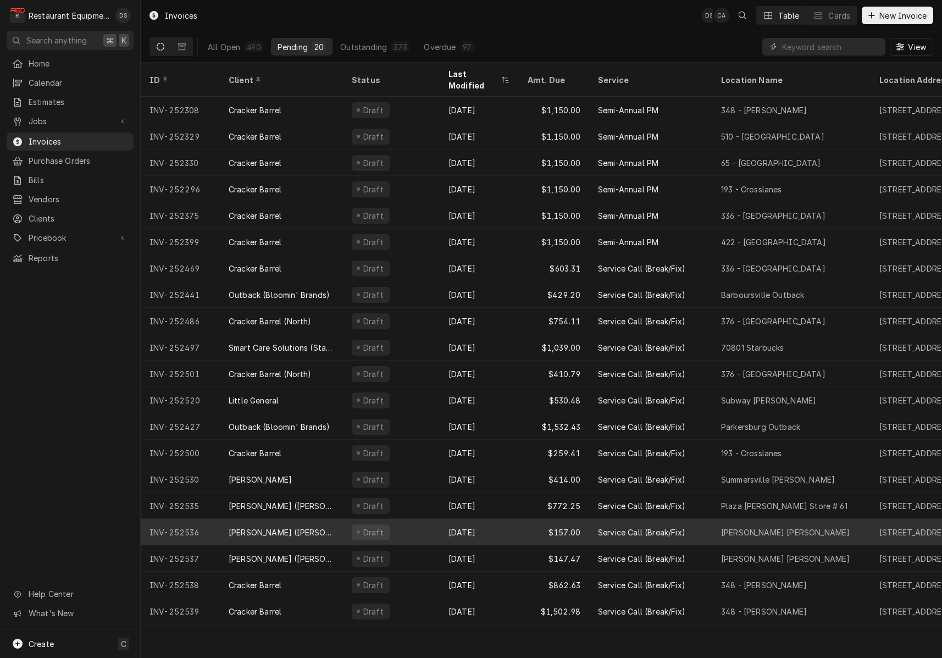
scroll to position [1, 0]
click at [509, 521] on div "Aug 21" at bounding box center [479, 532] width 79 height 26
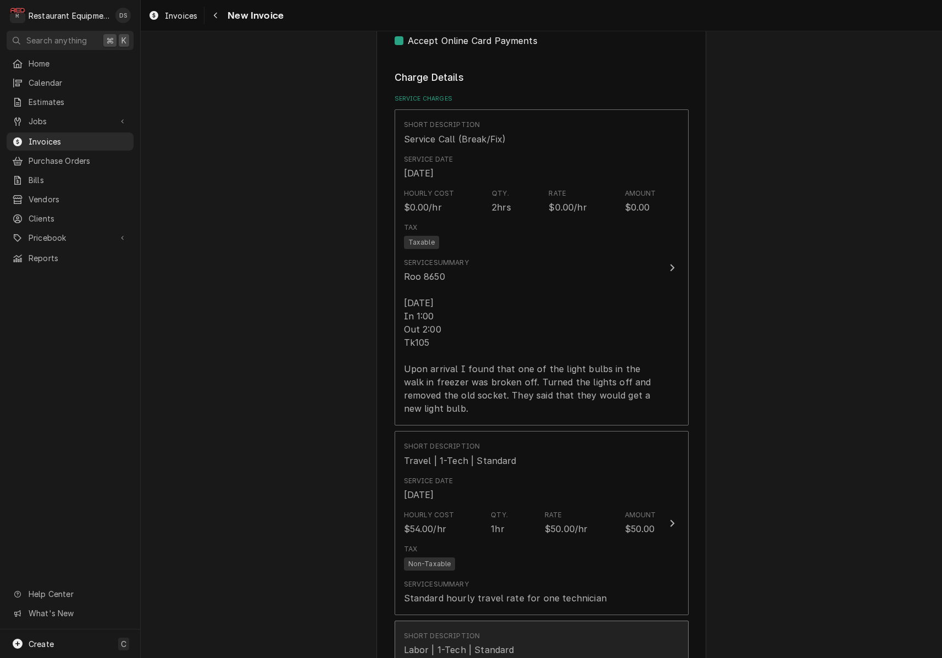
scroll to position [663, 0]
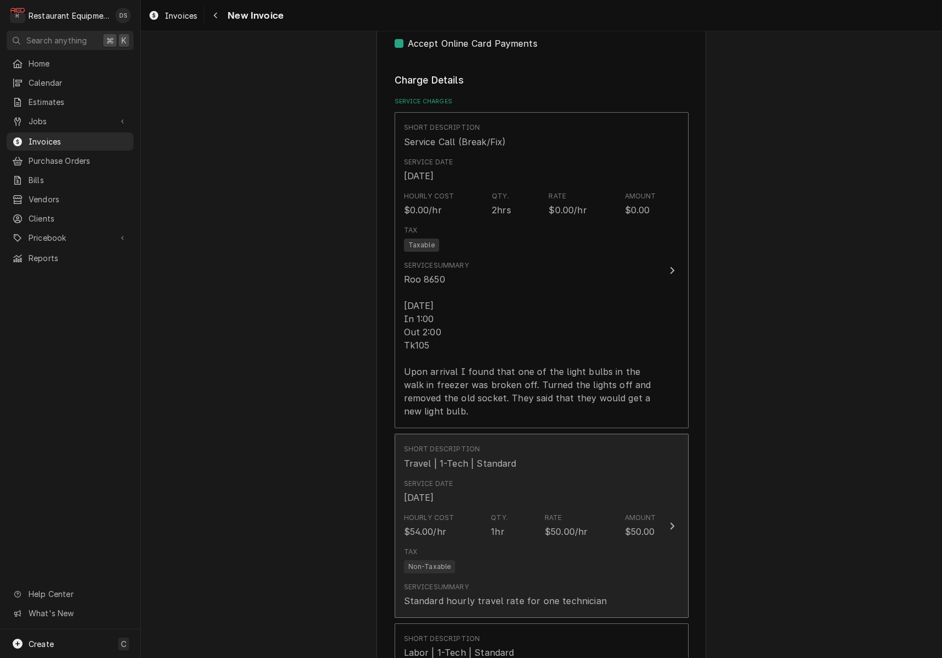
click at [515, 492] on div "Service Date [DATE]" at bounding box center [530, 492] width 252 height 34
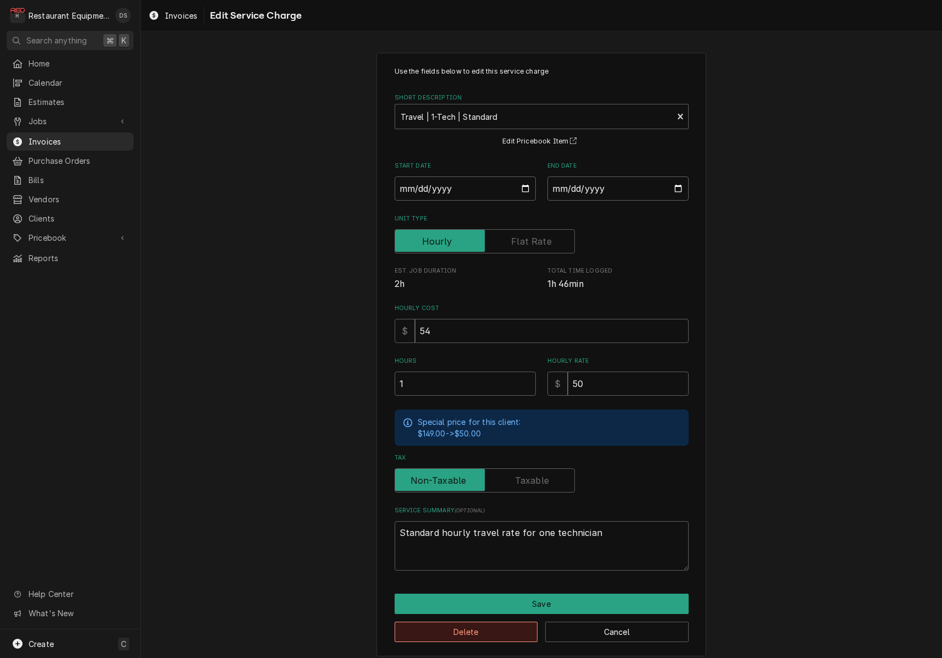
click at [492, 631] on button "Delete" at bounding box center [467, 632] width 144 height 20
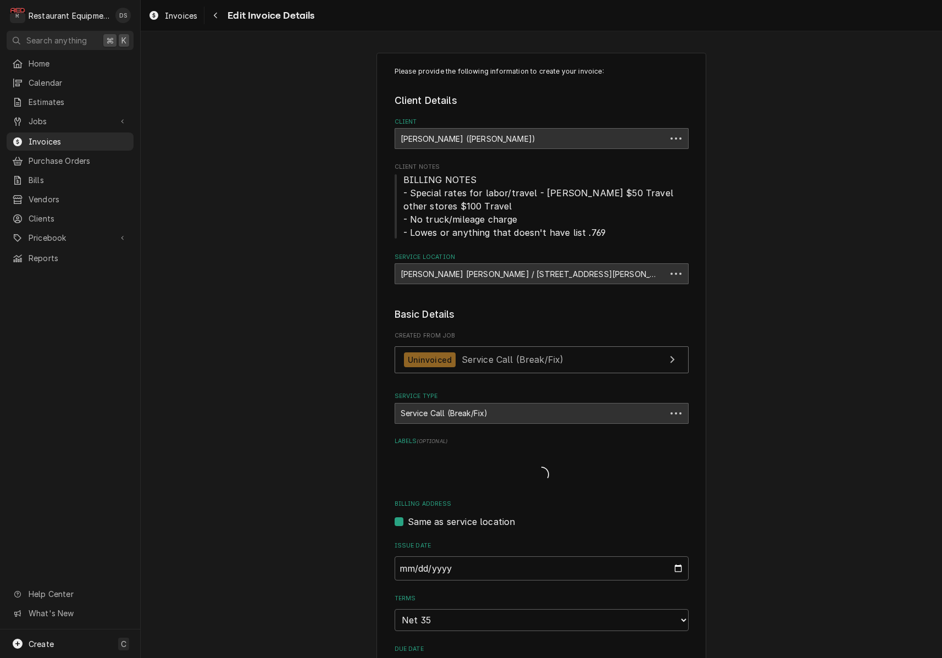
scroll to position [663, 0]
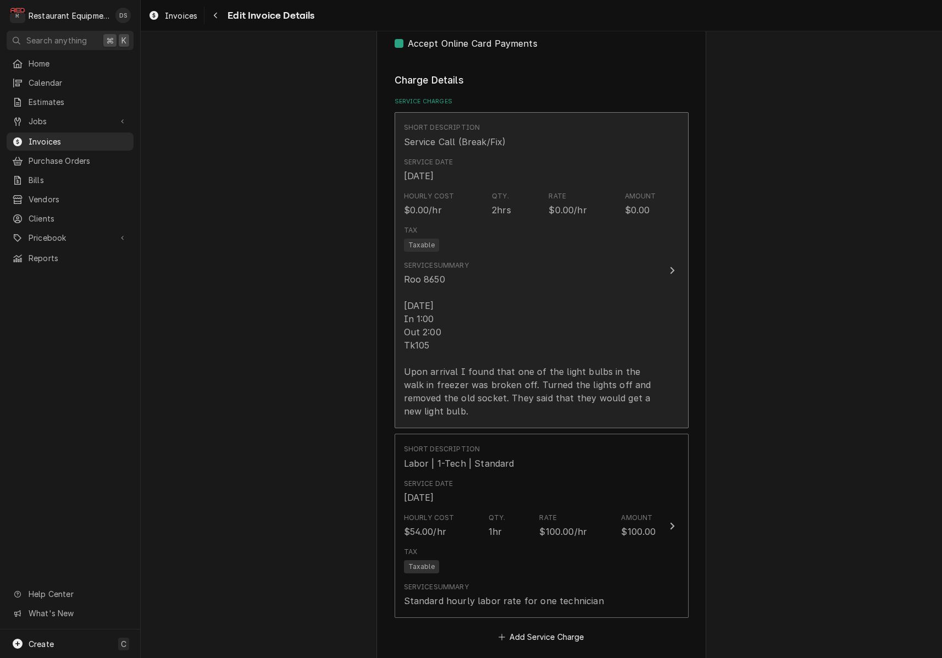
click at [517, 360] on div "Roo 8650 [DATE] In 1:00 Out 2:00 Tk105 Upon arrival I found that one of the lig…" at bounding box center [530, 345] width 252 height 145
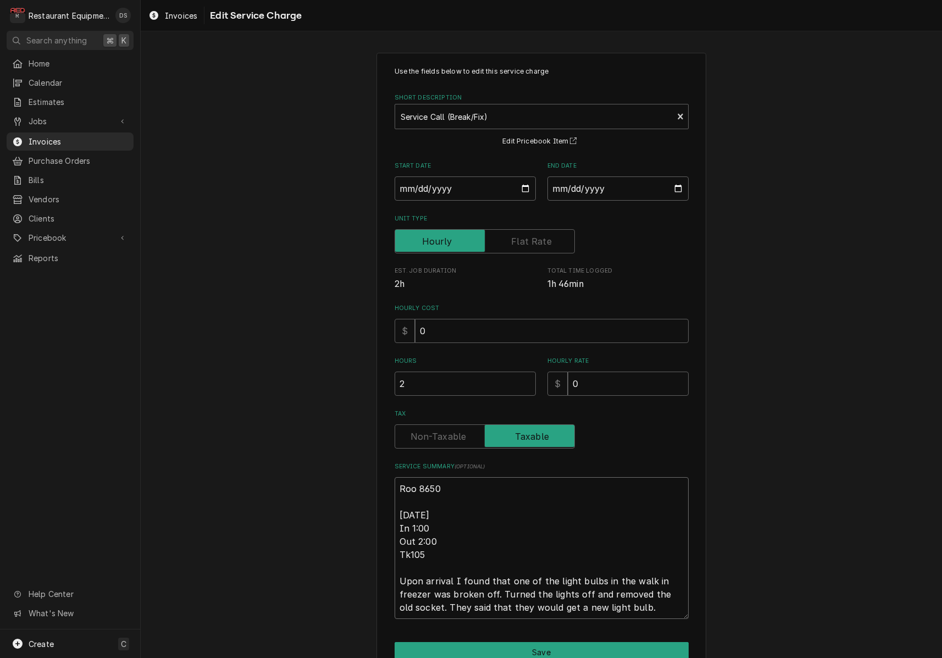
click at [452, 538] on textarea "Roo 8650 8/21/25 In 1:00 Out 2:00 Tk105 Upon arrival I found that one of the li…" at bounding box center [542, 548] width 294 height 142
type textarea "x"
type textarea "Roo 8650 8/21/25 In 1:00 Out 2:0 Tk105 Upon arrival I found that one of the lig…"
type textarea "x"
type textarea "Roo 8650 8/21/25 In 1:00 Out 2: Tk105 Upon arrival I found that one of the ligh…"
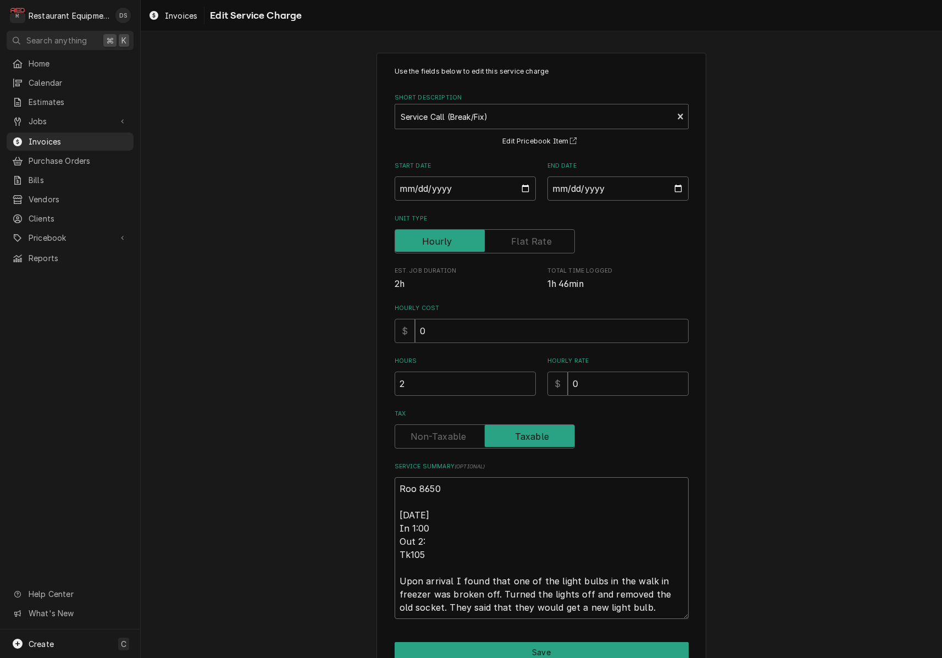
type textarea "x"
type textarea "Roo 8650 8/21/25 In 1:00 Out 2 Tk105 Upon arrival I found that one of the light…"
type textarea "x"
type textarea "Roo 8650 8/21/25 In 1:00 Out Tk105 Upon arrival I found that one of the light b…"
type textarea "x"
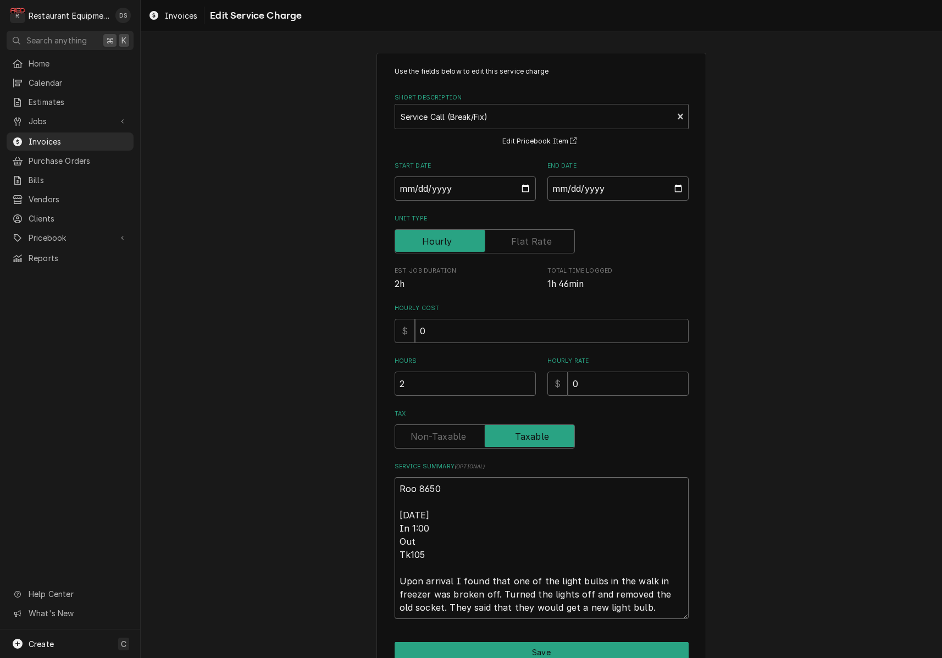
type textarea "Roo 8650 8/21/25 In 1:00 Out 1 Tk105 Upon arrival I found that one of the light…"
type textarea "x"
type textarea "Roo 8650 8/21/25 In 1:00 Out 1: Tk105 Upon arrival I found that one of the ligh…"
type textarea "x"
type textarea "Roo 8650 8/21/25 In 1:00 Out 1:3 Tk105 Upon arrival I found that one of the lig…"
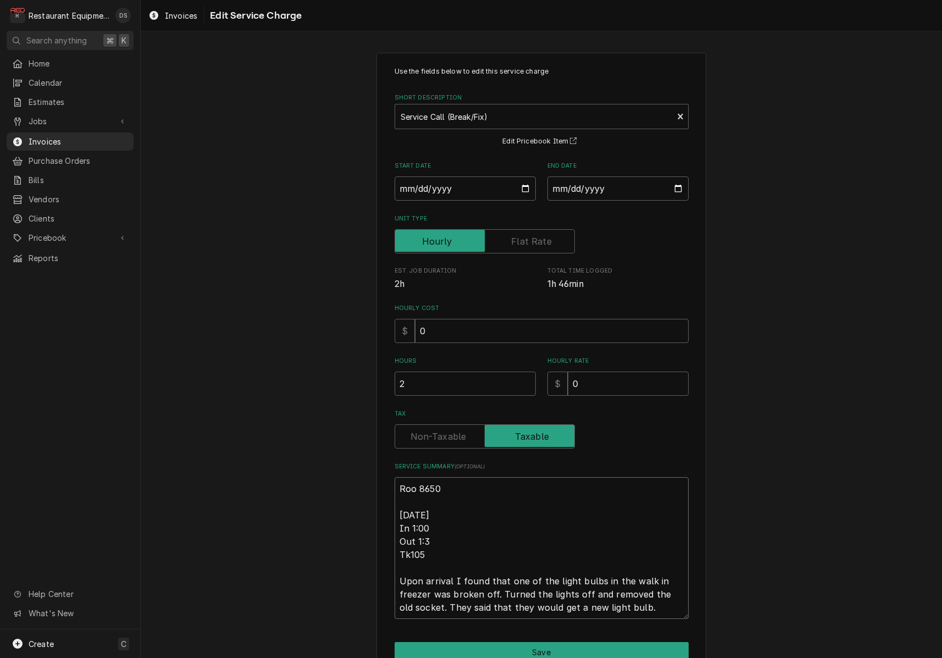
type textarea "x"
type textarea "Roo 8650 [DATE] In 1:00 Out 1:30 Tk105 Upon arrival I found that one of the lig…"
click at [568, 646] on button "Save" at bounding box center [542, 652] width 294 height 20
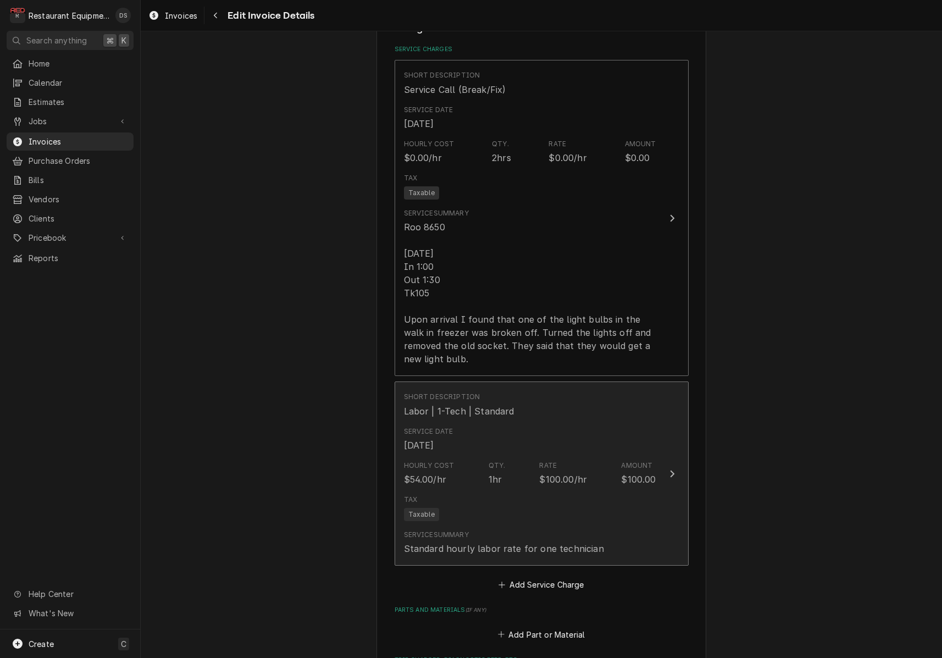
scroll to position [721, 0]
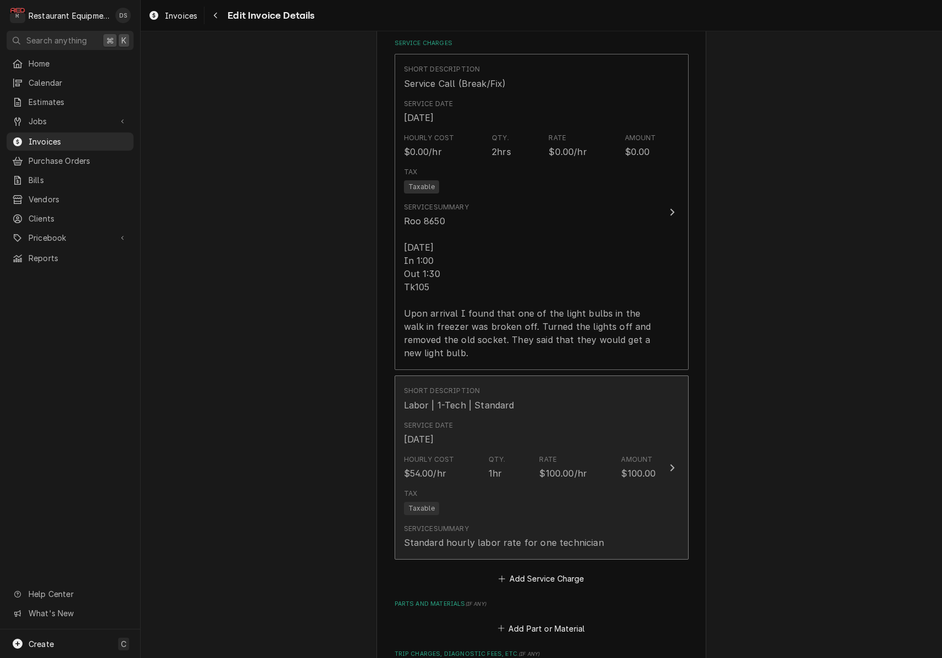
click at [564, 493] on div "Tax Taxable" at bounding box center [530, 501] width 252 height 35
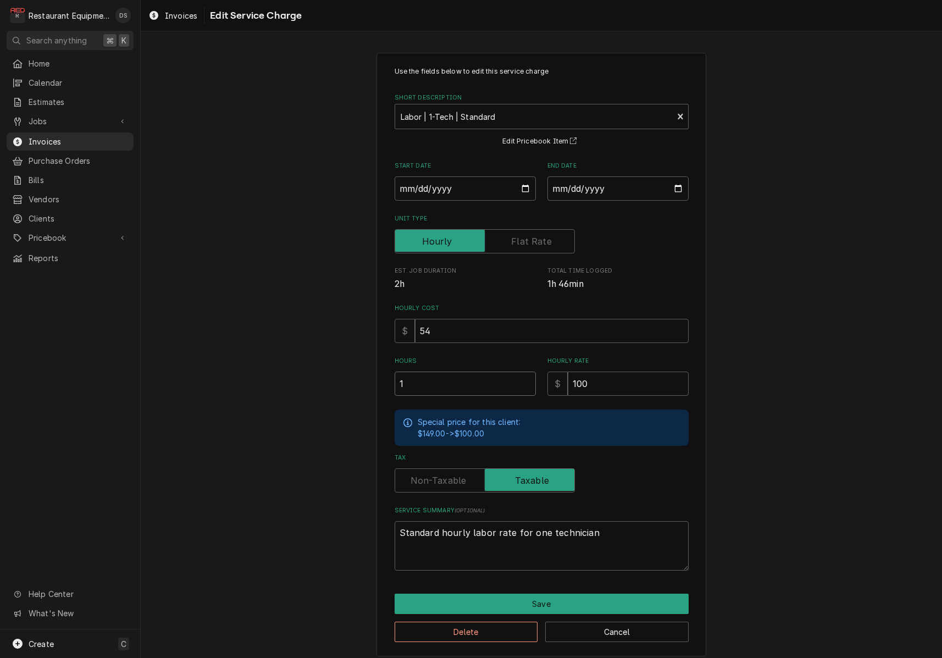
drag, startPoint x: 469, startPoint y: 381, endPoint x: 326, endPoint y: 368, distance: 143.6
click at [326, 368] on div "Use the fields below to edit this service charge Short Description Labor | 1-Te…" at bounding box center [542, 354] width 802 height 623
type textarea "x"
type input ".5"
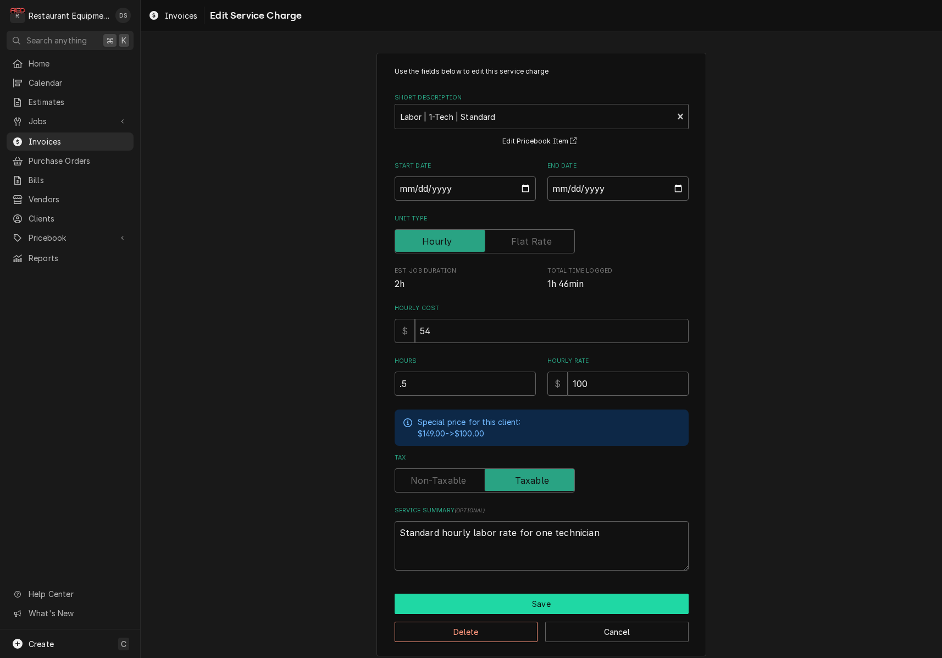
click at [531, 595] on button "Save" at bounding box center [542, 604] width 294 height 20
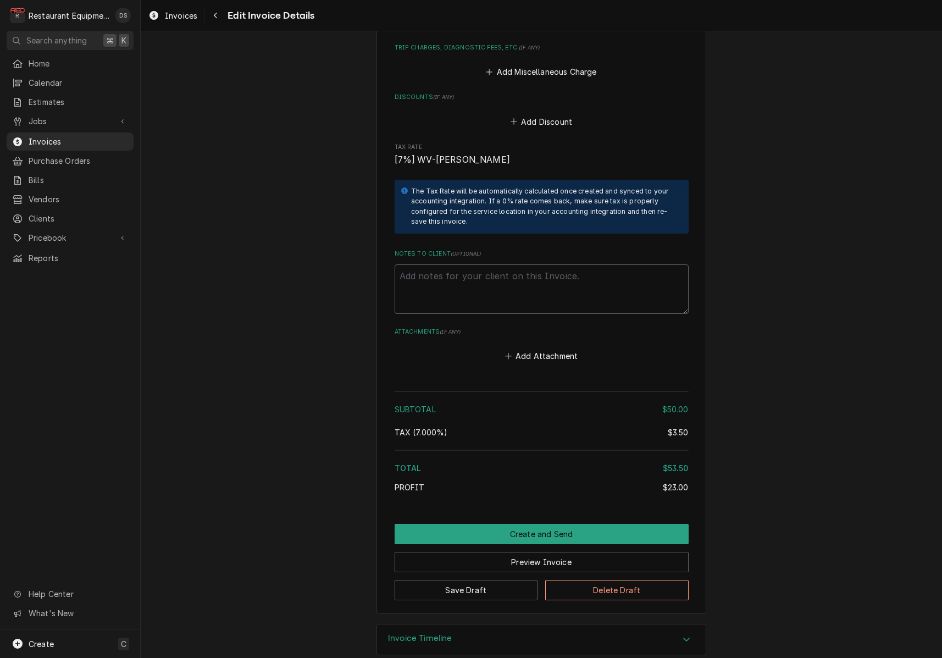
scroll to position [1327, 0]
click at [544, 553] on button "Preview Invoice" at bounding box center [542, 563] width 294 height 20
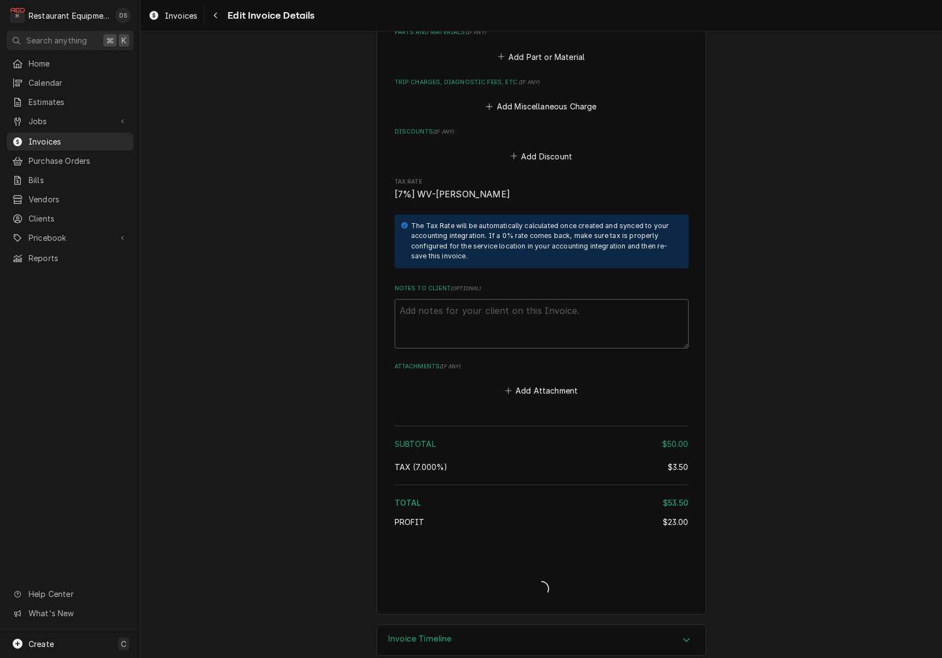
type textarea "x"
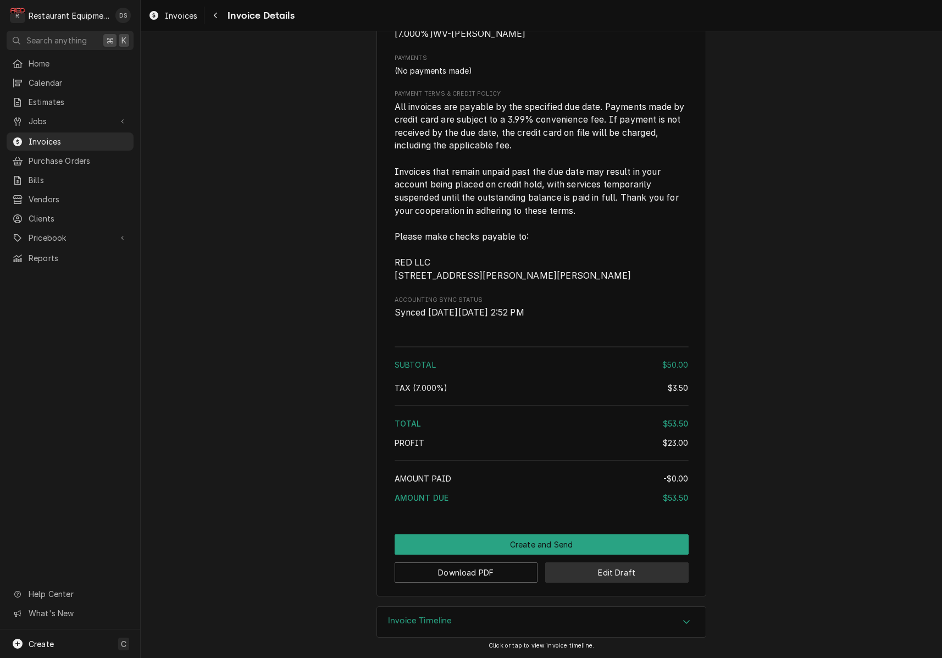
scroll to position [4, 1]
click at [628, 574] on button "Edit Draft" at bounding box center [617, 573] width 144 height 20
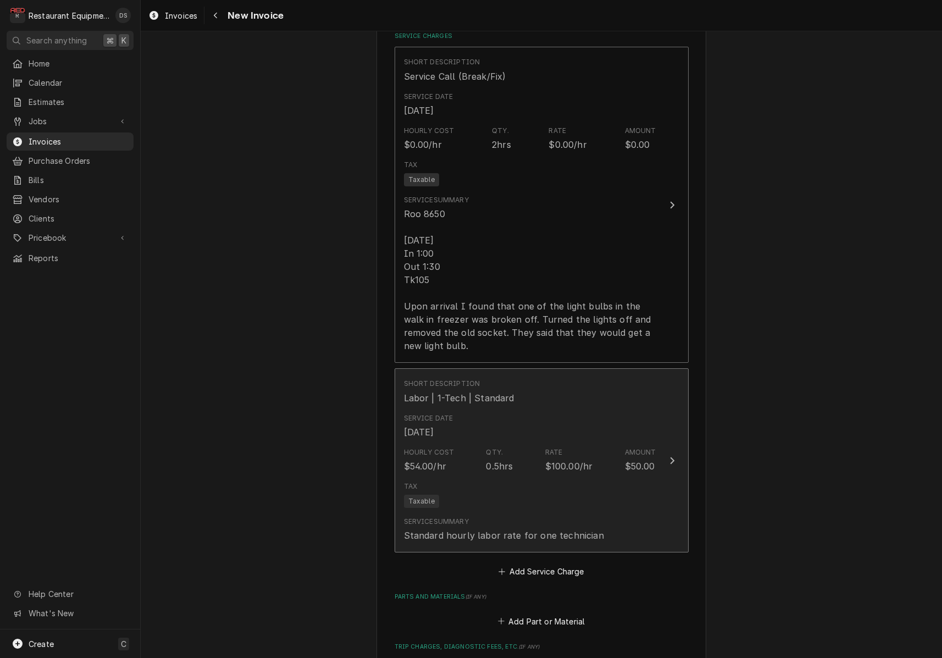
scroll to position [730, 0]
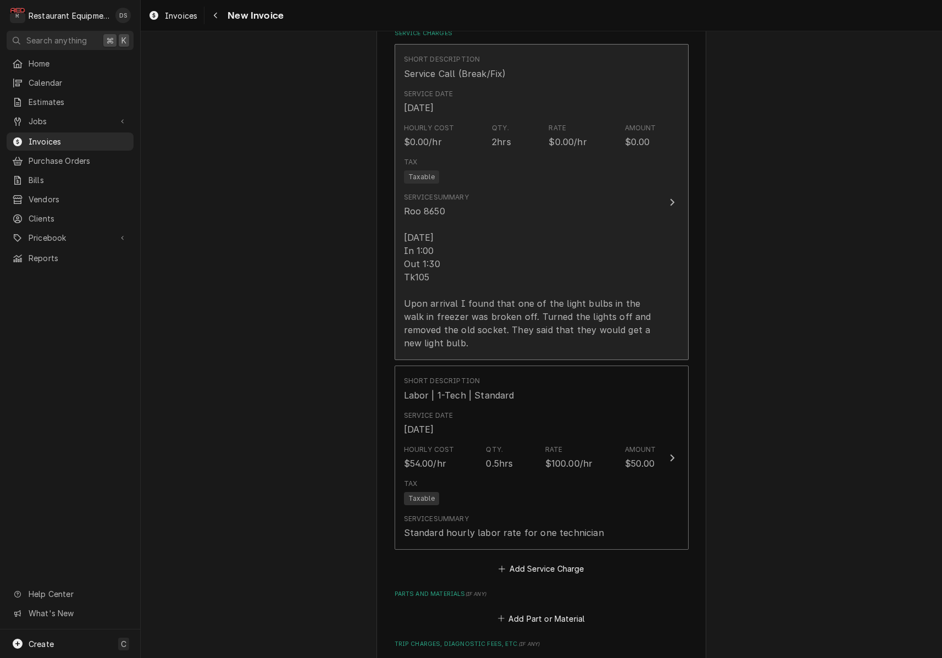
click at [580, 324] on div "Roo 8650 [DATE] In 1:00 Out 1:30 Tk105 Upon arrival I found that one of the lig…" at bounding box center [530, 277] width 252 height 145
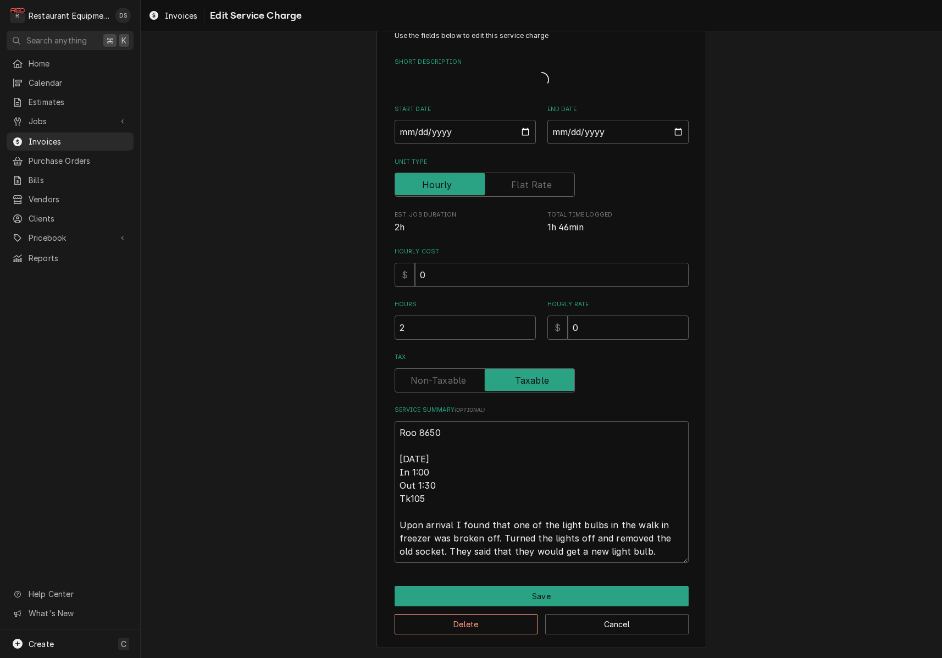
scroll to position [42, 0]
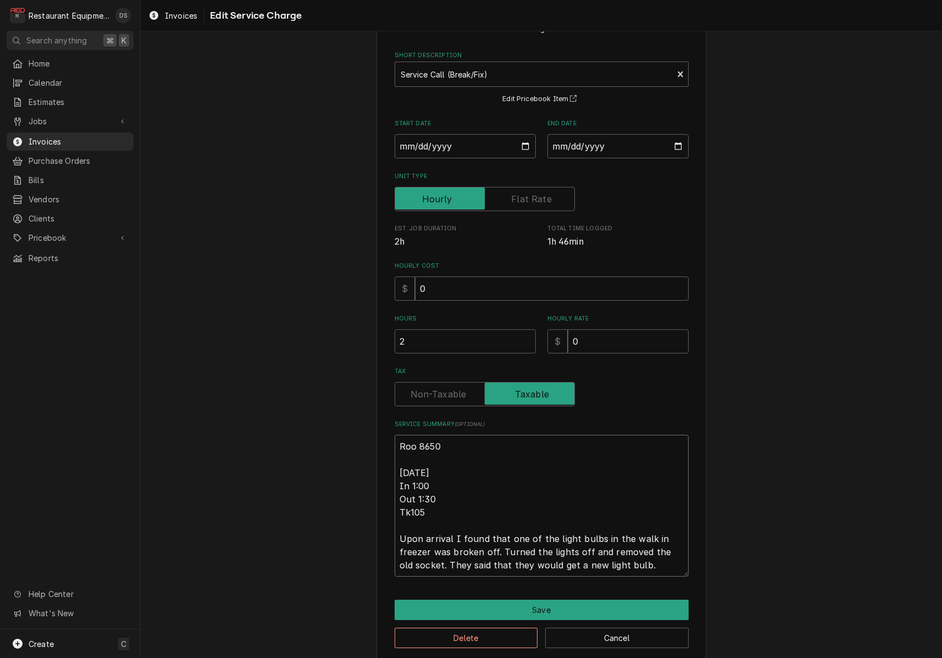
click at [448, 542] on textarea "Roo 8650 [DATE] In 1:00 Out 1:30 Tk105 Upon arrival I found that one of the lig…" at bounding box center [542, 506] width 294 height 142
click at [441, 537] on textarea "Roo 8650 [DATE] In 1:00 Out 1:30 Tk105 Upon arrival I found that one of the lig…" at bounding box center [542, 506] width 294 height 142
click at [445, 534] on textarea "Roo 8650 [DATE] In 1:00 Out 1:30 Tk105 Upon arrival I found that one of the lig…" at bounding box center [542, 506] width 294 height 142
click at [433, 533] on textarea "Roo 8650 [DATE] In 1:00 Out 1:30 Tk105 Upon arrival I found that one of the lig…" at bounding box center [542, 506] width 294 height 142
type textarea "x"
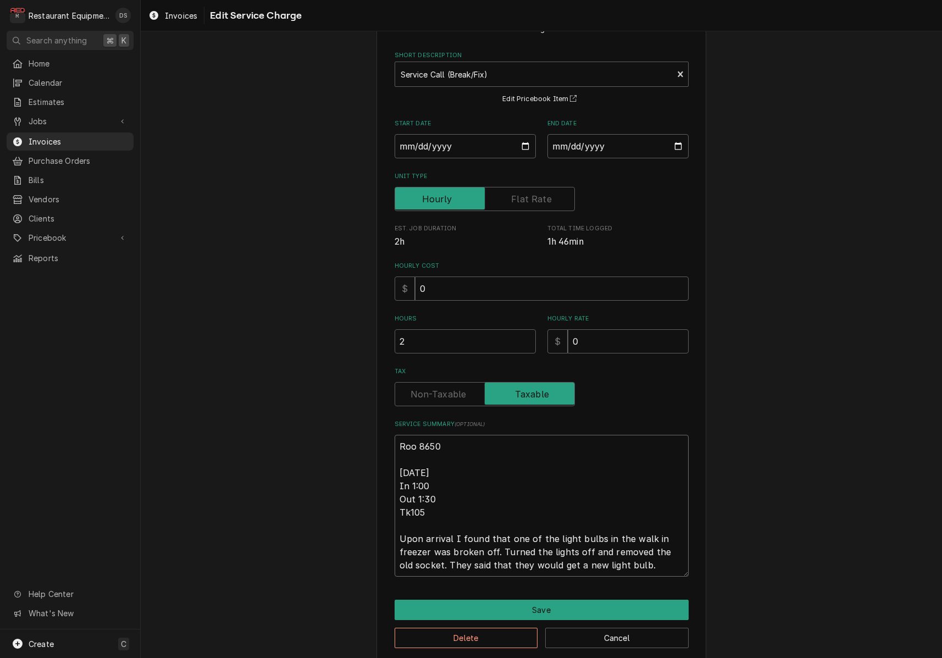
type textarea "Roo 8650 [DATE] In 1:00 Out 1:3 Tk105 Upon arrival I found that one of the ligh…"
type textarea "x"
type textarea "Roo 8650 [DATE] In 1:00 Out 1: Tk105 Upon arrival I found that one of the light…"
type textarea "x"
type textarea "Roo 8650 [DATE] In 1:00 Out 1:1 Tk105 Upon arrival I found that one of the ligh…"
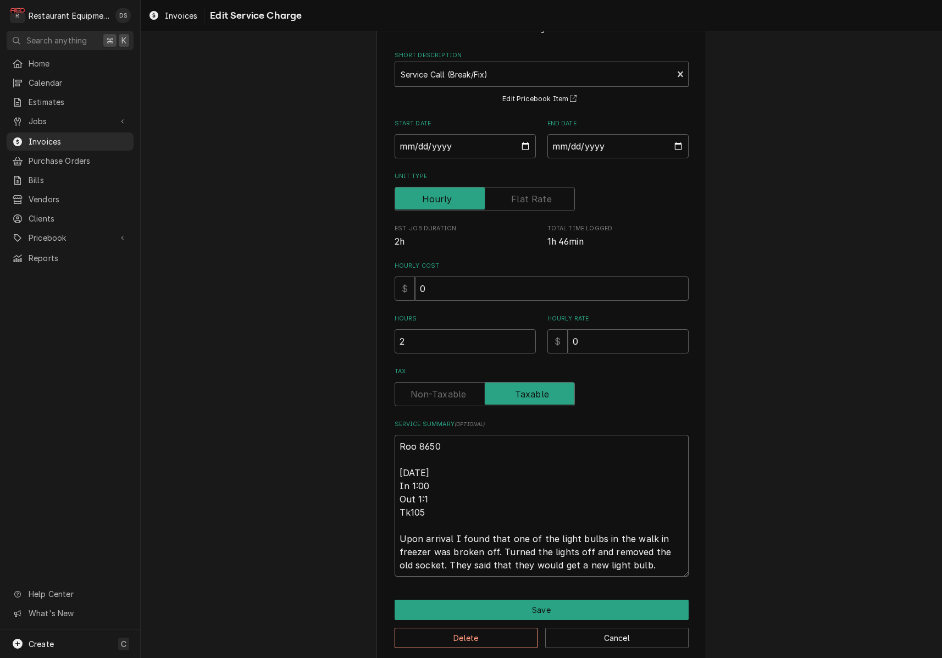
type textarea "x"
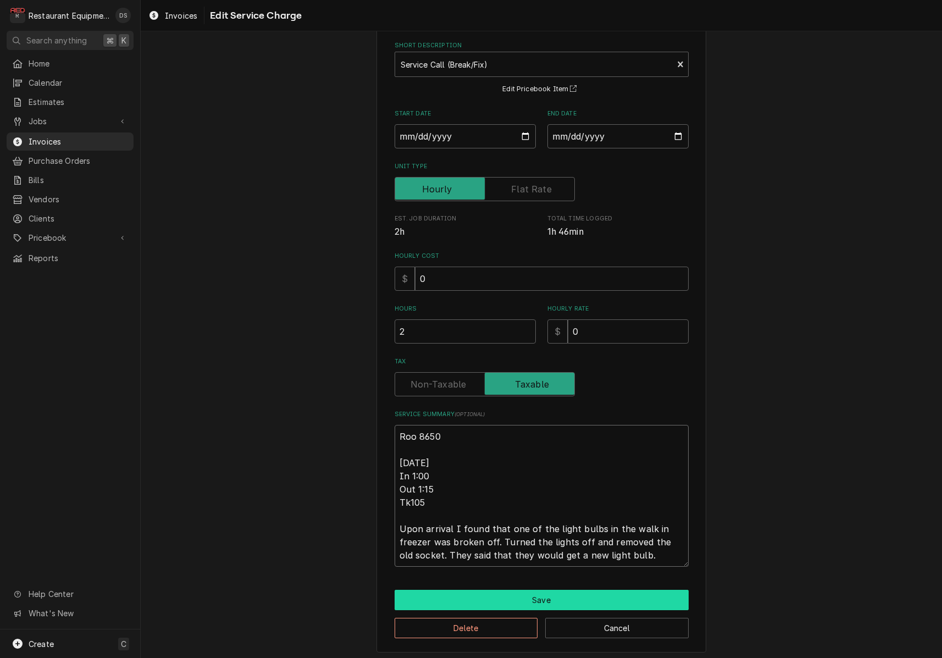
type textarea "Roo 8650 [DATE] In 1:00 Out 1:15 Tk105 Upon arrival I found that one of the lig…"
click at [564, 594] on button "Save" at bounding box center [542, 600] width 294 height 20
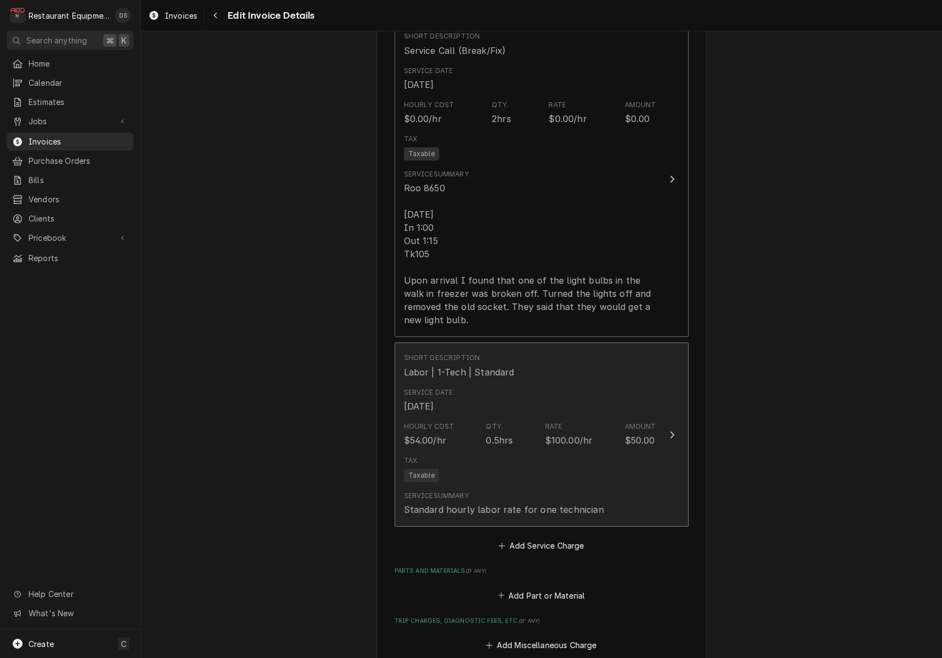
scroll to position [760, 0]
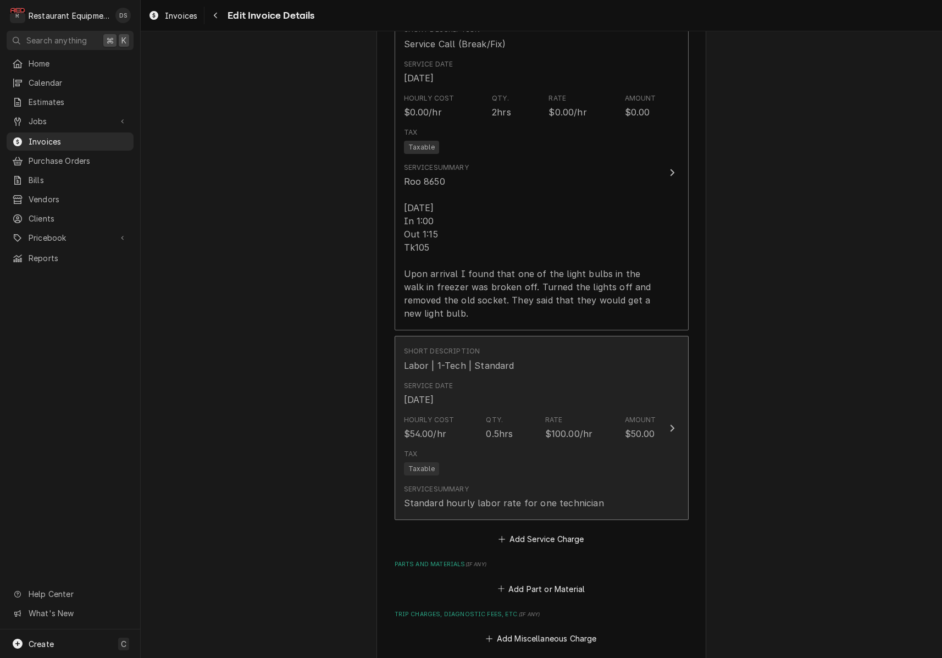
click at [577, 497] on div "Standard hourly labor rate for one technician" at bounding box center [504, 503] width 200 height 13
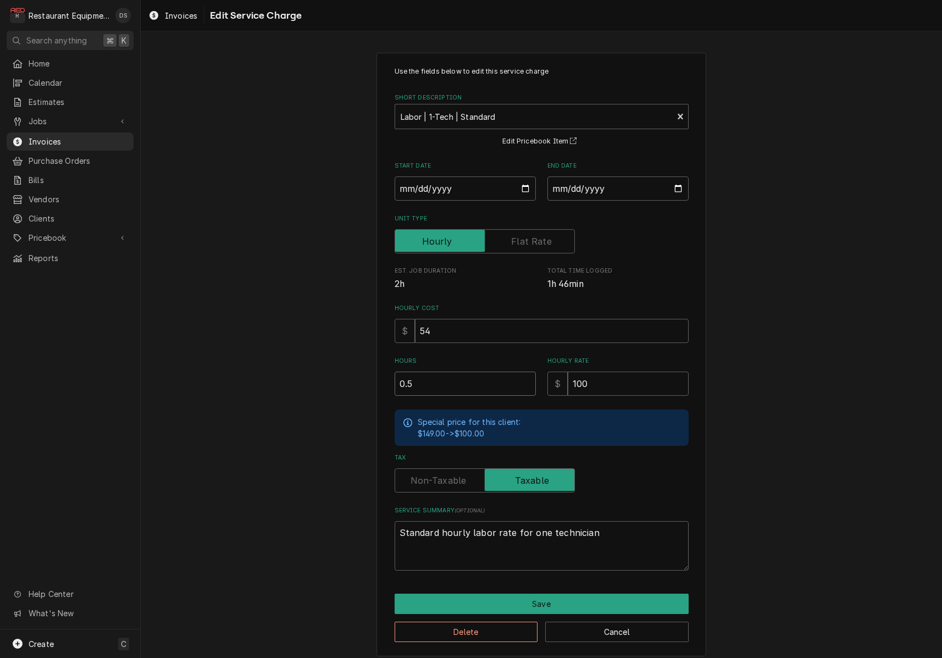
click at [449, 377] on input "0.5" at bounding box center [465, 384] width 141 height 24
type textarea "x"
type input "0"
type textarea "x"
click at [570, 604] on button "Save" at bounding box center [542, 604] width 294 height 20
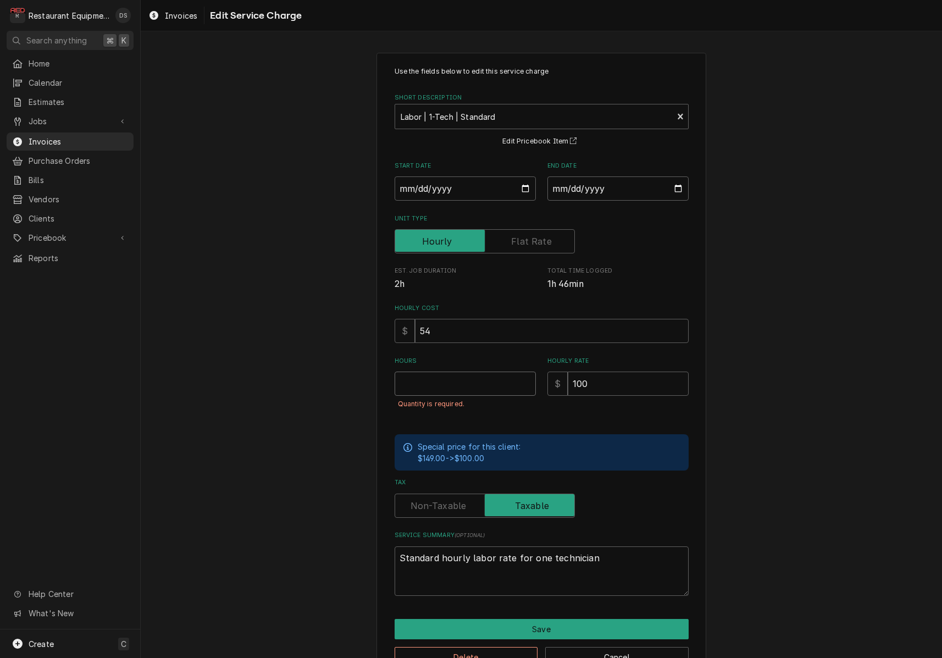
click at [409, 380] on input "Hours" at bounding box center [465, 384] width 141 height 24
type textarea "x"
type input "0.25"
click at [550, 621] on button "Save" at bounding box center [542, 629] width 294 height 20
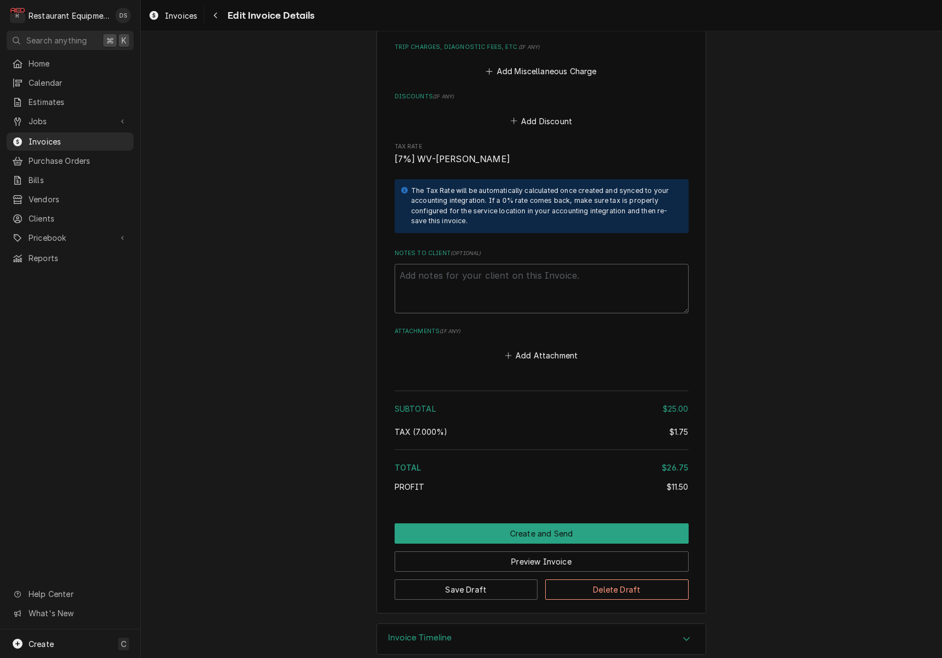
scroll to position [1327, 0]
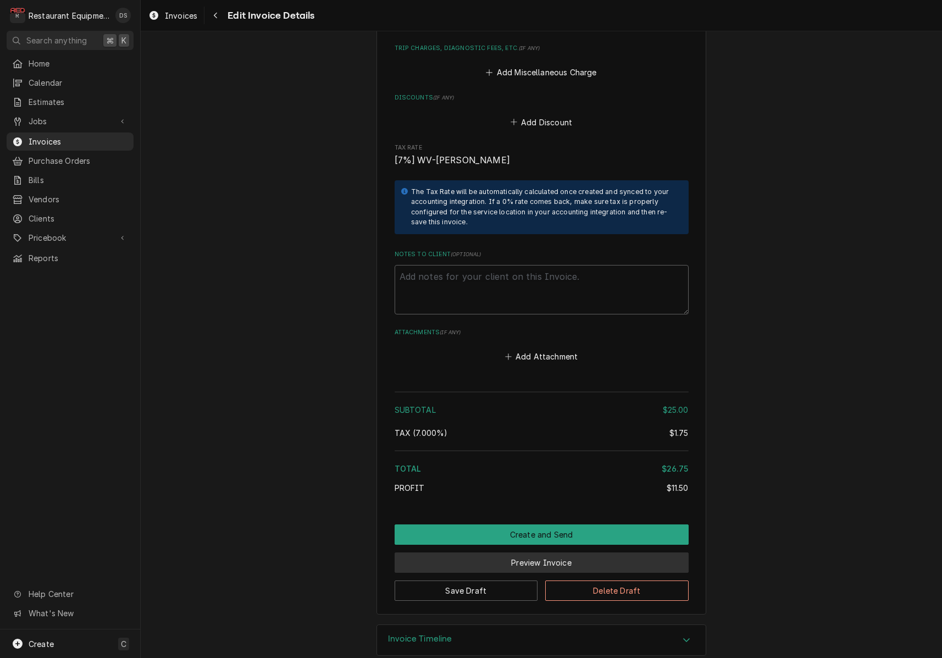
click at [543, 553] on button "Preview Invoice" at bounding box center [542, 563] width 294 height 20
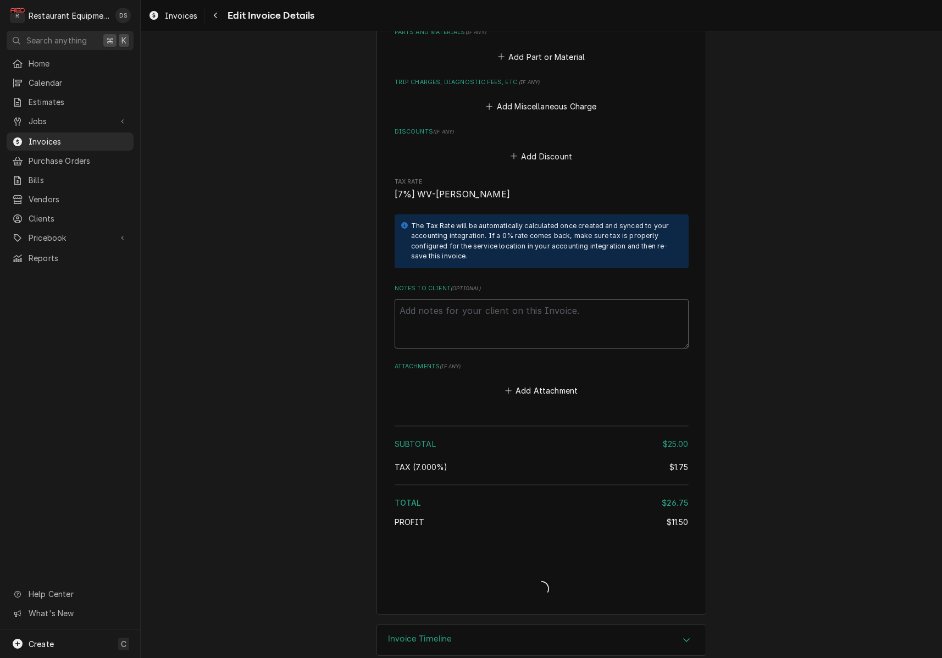
type textarea "x"
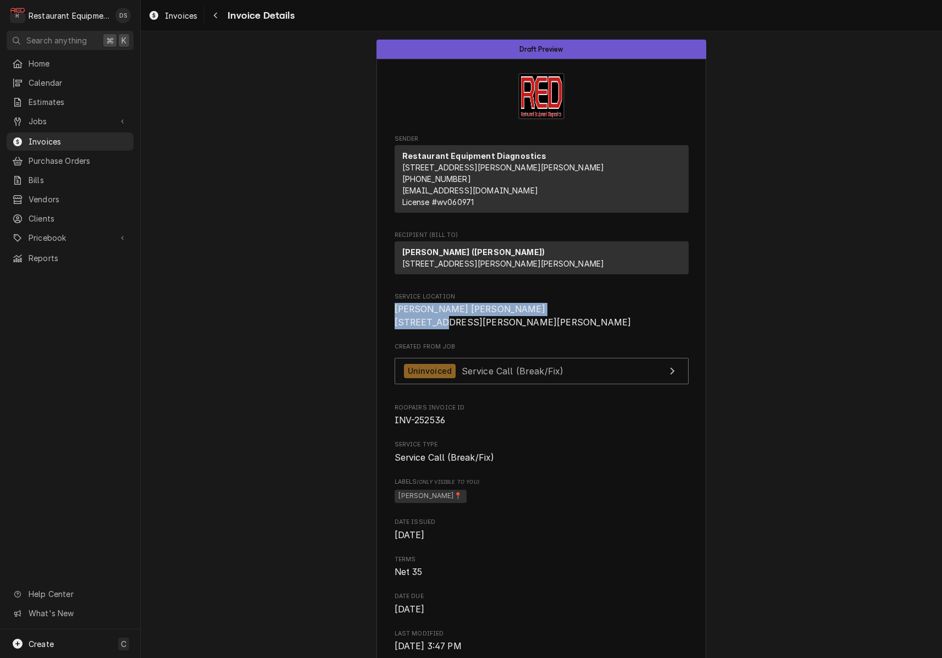
drag, startPoint x: 395, startPoint y: 328, endPoint x: 470, endPoint y: 339, distance: 75.6
click at [478, 329] on span "[PERSON_NAME] [PERSON_NAME] [STREET_ADDRESS][PERSON_NAME][PERSON_NAME]" at bounding box center [542, 316] width 294 height 26
copy span "[PERSON_NAME] [PERSON_NAME] [STREET_ADDRESS][PERSON_NAME]"
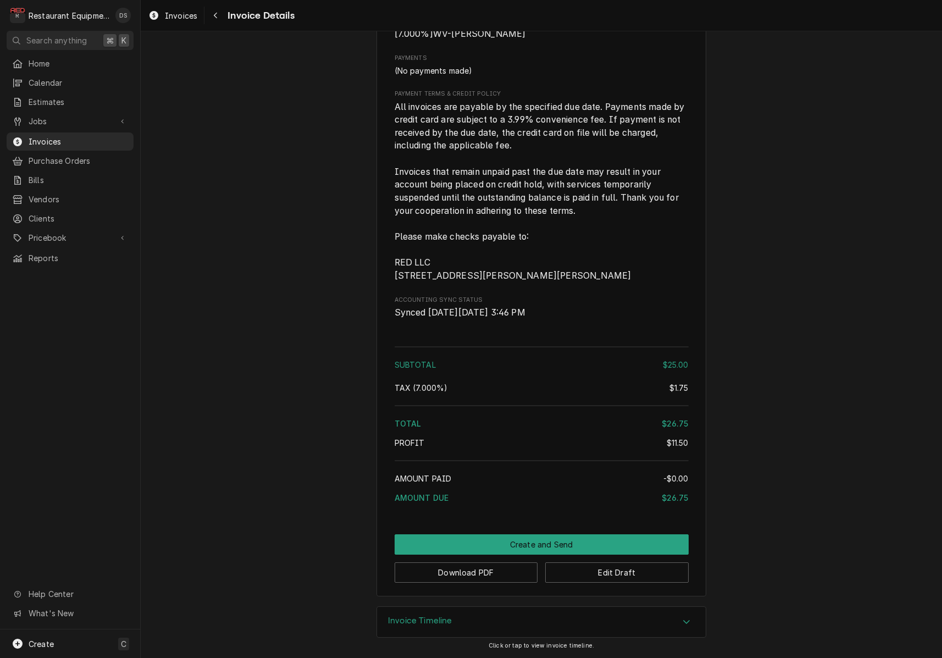
scroll to position [1244, 0]
click at [487, 575] on button "Download PDF" at bounding box center [467, 573] width 144 height 20
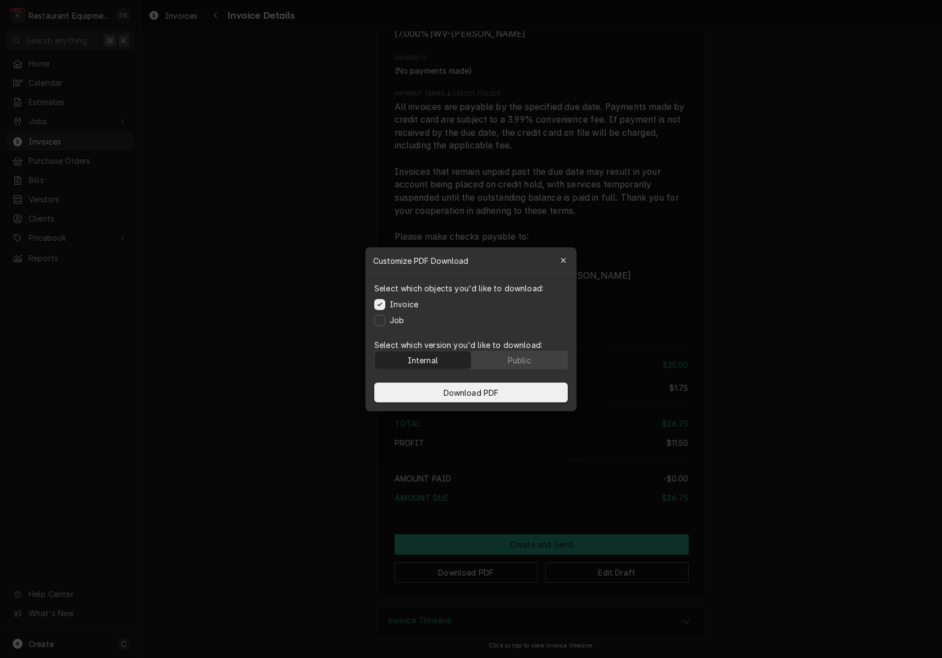
click at [515, 351] on div "Internal Public" at bounding box center [471, 360] width 194 height 19
click at [517, 358] on div "Public" at bounding box center [519, 360] width 23 height 12
click at [517, 388] on button "Download PDF" at bounding box center [471, 393] width 194 height 20
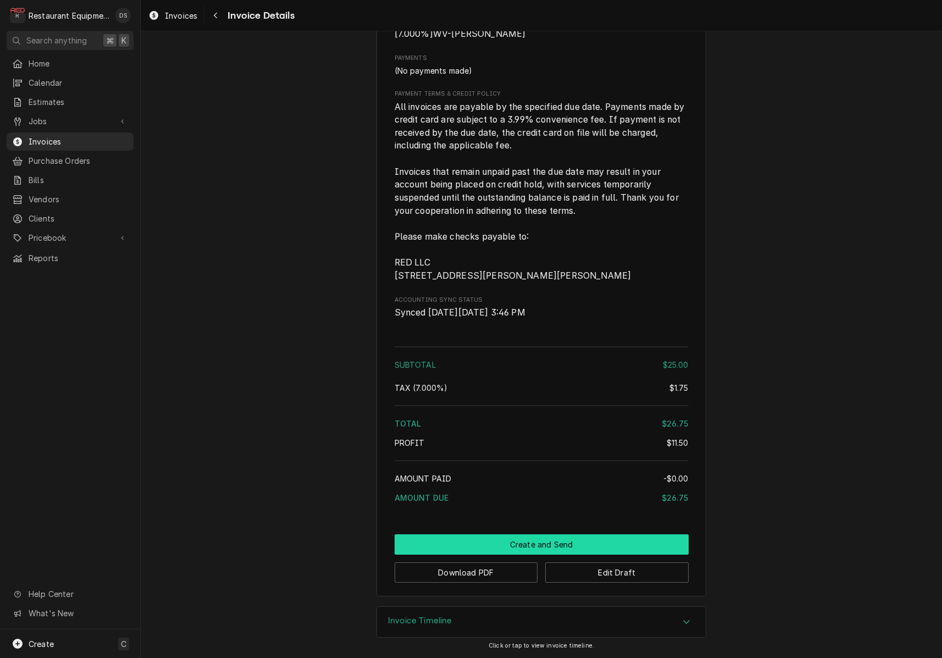
click at [570, 542] on button "Create and Send" at bounding box center [542, 544] width 294 height 20
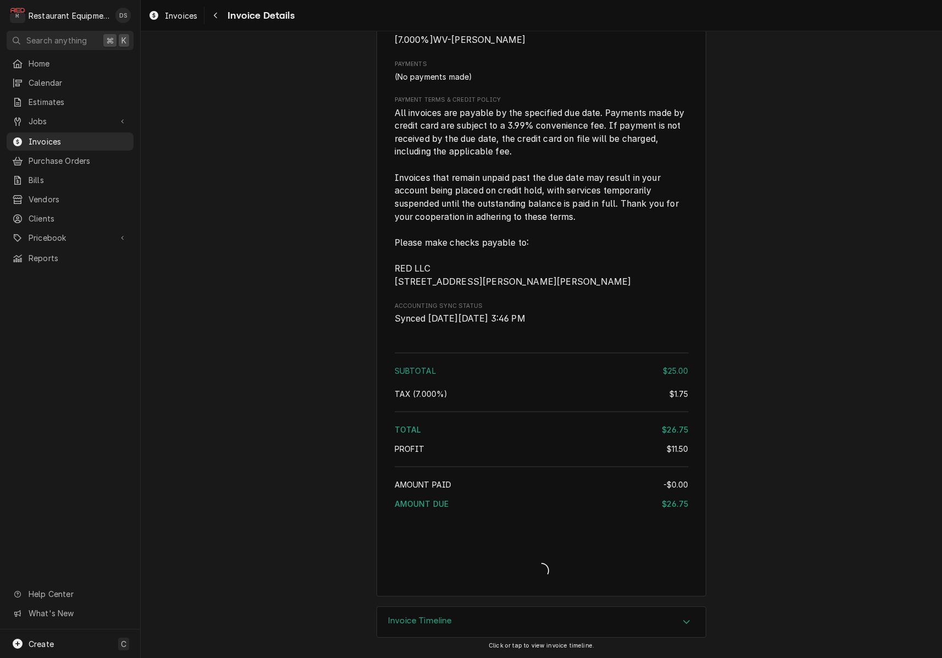
scroll to position [1238, 0]
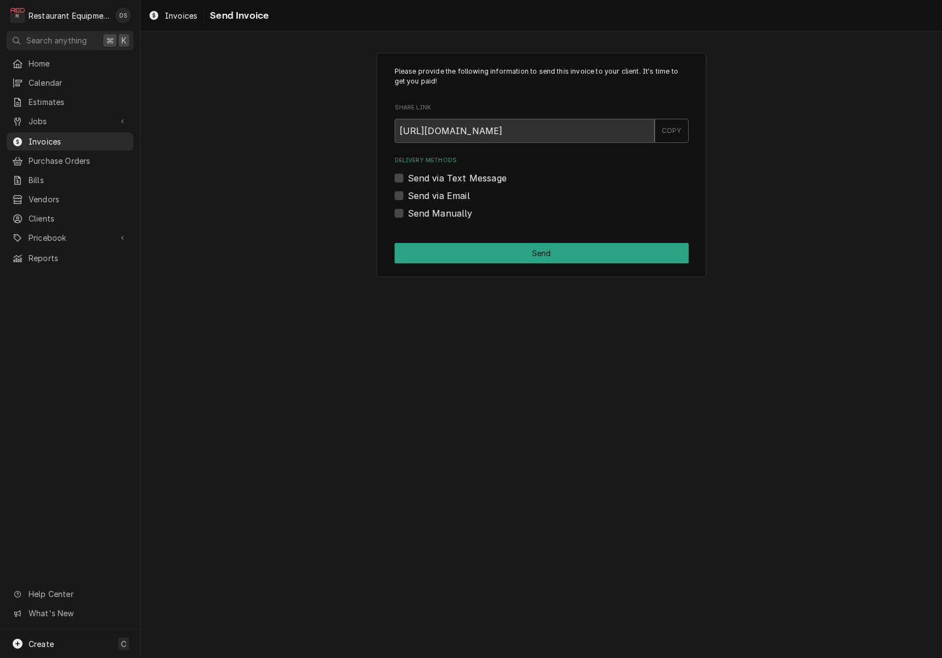
click at [408, 213] on label "Send Manually" at bounding box center [440, 213] width 65 height 13
click at [408, 213] on input "Send Manually" at bounding box center [555, 219] width 294 height 24
checkbox input "true"
click at [539, 251] on button "Send" at bounding box center [542, 253] width 294 height 20
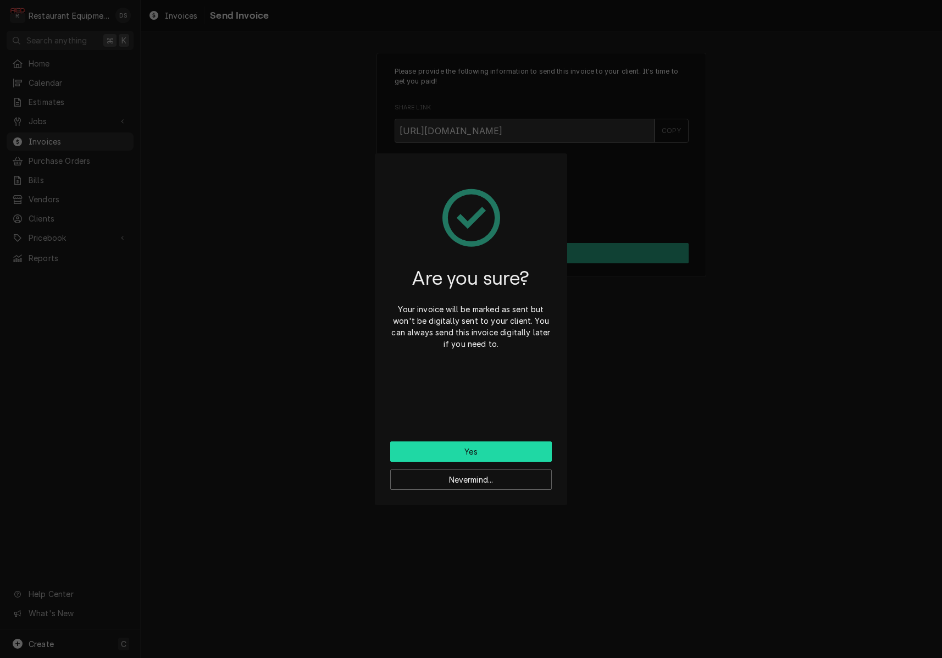
click at [488, 444] on button "Yes" at bounding box center [471, 452] width 162 height 20
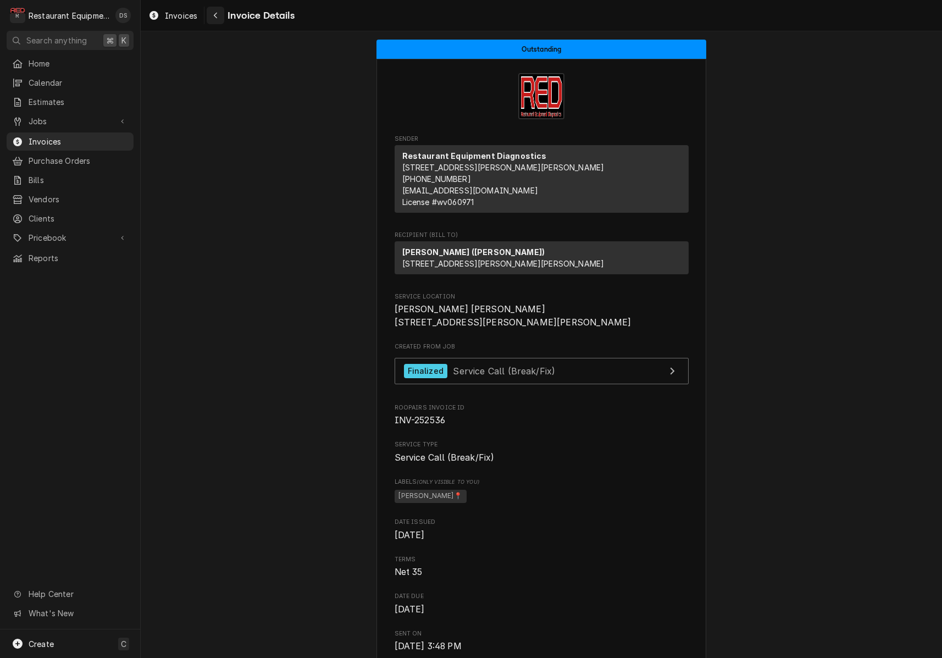
click at [223, 23] on div "Invoice Details" at bounding box center [250, 16] width 87 height 18
click at [217, 16] on icon "Navigate back" at bounding box center [215, 16] width 5 height 8
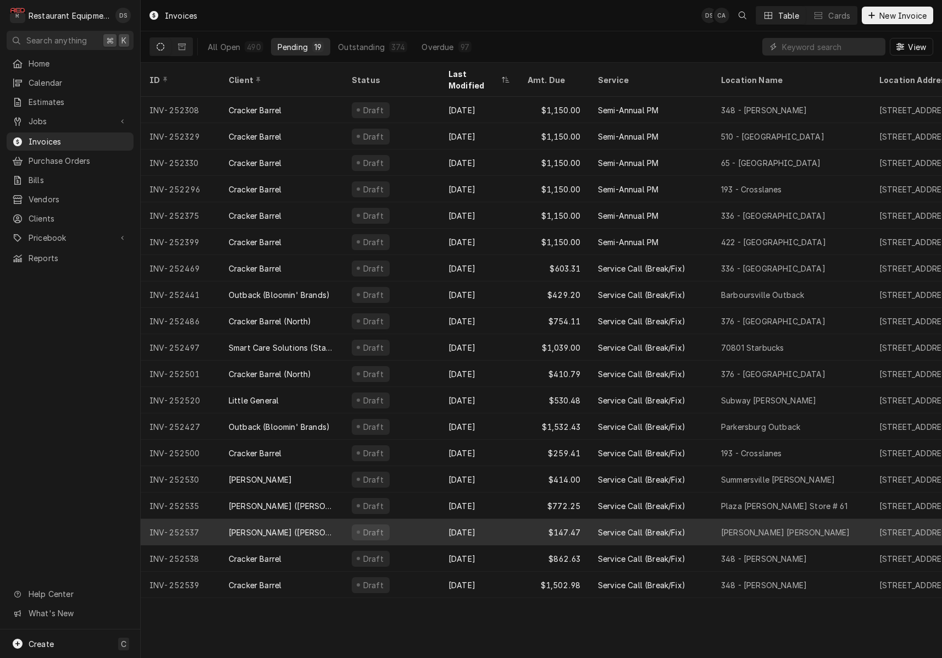
click at [514, 519] on div "[DATE]" at bounding box center [479, 532] width 79 height 26
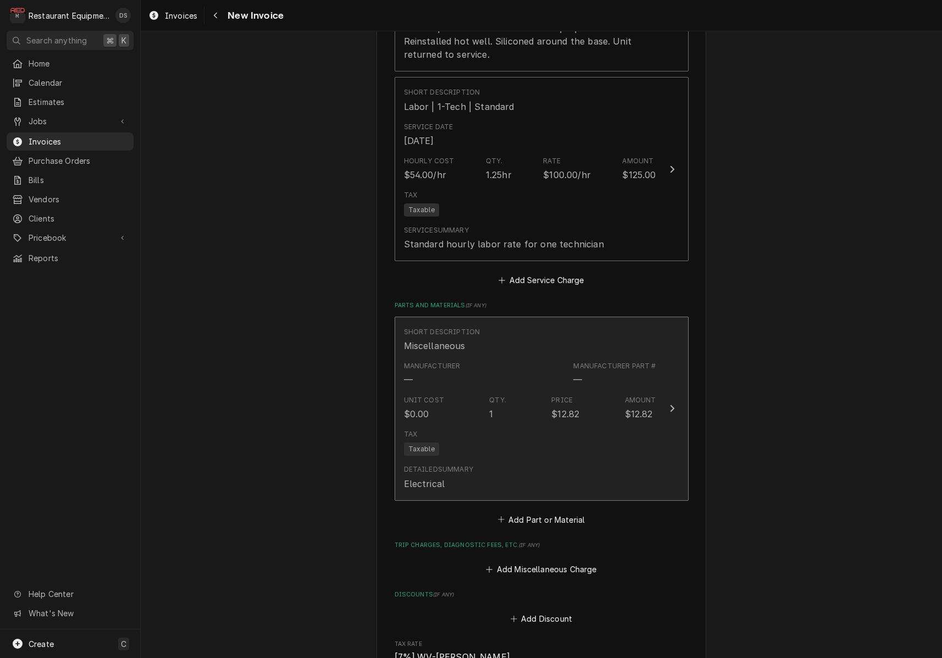
scroll to position [1182, 0]
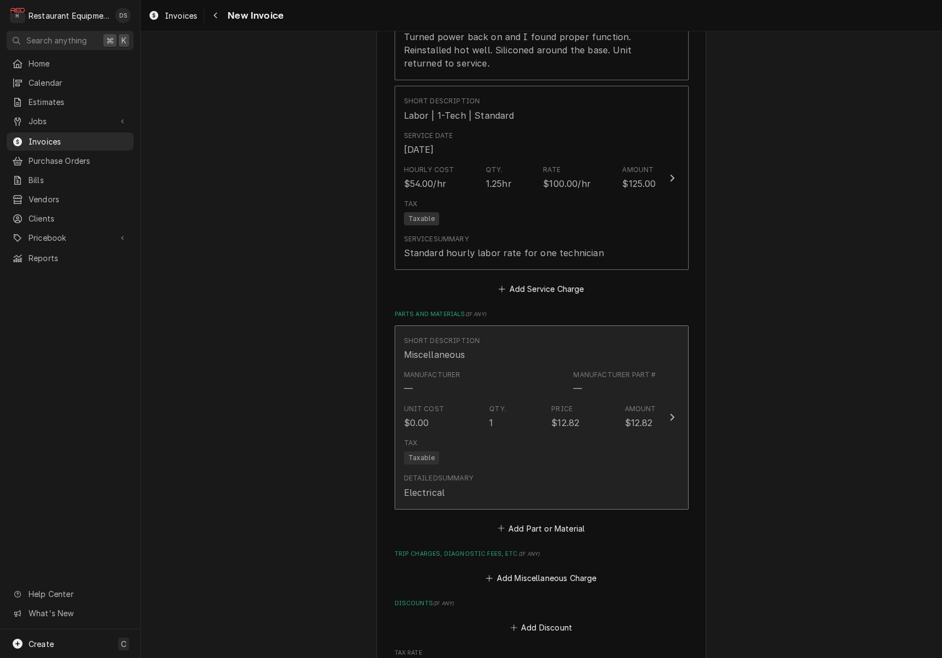
click at [548, 434] on div "Tax Taxable" at bounding box center [530, 451] width 252 height 35
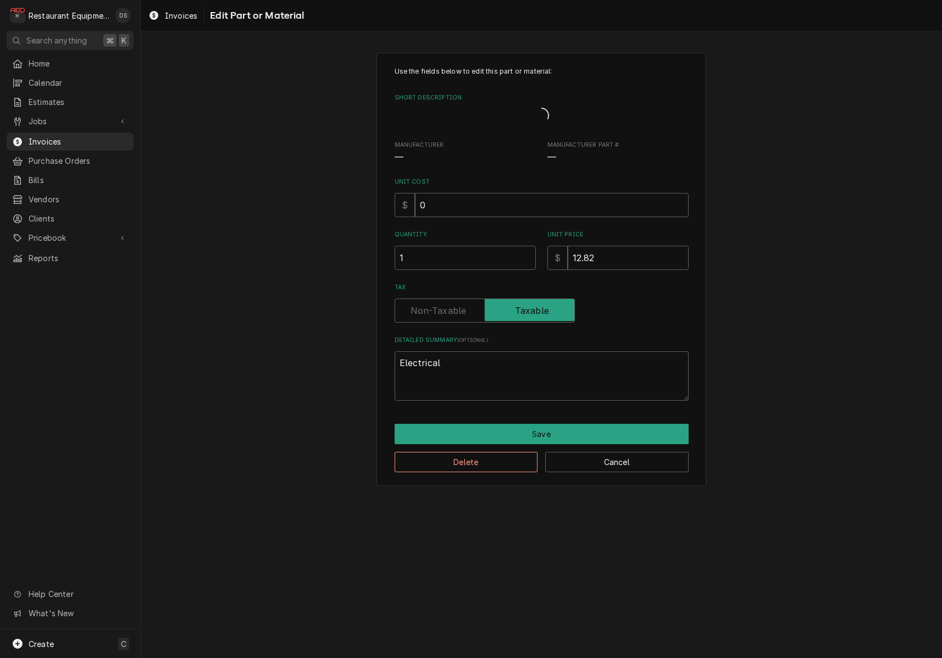
type textarea "x"
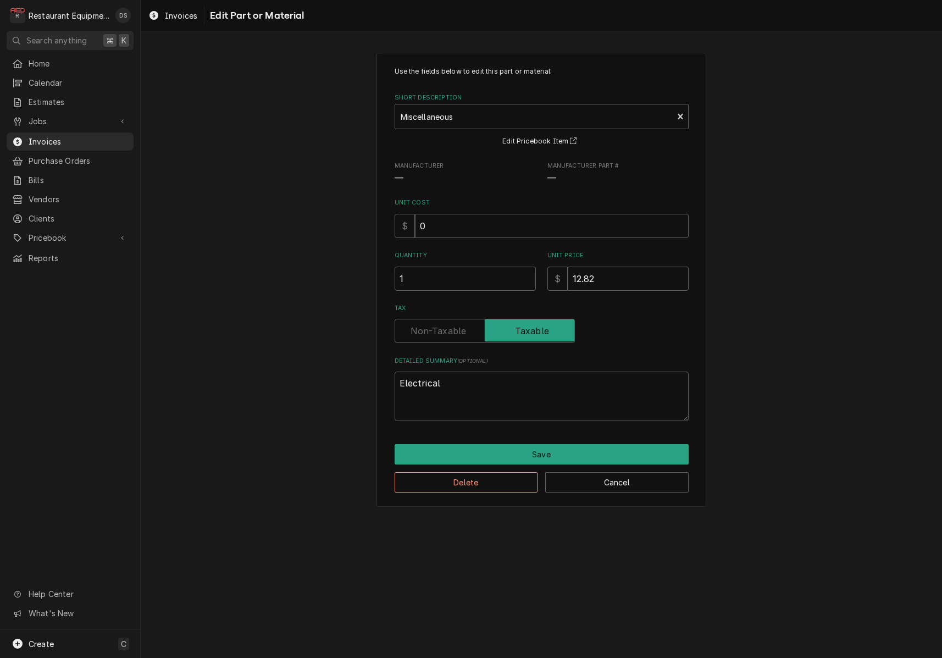
click at [440, 330] on label "Tax" at bounding box center [485, 331] width 180 height 24
click at [440, 330] on input "Tax" at bounding box center [485, 331] width 170 height 24
checkbox input "false"
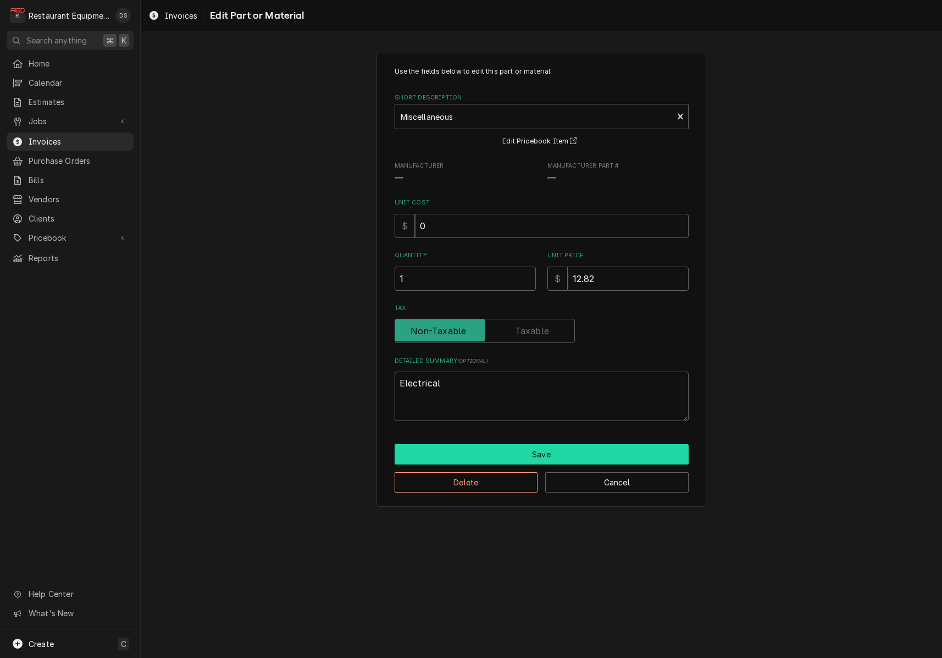
click at [538, 447] on button "Save" at bounding box center [542, 454] width 294 height 20
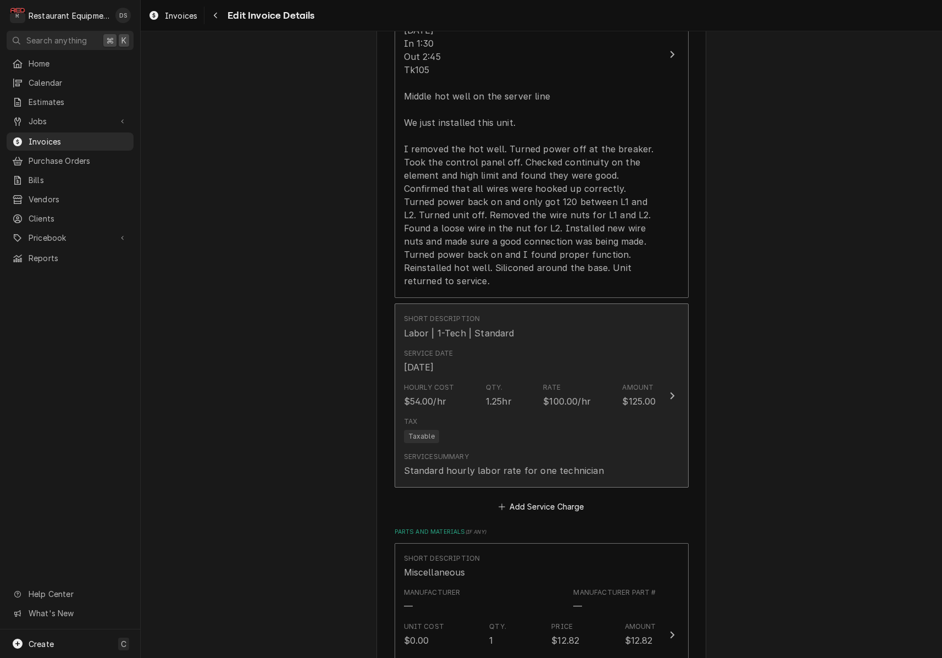
scroll to position [954, 0]
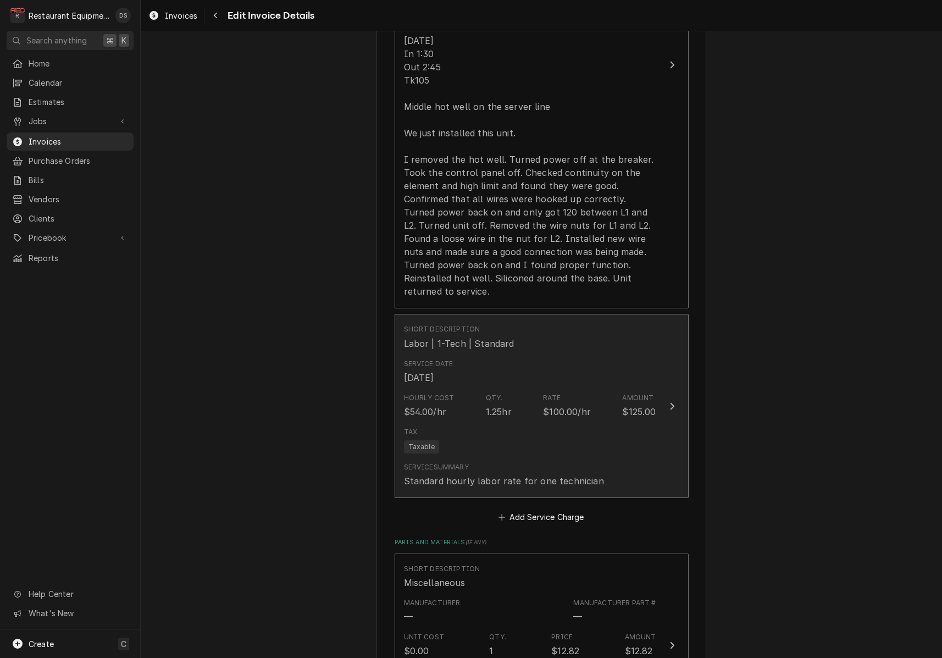
click at [559, 423] on div "Tax Taxable" at bounding box center [530, 440] width 252 height 35
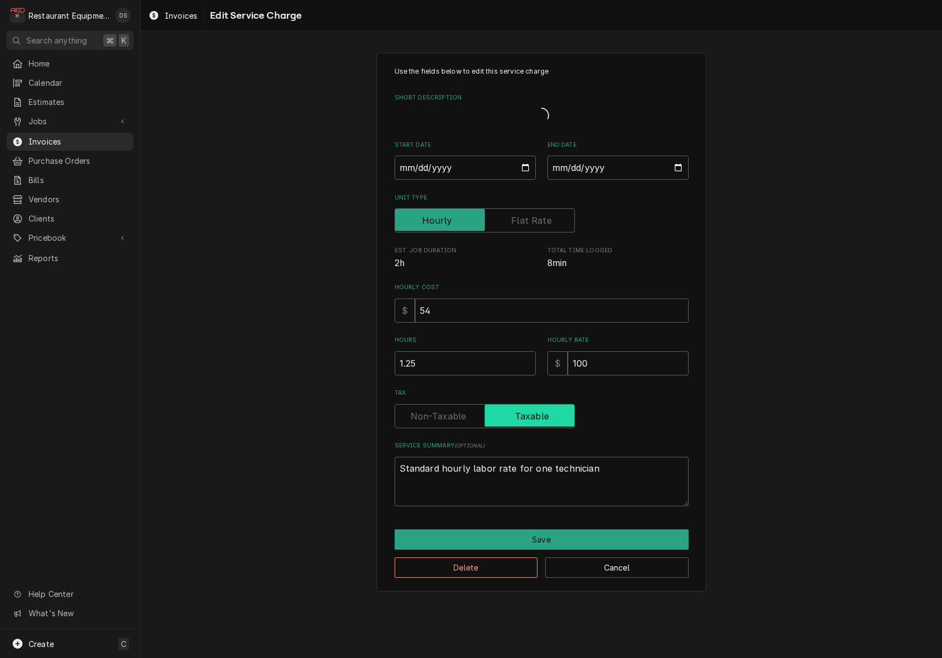
type textarea "x"
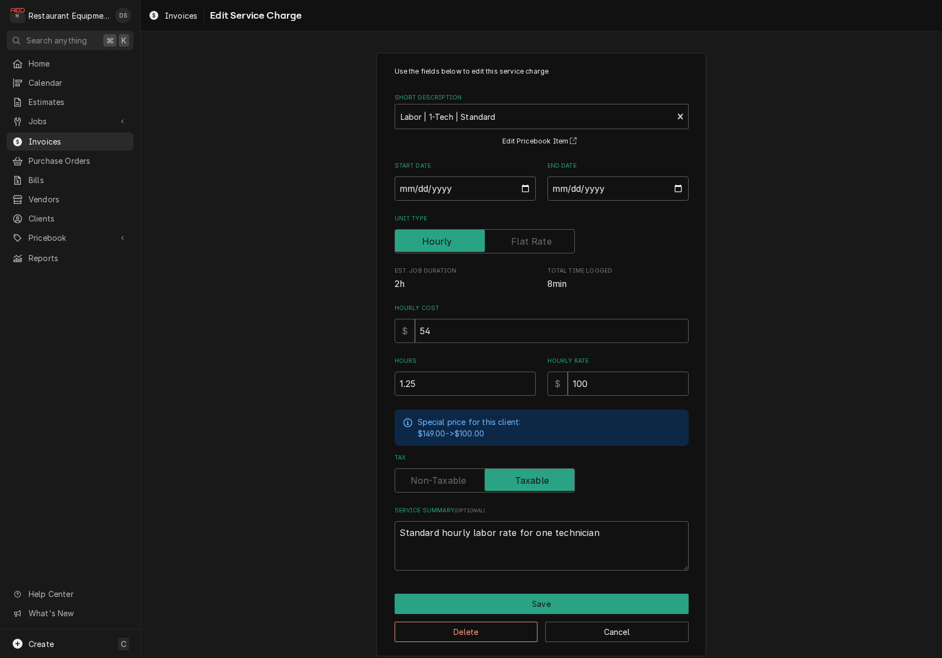
click at [455, 476] on label "Tax" at bounding box center [485, 480] width 180 height 24
click at [455, 476] on input "Tax" at bounding box center [485, 480] width 170 height 24
checkbox input "false"
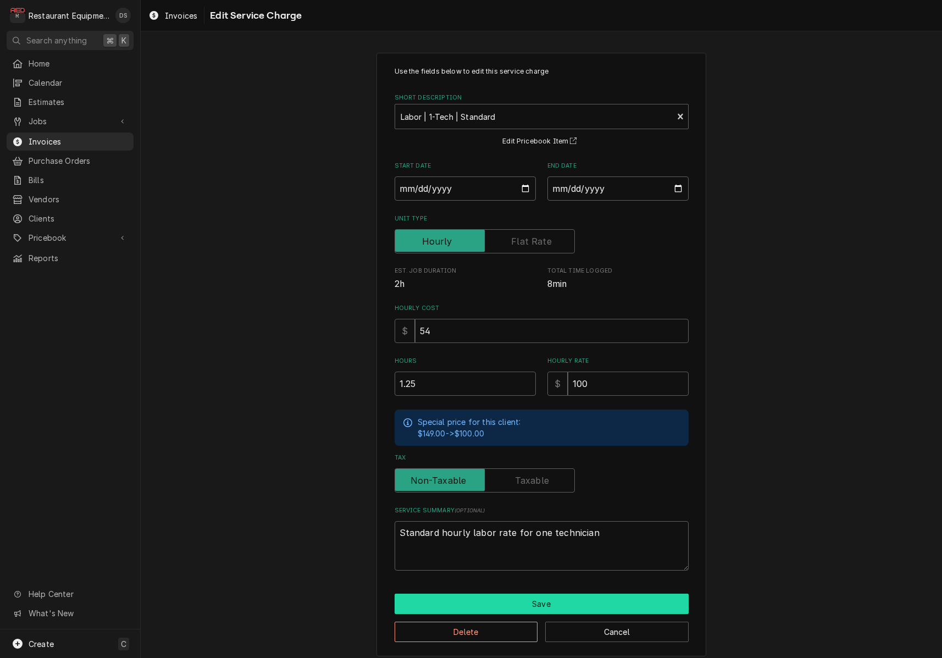
click at [533, 594] on button "Save" at bounding box center [542, 604] width 294 height 20
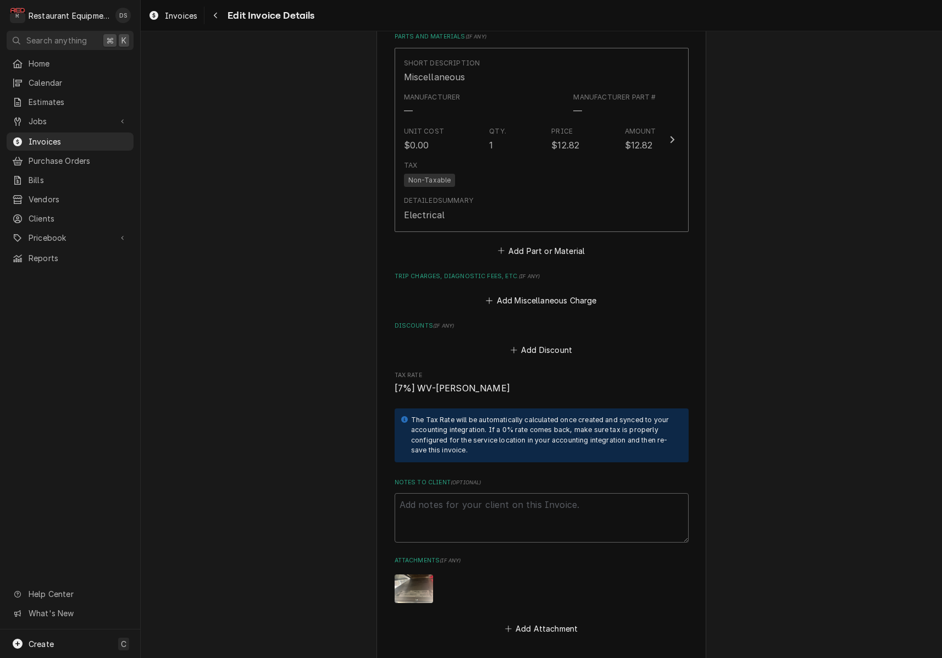
scroll to position [1428, 0]
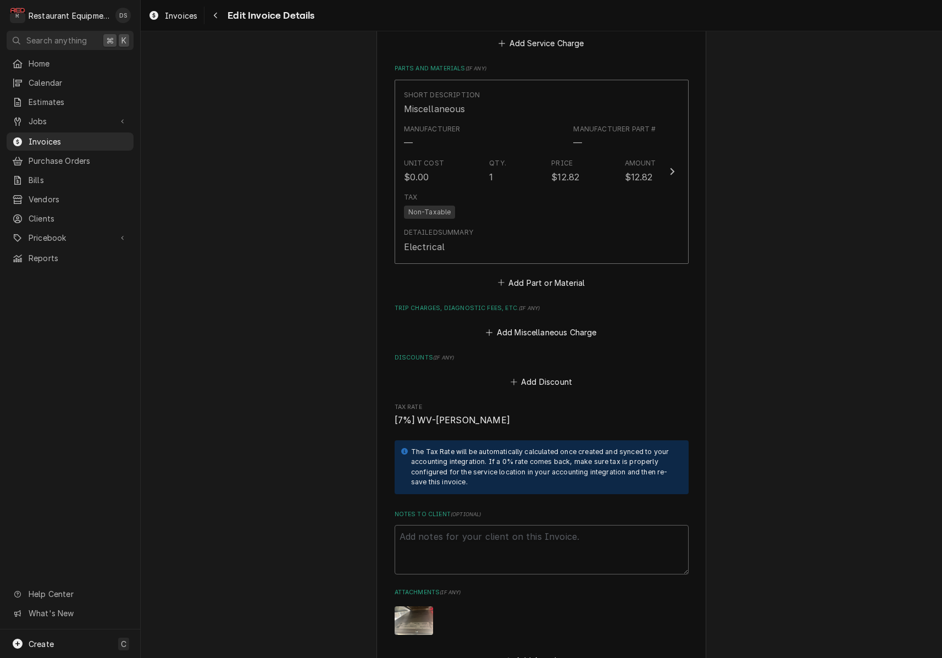
click at [552, 374] on button "Add Discount" at bounding box center [541, 381] width 65 height 15
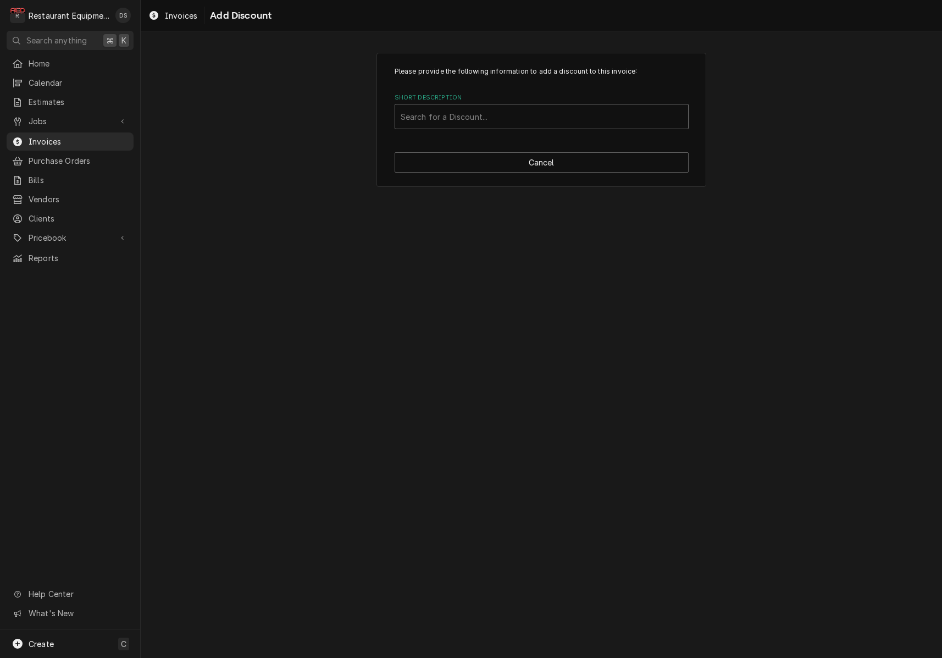
click at [459, 113] on div "Search for a Discount..." at bounding box center [542, 117] width 282 height 12
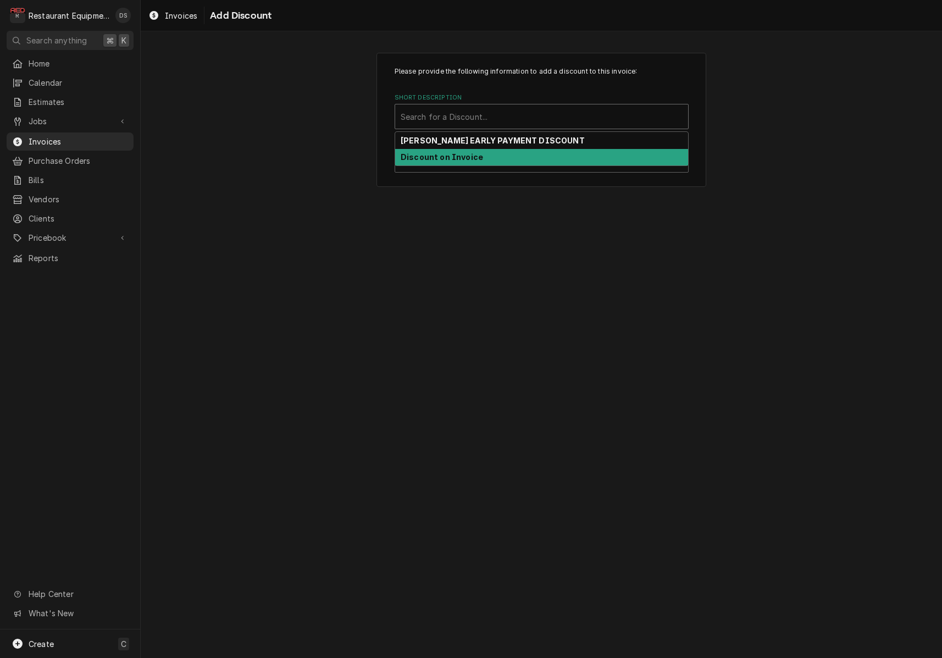
click at [460, 162] on div "Discount on Invoice" at bounding box center [541, 157] width 293 height 17
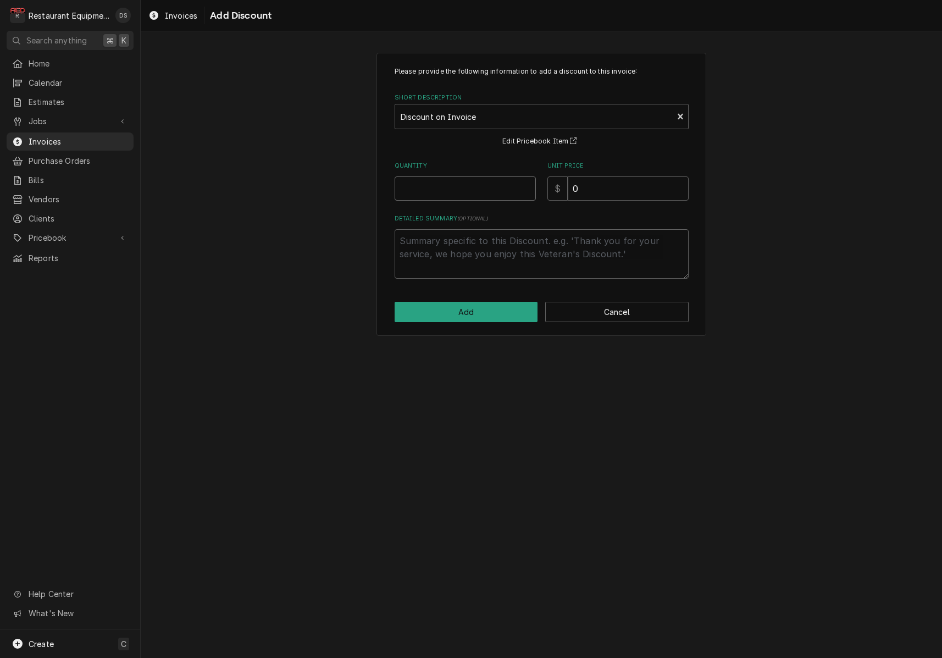
click at [460, 190] on input "Quantity" at bounding box center [465, 189] width 141 height 24
type textarea "x"
type input "1"
type textarea "x"
type input "1"
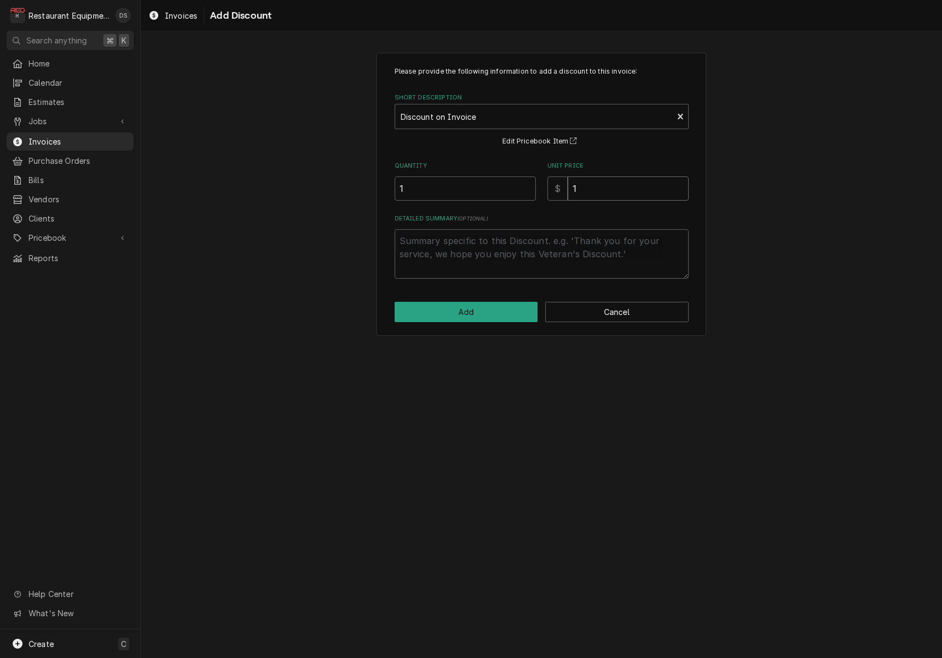
type textarea "x"
type input "13"
type textarea "x"
type input "137"
type textarea "x"
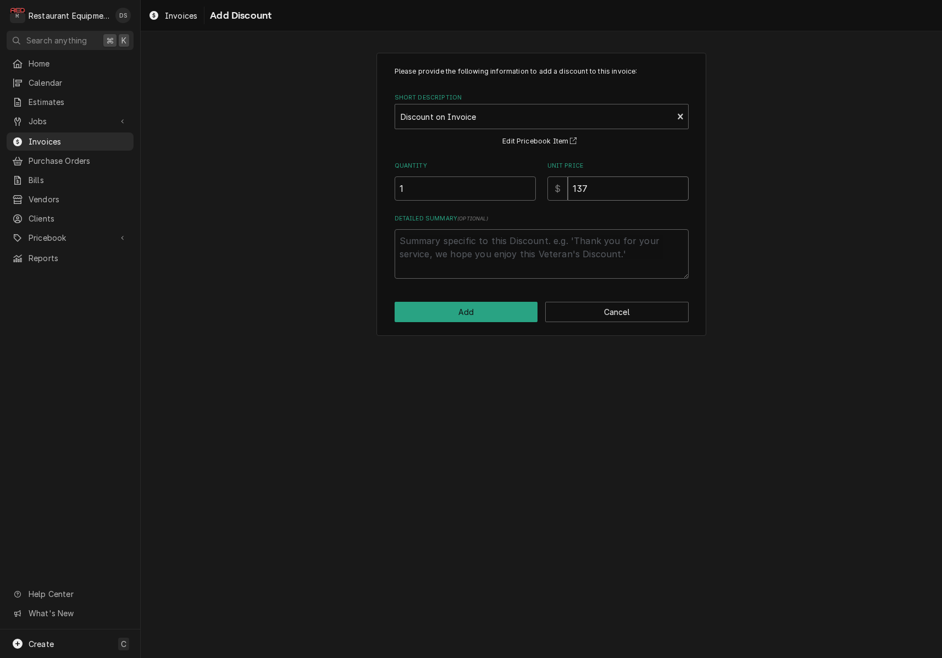
type input "1378"
type textarea "x"
type input "137"
type textarea "x"
type input "137.8"
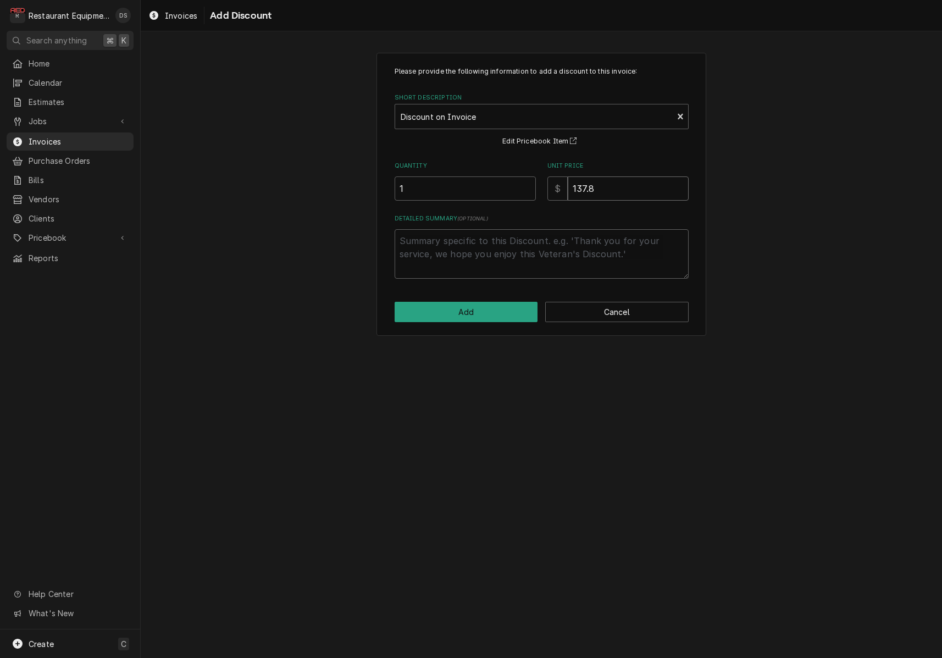
type textarea "x"
type input "137.82"
click at [473, 311] on button "Add" at bounding box center [467, 312] width 144 height 20
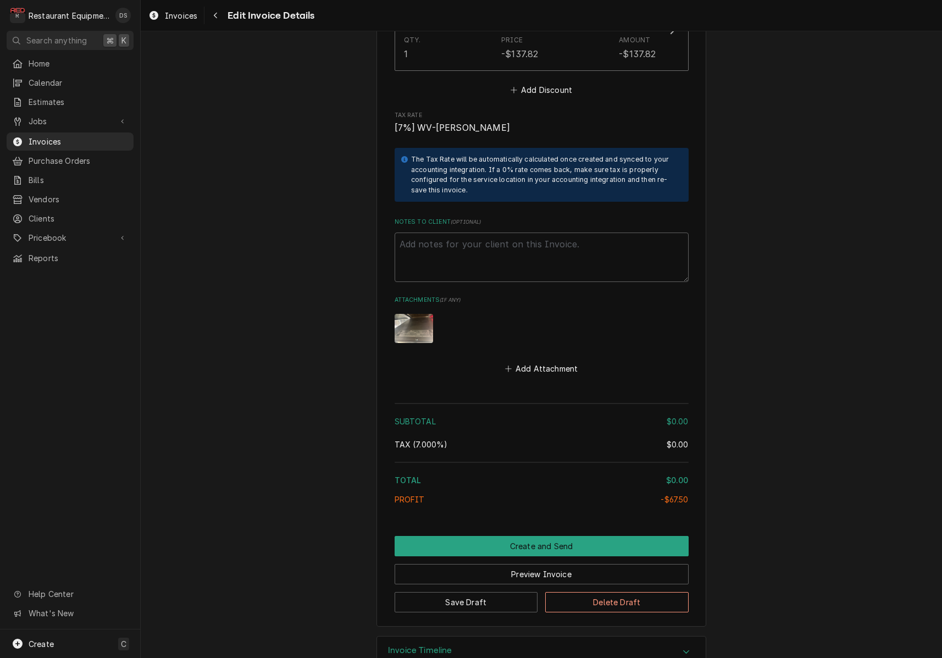
scroll to position [1805, 0]
click at [527, 235] on textarea "Notes to Client ( optional )" at bounding box center [542, 258] width 294 height 49
type textarea "x"
type textarea "N"
type textarea "x"
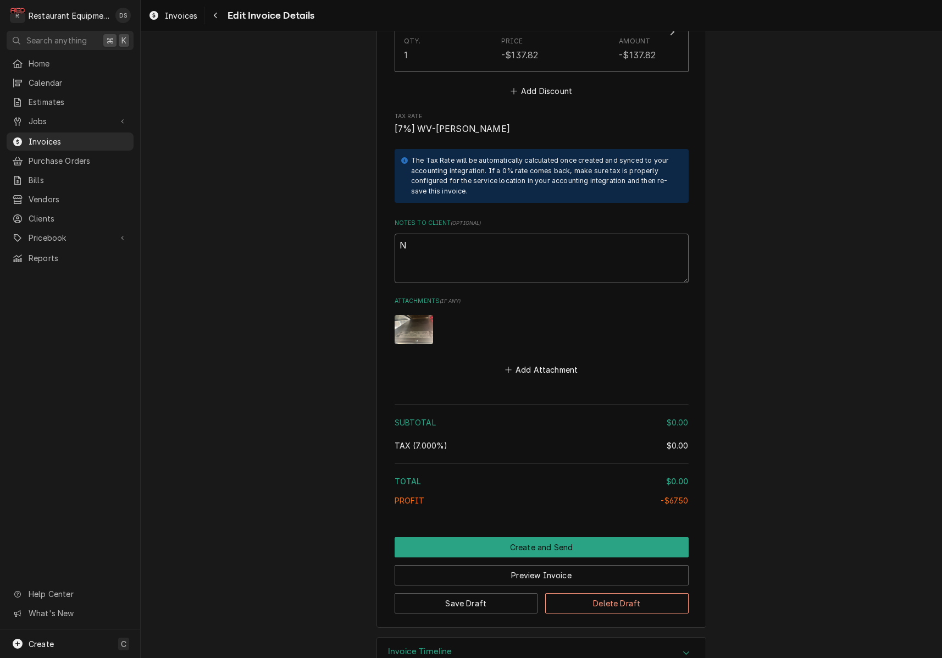
type textarea "No"
type textarea "x"
type textarea "No"
type textarea "x"
type textarea "No C"
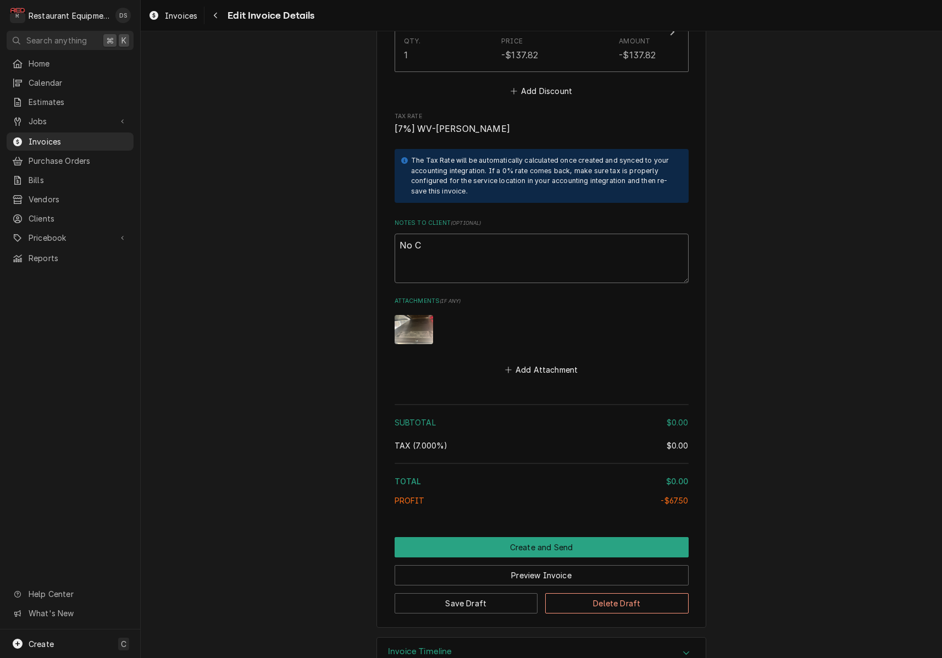
type textarea "x"
type textarea "No Ch"
type textarea "x"
type textarea "No Cha"
type textarea "x"
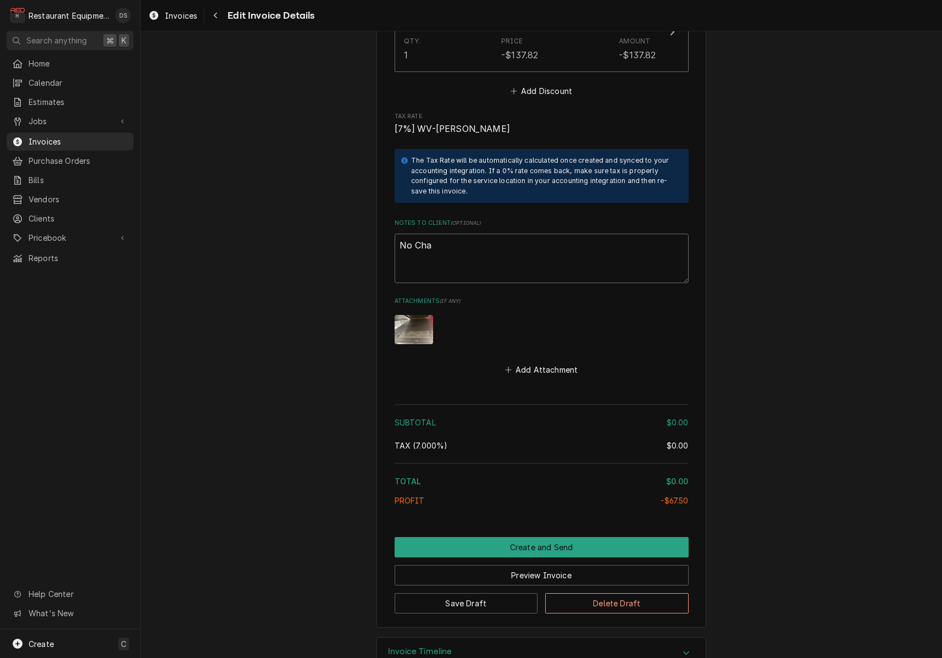
type textarea "No Char"
type textarea "x"
type textarea "No Charg"
type textarea "x"
type textarea "No Charge"
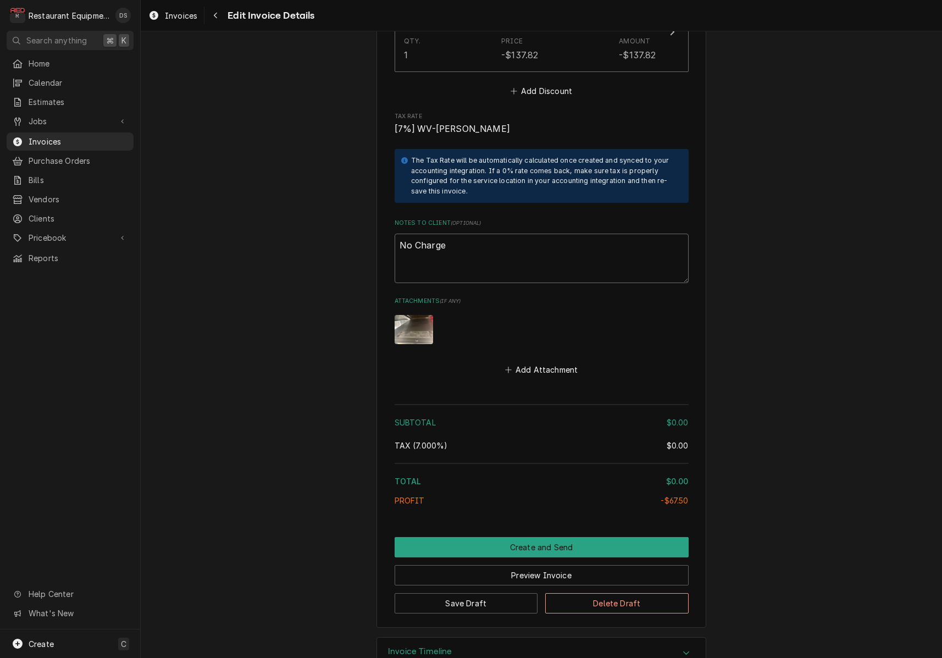
type textarea "x"
type textarea "No Charge"
type textarea "x"
type textarea "No Charge o"
type textarea "x"
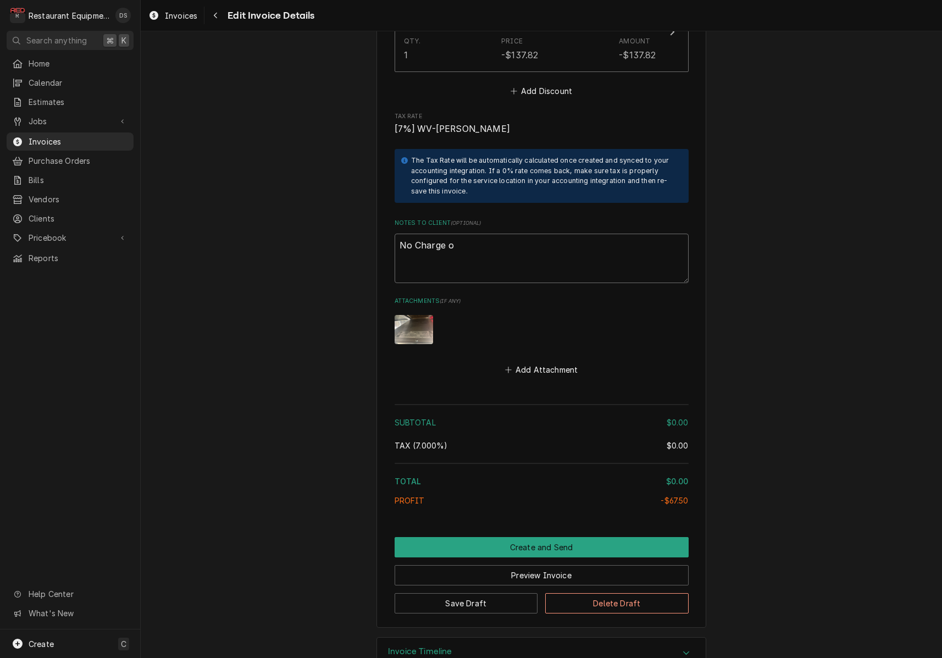
type textarea "No Charge on"
type textarea "x"
type textarea "No Charge on"
type textarea "x"
type textarea "No Charge on t"
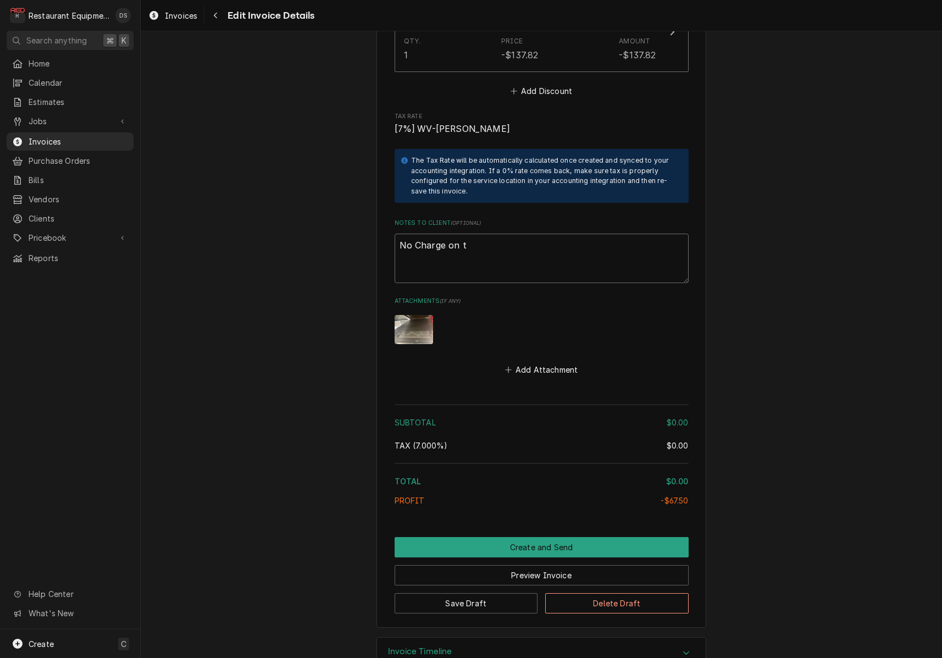
type textarea "x"
type textarea "No Charge on th"
type textarea "x"
type textarea "No Charge on thi"
type textarea "x"
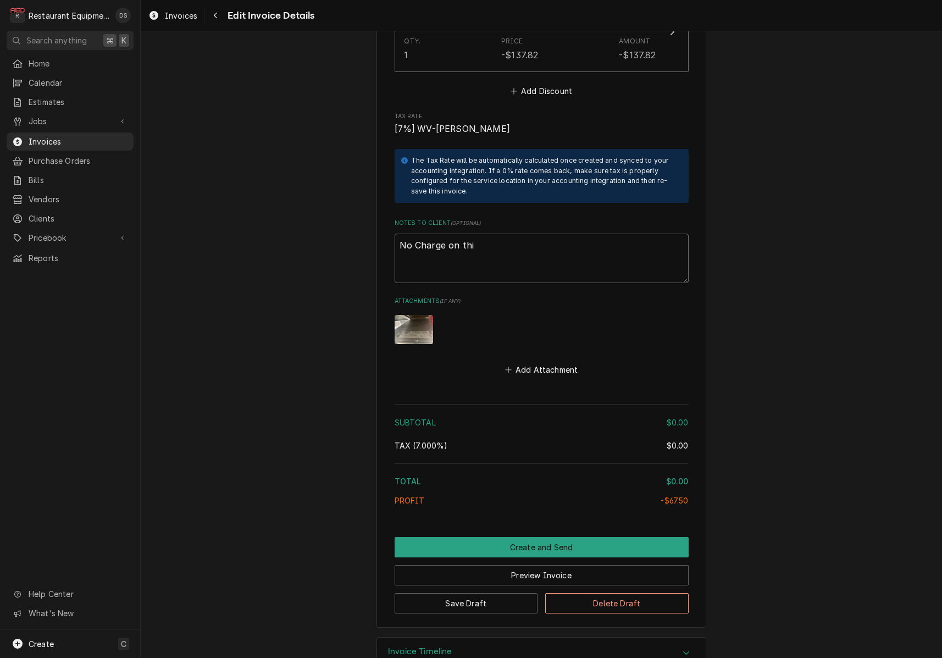
type textarea "No Charge on this"
type textarea "x"
type textarea "No Charge on this"
type textarea "x"
type textarea "No Charge on this I"
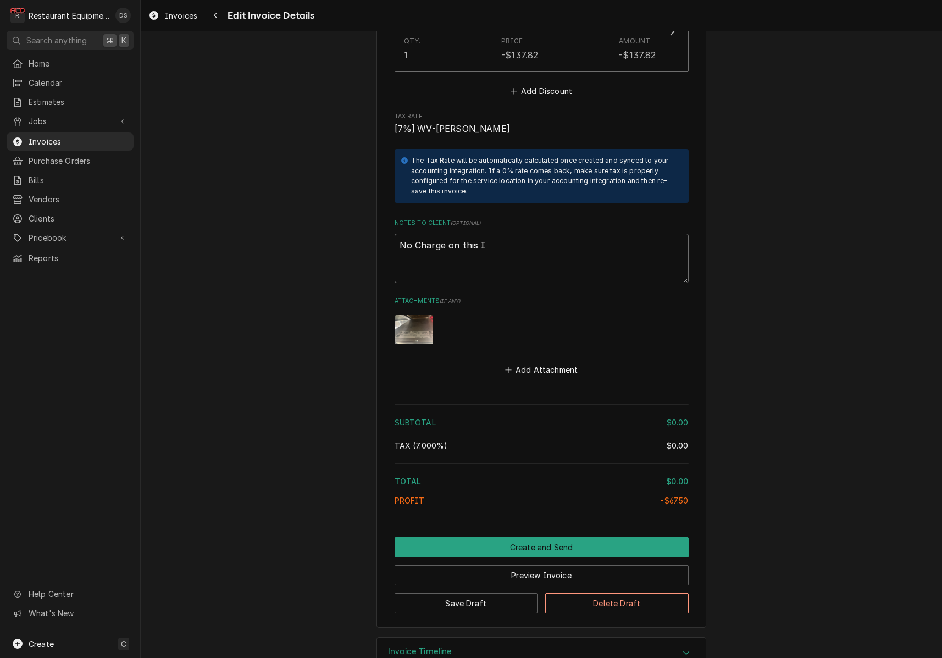
type textarea "x"
type textarea "No Charge on this In"
type textarea "x"
type textarea "No Charge on this Inv"
type textarea "x"
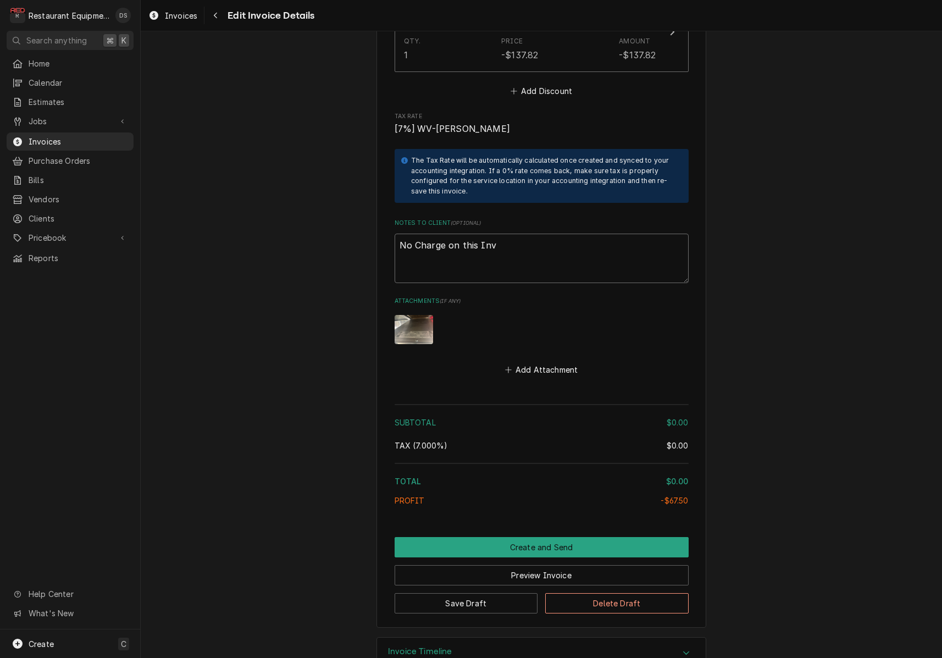
type textarea "No Charge on this Invo"
type textarea "x"
type textarea "No Charge on this Invoi"
type textarea "x"
type textarea "No Charge on this Invoic"
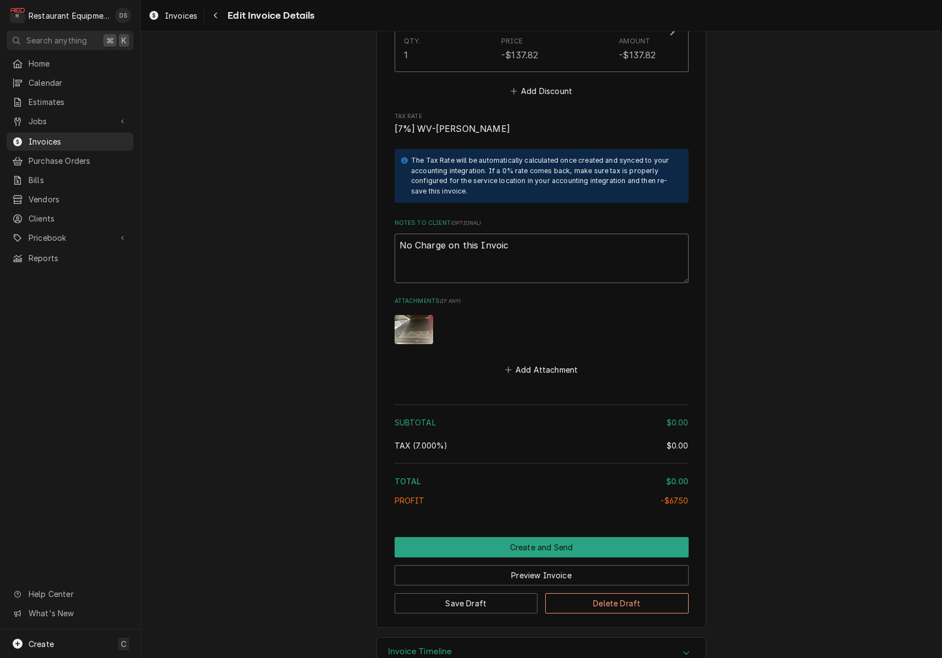
type textarea "x"
type textarea "No Charge on this Invoice"
type textarea "x"
type textarea "No Charge on this Invoice"
click at [525, 565] on button "Preview Invoice" at bounding box center [542, 575] width 294 height 20
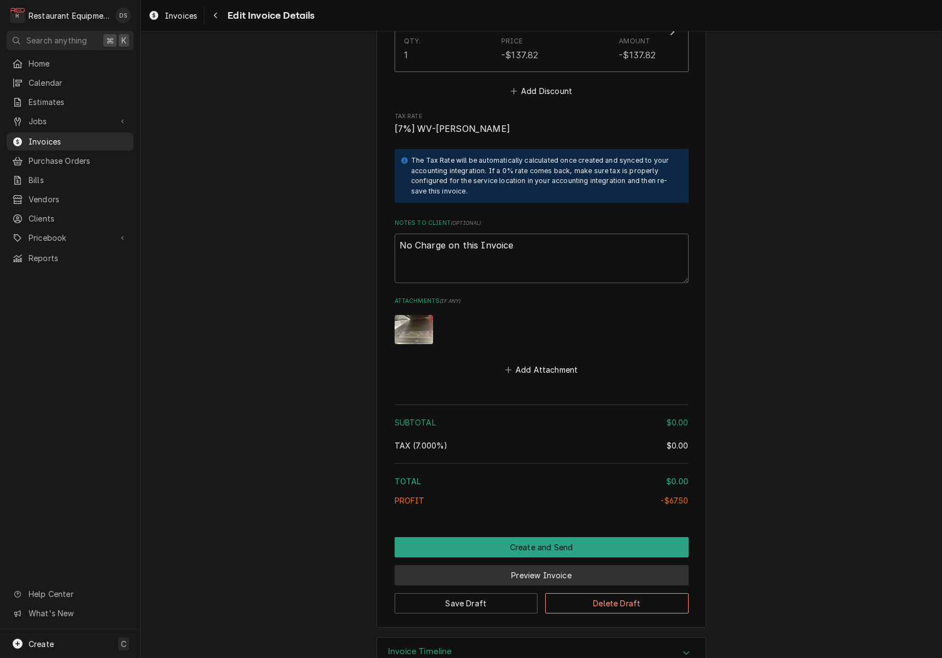
scroll to position [1771, 0]
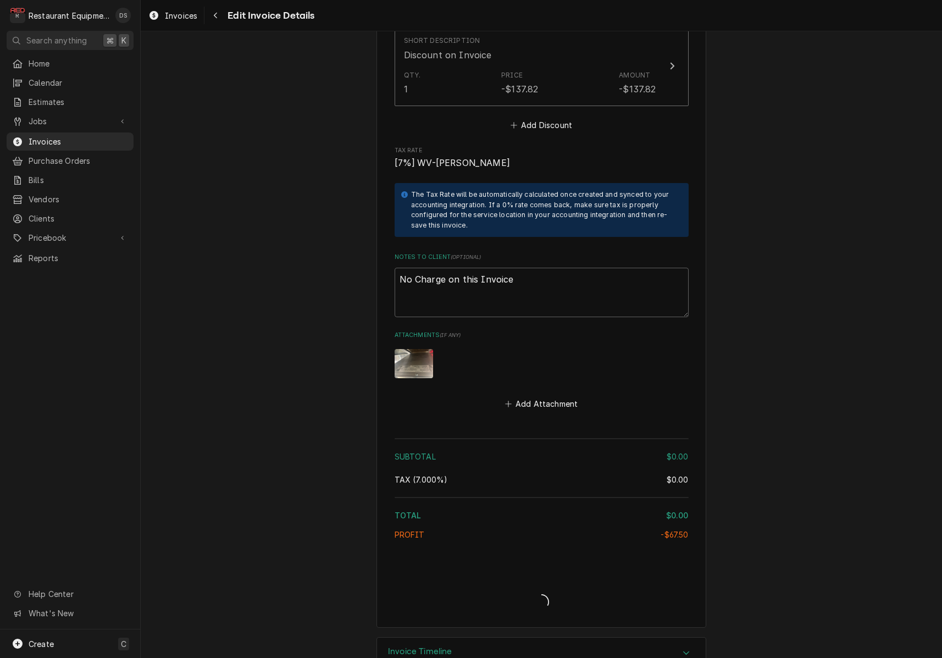
type textarea "x"
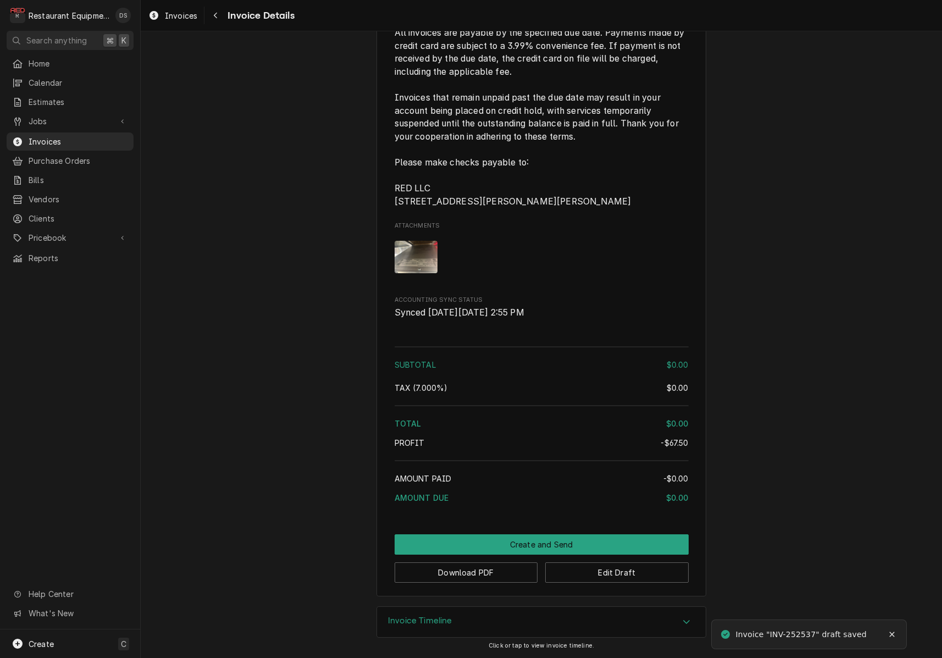
scroll to position [1695, 0]
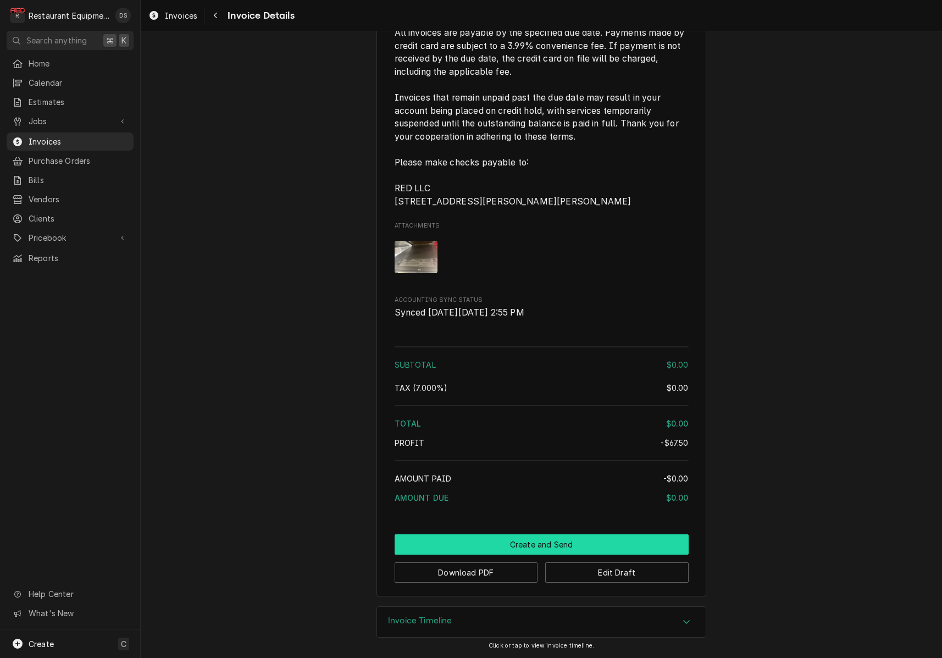
click at [517, 541] on button "Create and Send" at bounding box center [542, 544] width 294 height 20
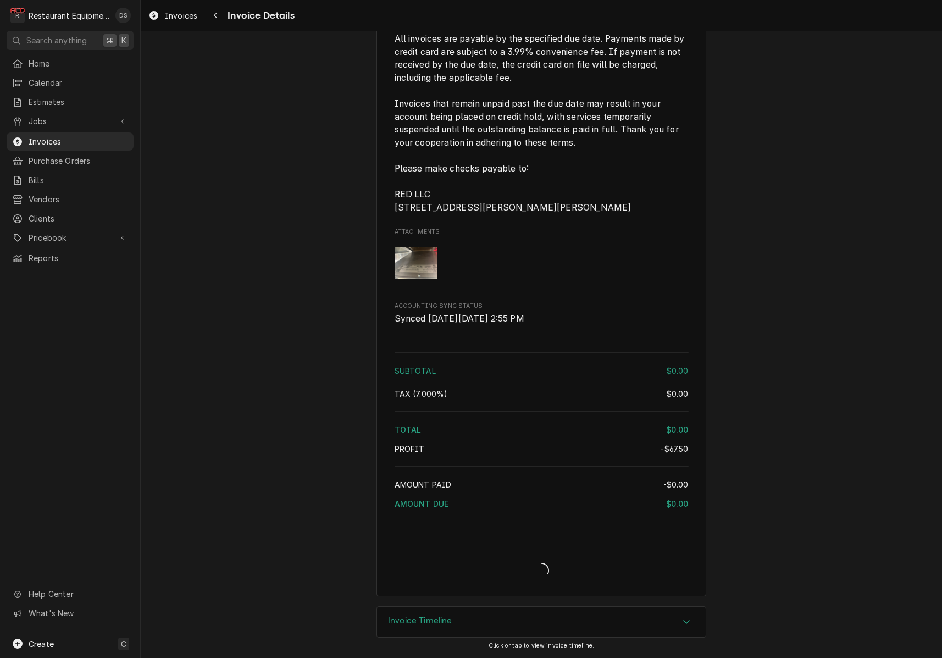
scroll to position [1689, 0]
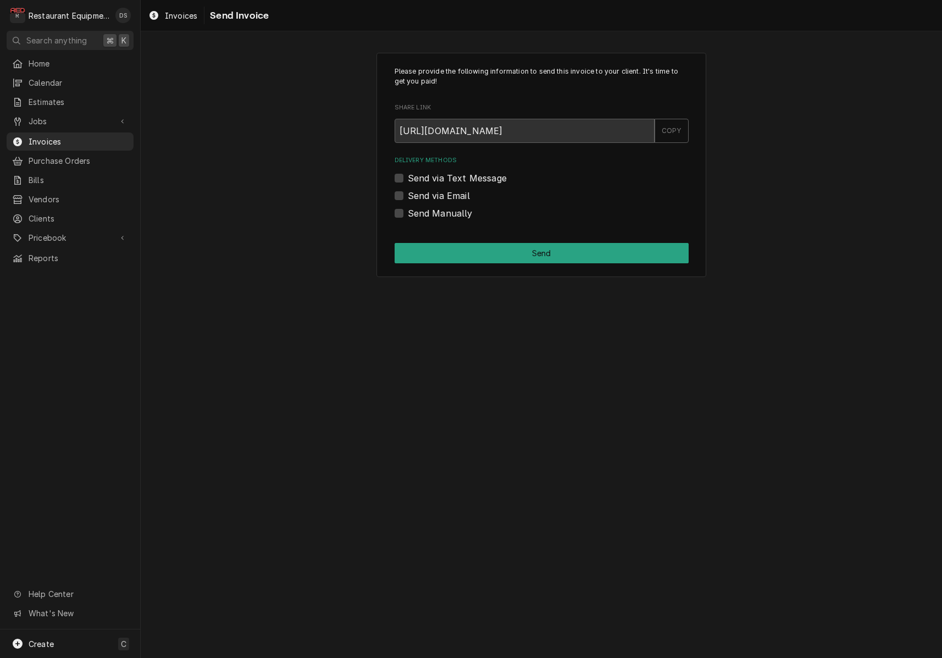
click at [408, 196] on label "Send via Email" at bounding box center [439, 195] width 62 height 13
click at [408, 196] on input "Send via Email" at bounding box center [555, 201] width 294 height 24
checkbox input "true"
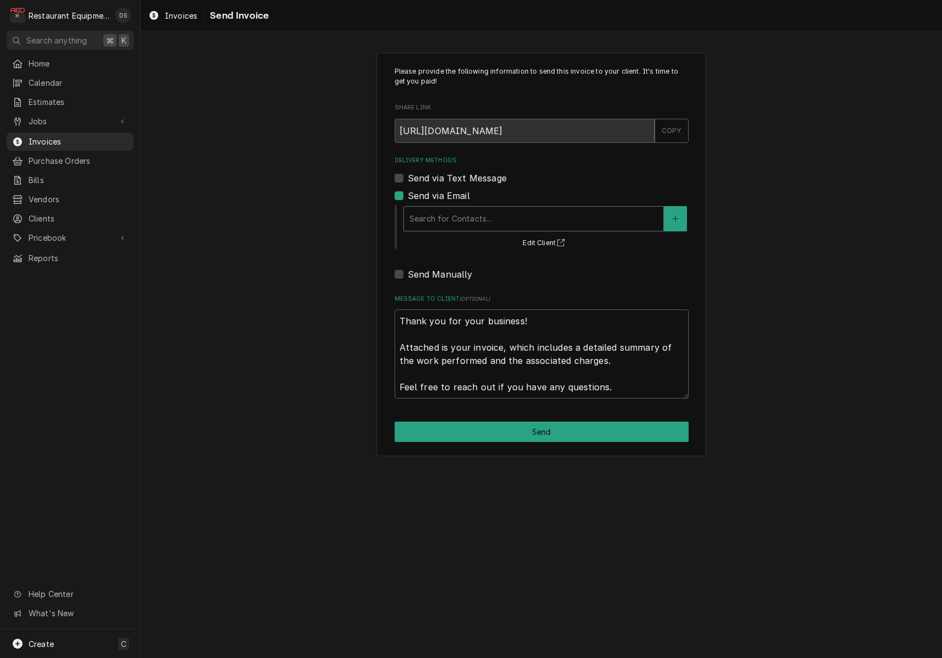
click at [527, 216] on div "Delivery Methods" at bounding box center [534, 219] width 249 height 20
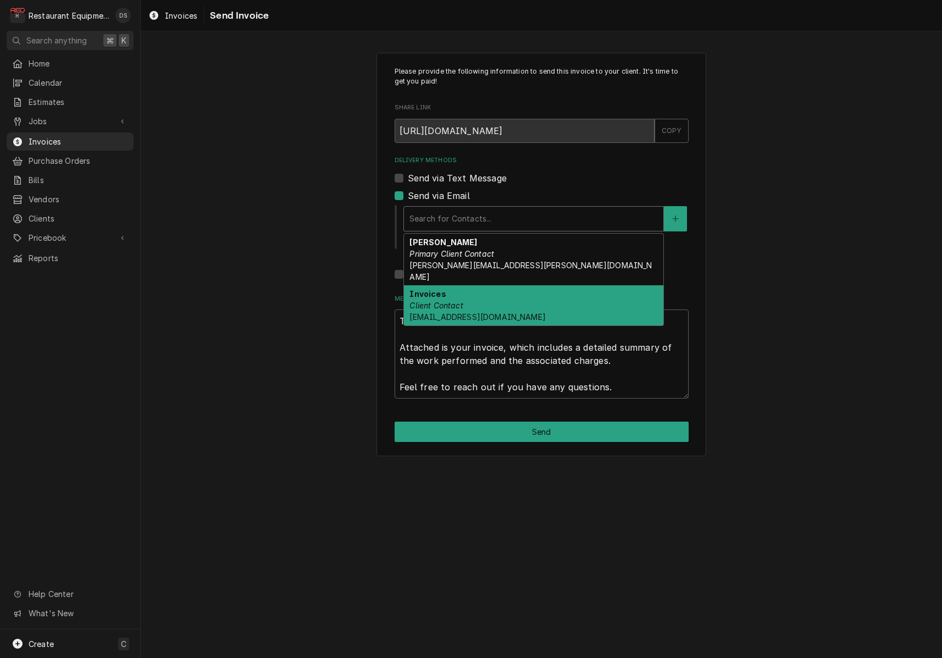
click at [494, 285] on div "Invoices Client Contact [EMAIL_ADDRESS][DOMAIN_NAME]" at bounding box center [534, 305] width 260 height 40
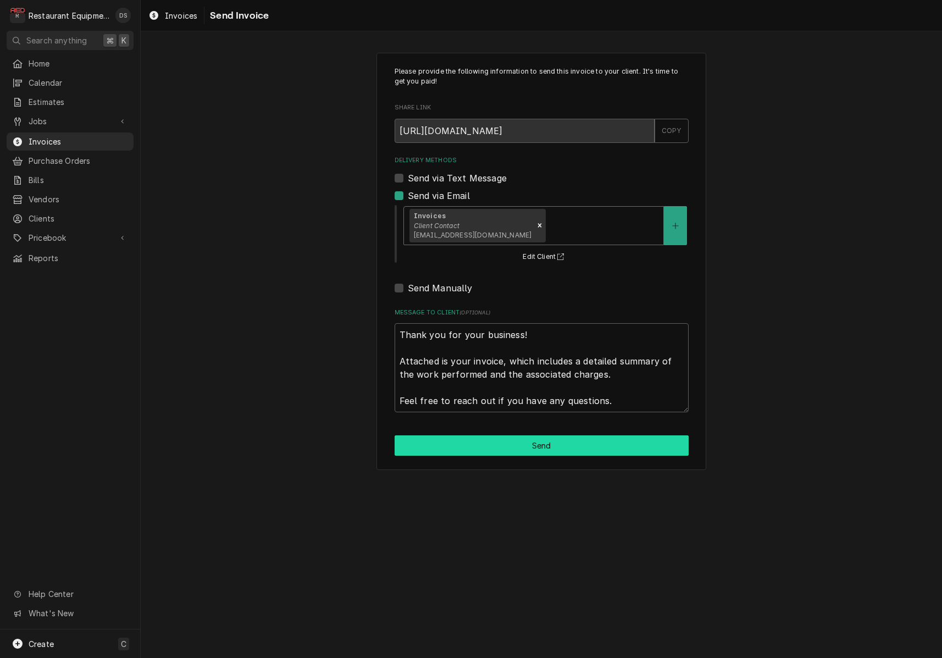
click at [543, 437] on button "Send" at bounding box center [542, 445] width 294 height 20
type textarea "x"
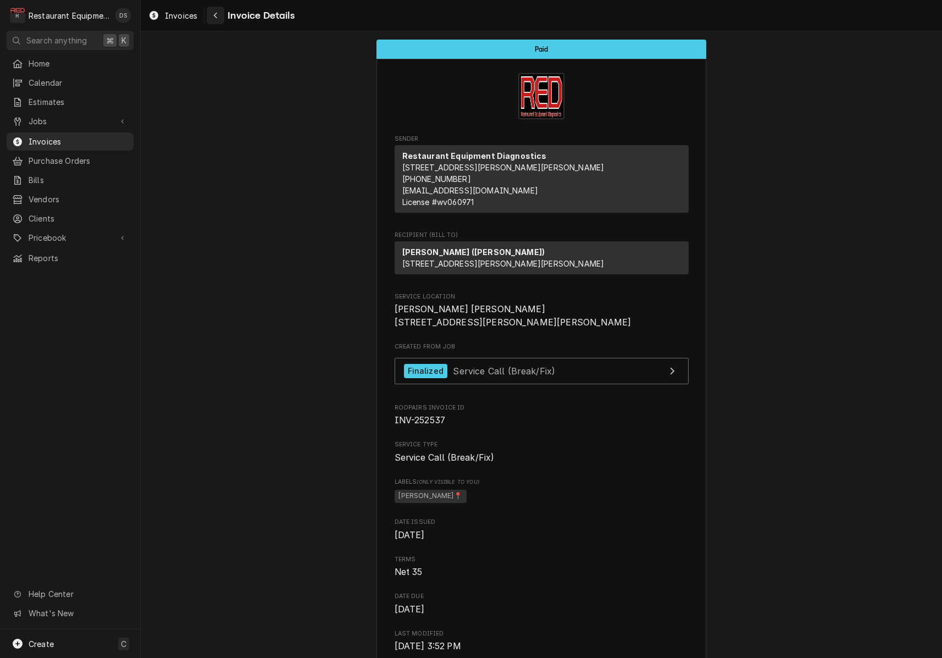
click at [218, 13] on div "Navigate back" at bounding box center [215, 15] width 11 height 11
